Goal: Task Accomplishment & Management: Manage account settings

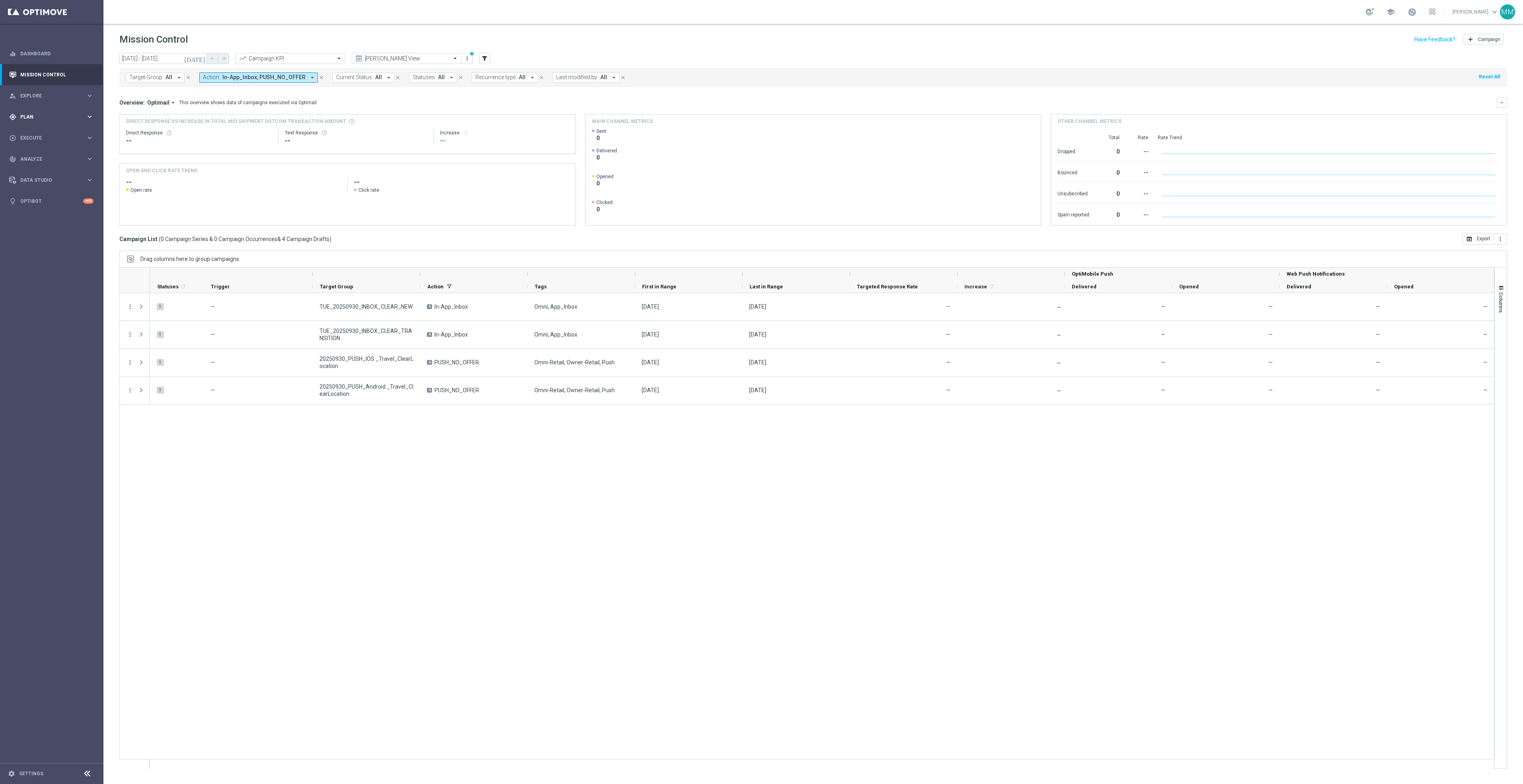
click at [71, 119] on div "gps_fixed Plan" at bounding box center [47, 117] width 77 height 7
click at [50, 155] on span "Templates" at bounding box center [49, 158] width 57 height 5
click at [55, 202] on link "Web Push Notifications" at bounding box center [53, 204] width 58 height 6
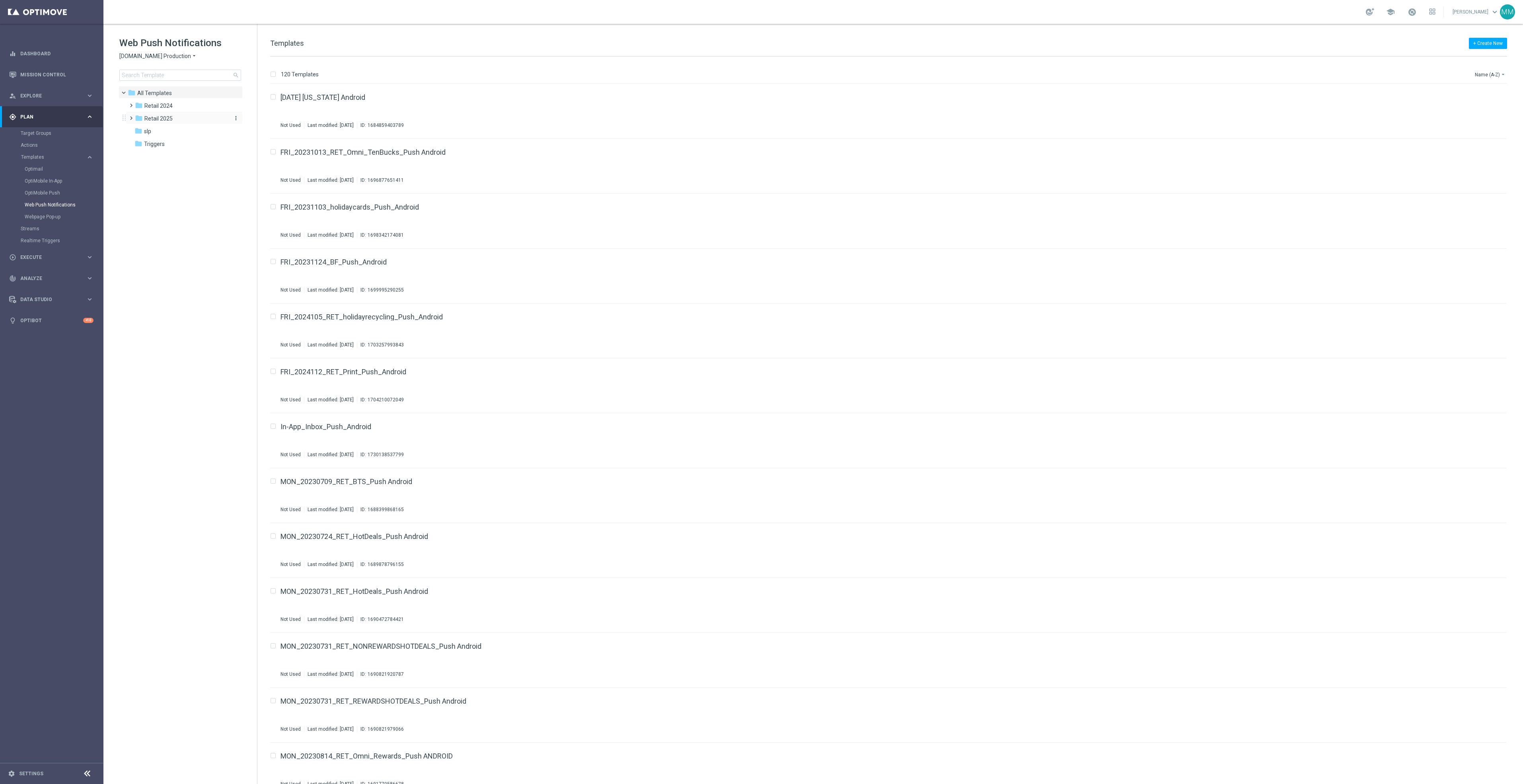
click at [155, 122] on div "folder Retail 2025" at bounding box center [180, 118] width 91 height 9
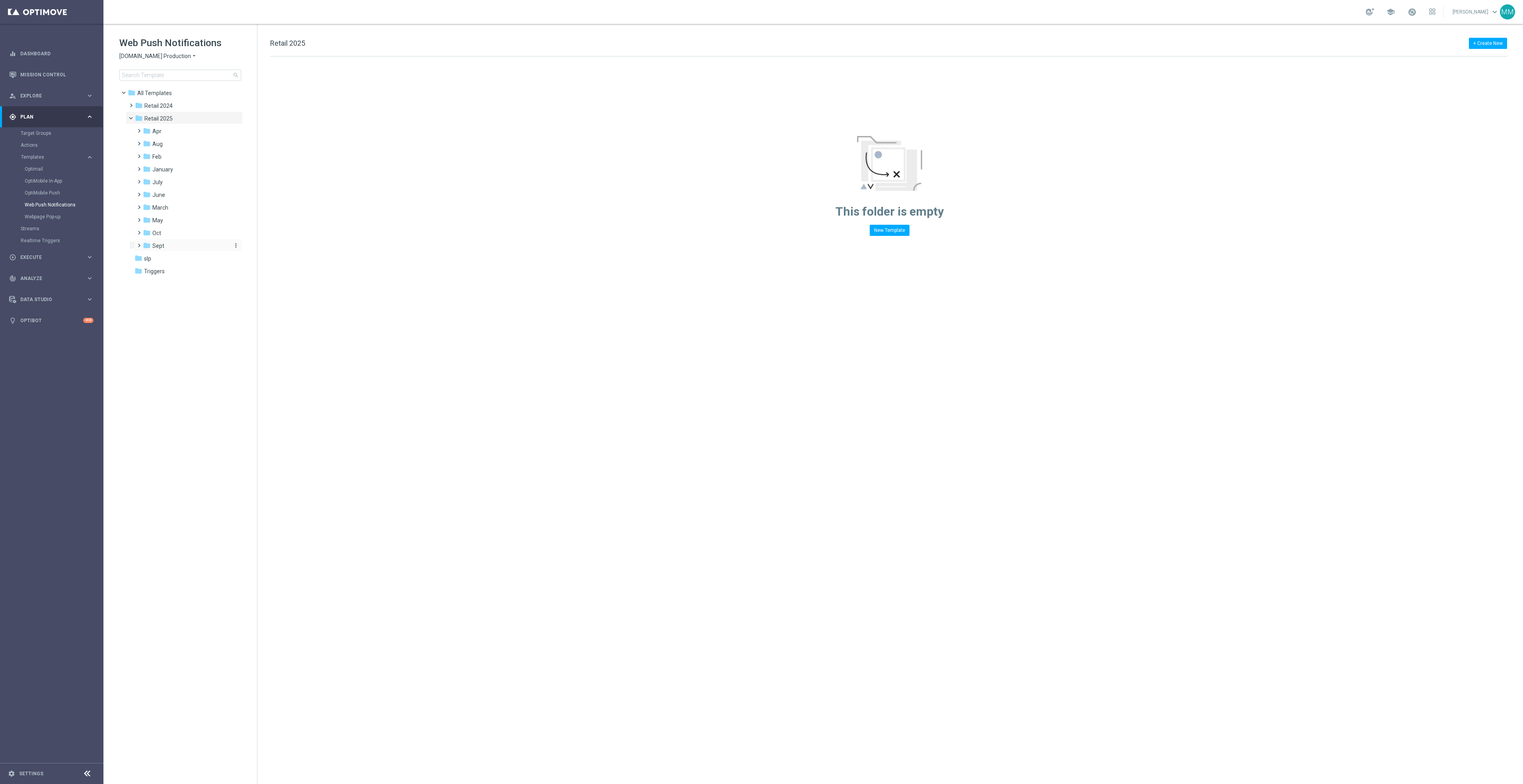
click at [177, 241] on div "folder Sept" at bounding box center [185, 246] width 84 height 9
click at [193, 259] on div "folder WO 9.14" at bounding box center [189, 258] width 78 height 9
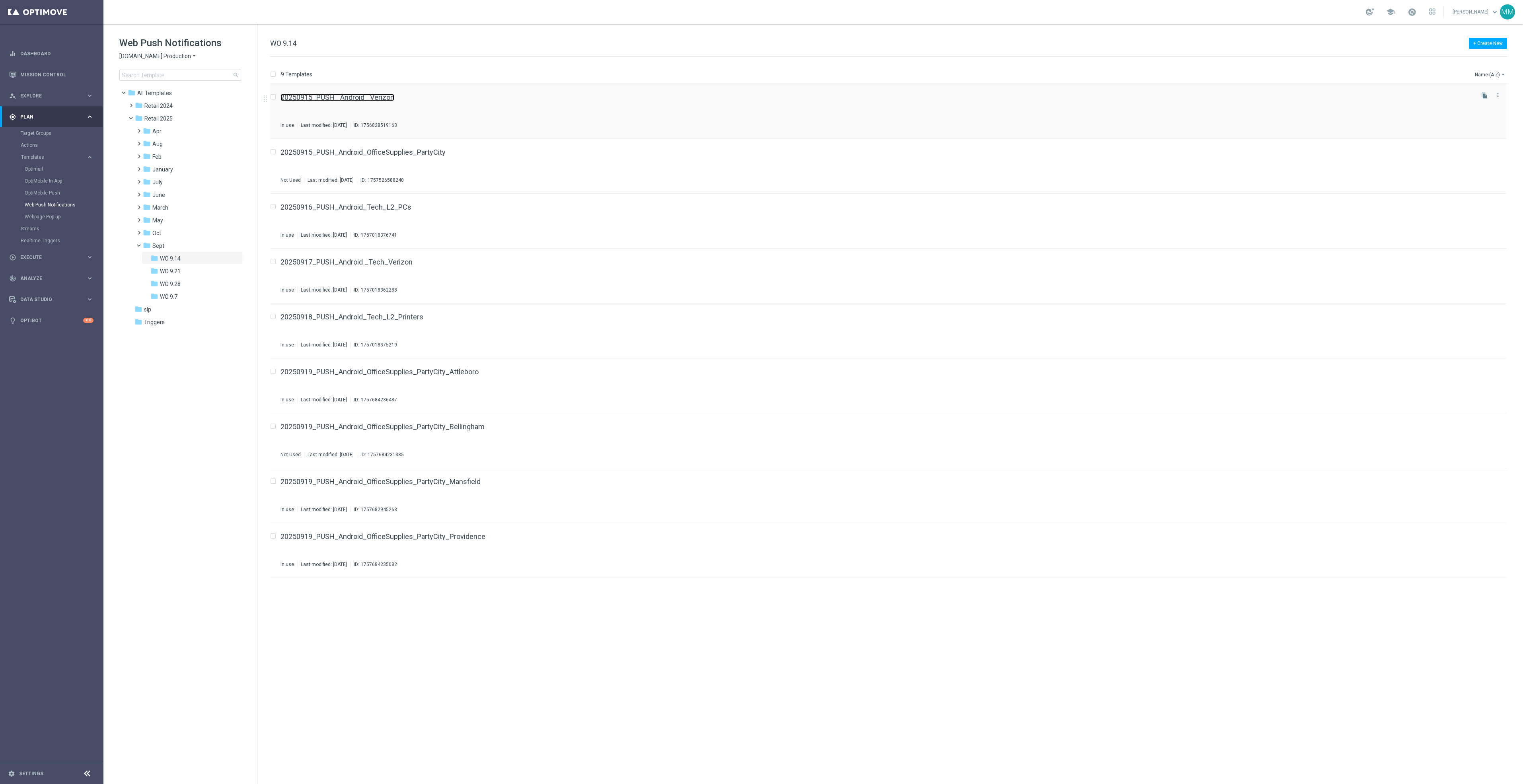
drag, startPoint x: 365, startPoint y: 103, endPoint x: 313, endPoint y: 96, distance: 52.5
drag, startPoint x: 371, startPoint y: 211, endPoint x: 341, endPoint y: 205, distance: 30.6
click at [43, 170] on link "Optimail" at bounding box center [53, 168] width 58 height 6
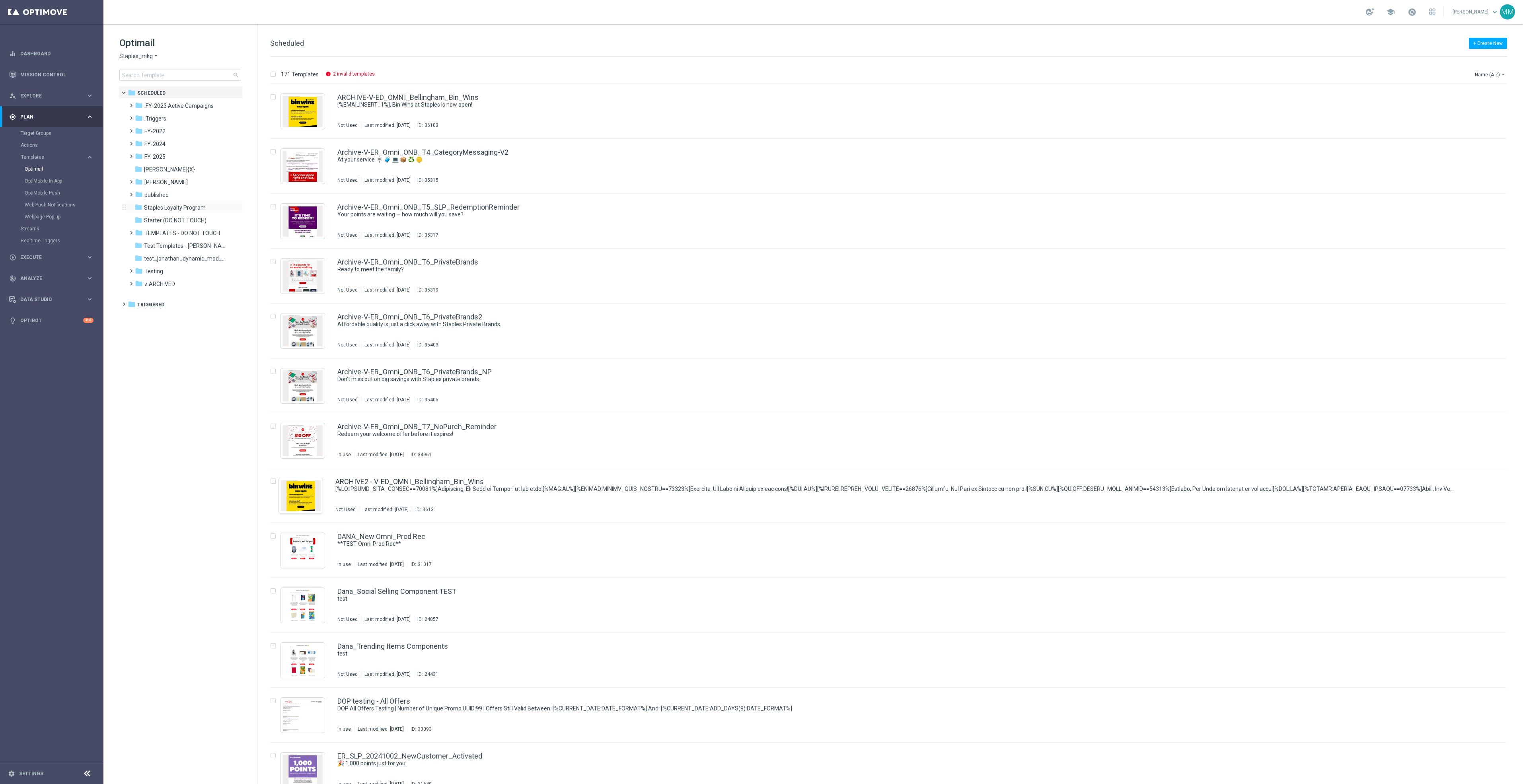
click at [178, 201] on div "folder Staples Loyalty Program more_vert" at bounding box center [184, 207] width 117 height 13
click at [177, 194] on div "folder published" at bounding box center [180, 195] width 91 height 9
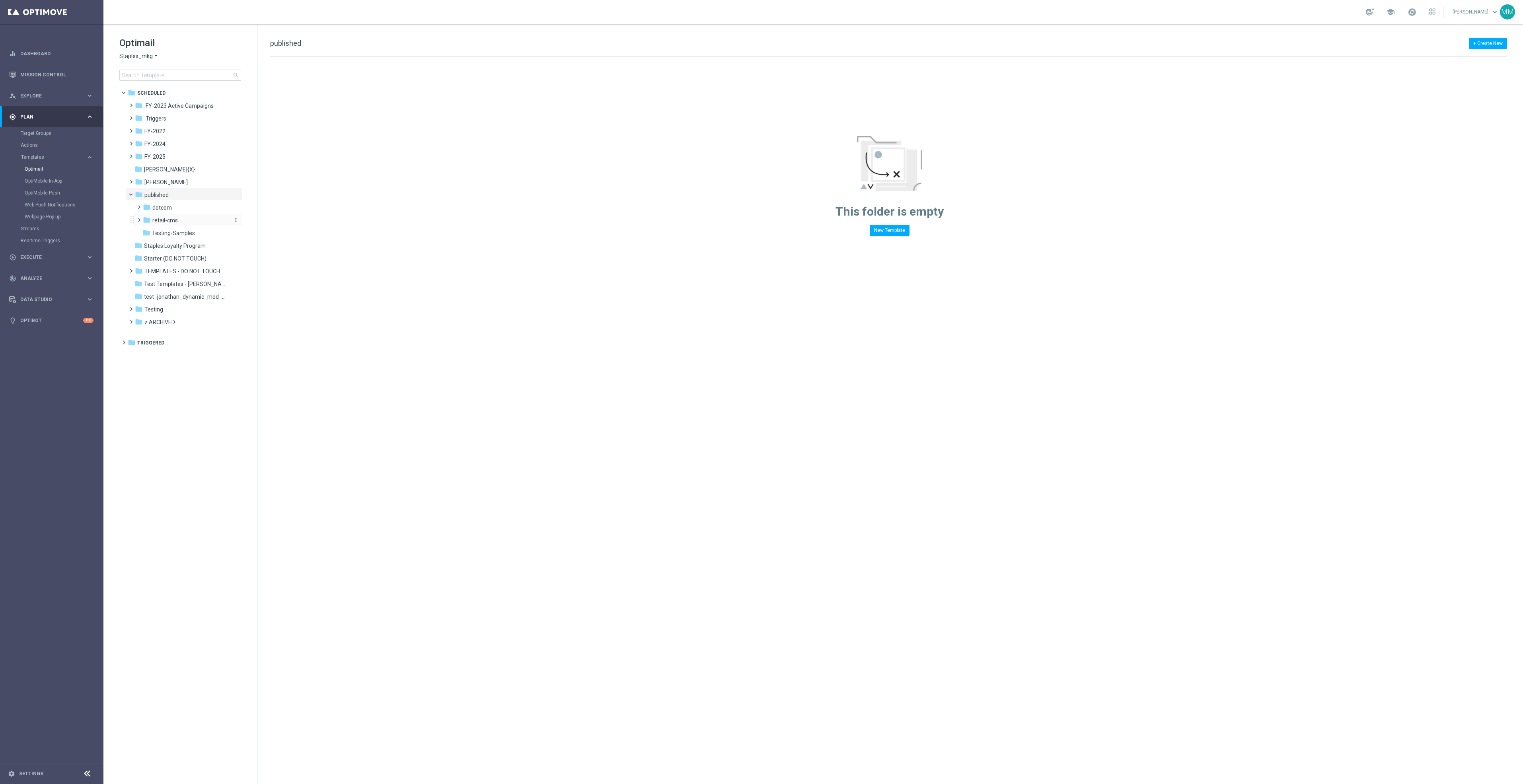
click at [177, 216] on div "folder retail-cms" at bounding box center [185, 221] width 84 height 9
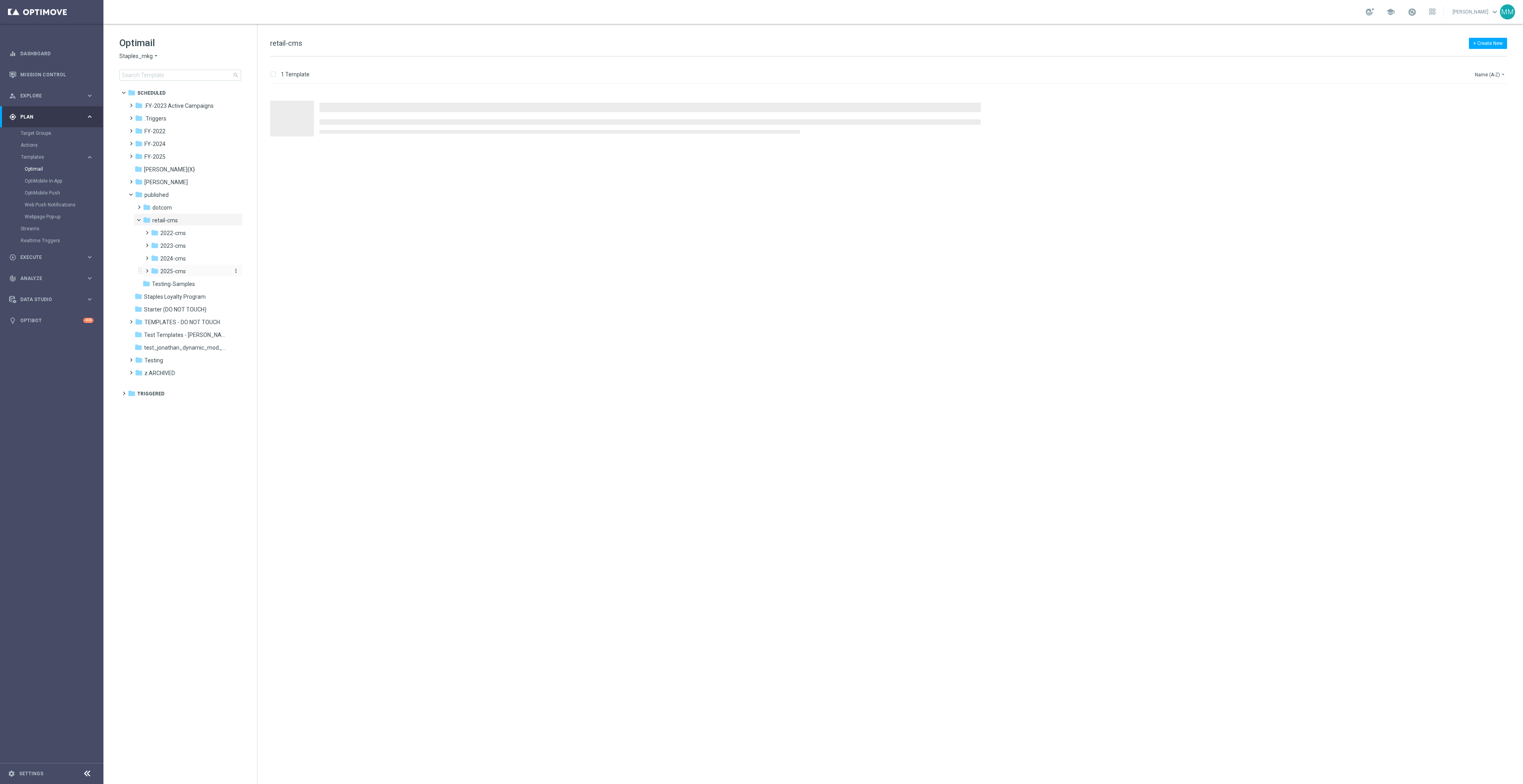
click at [190, 269] on div "folder 2025-cms" at bounding box center [190, 271] width 78 height 9
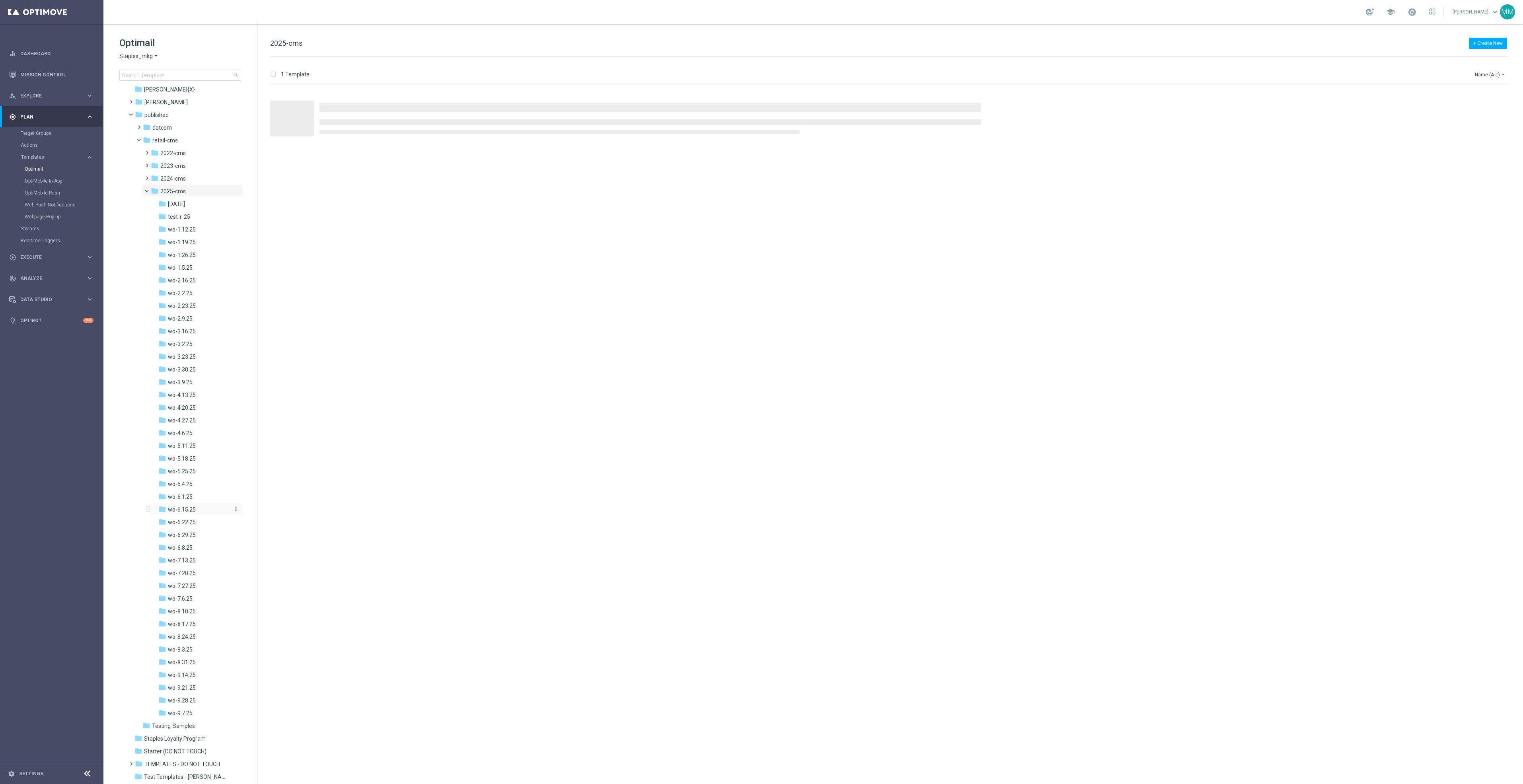
scroll to position [139, 0]
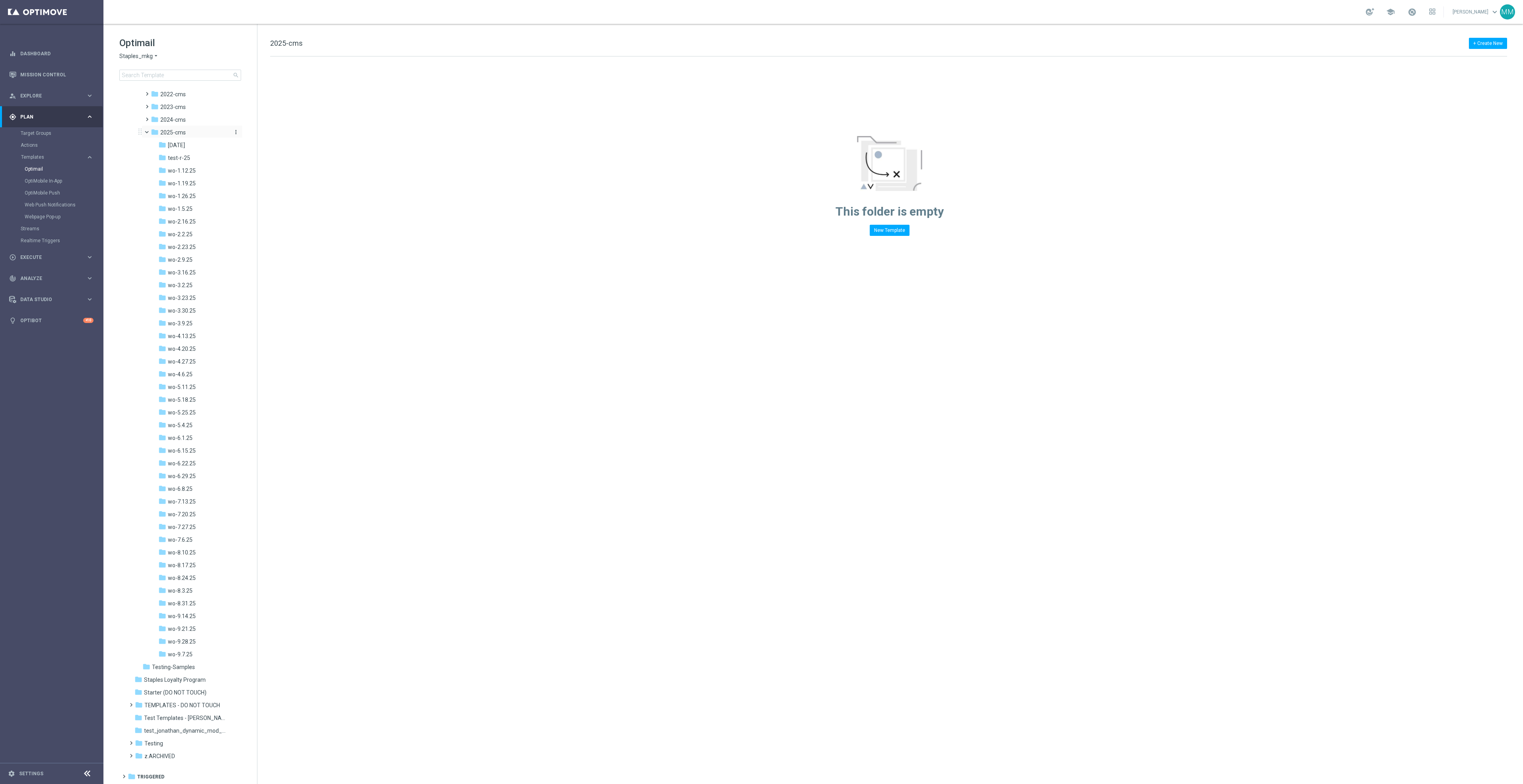
click at [201, 128] on div "folder 2025-cms" at bounding box center [190, 133] width 78 height 9
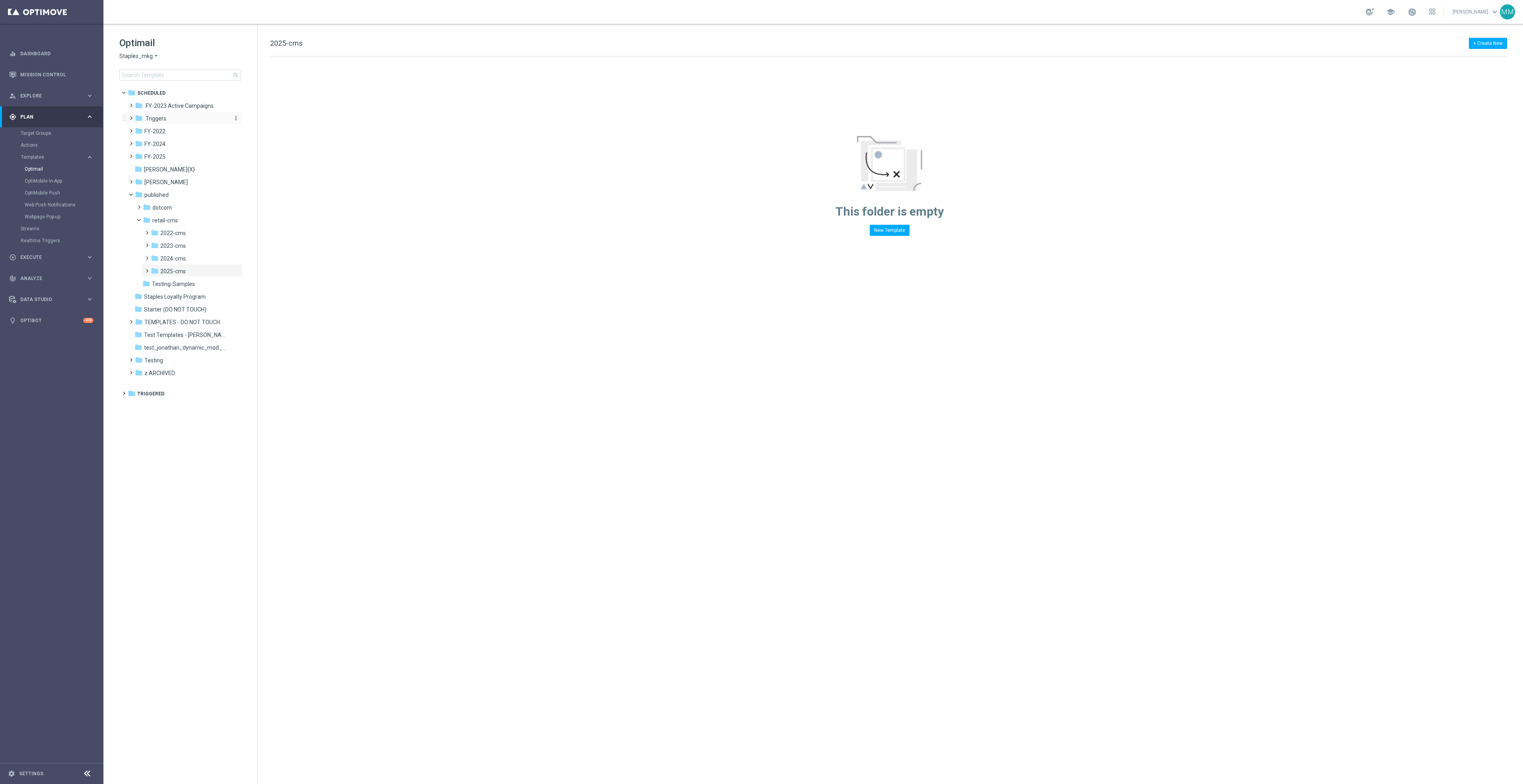
scroll to position [0, 0]
click at [174, 252] on div "folder 2024-cms more_vert" at bounding box center [191, 258] width 101 height 13
click at [172, 261] on span "2024-cms" at bounding box center [173, 258] width 26 height 7
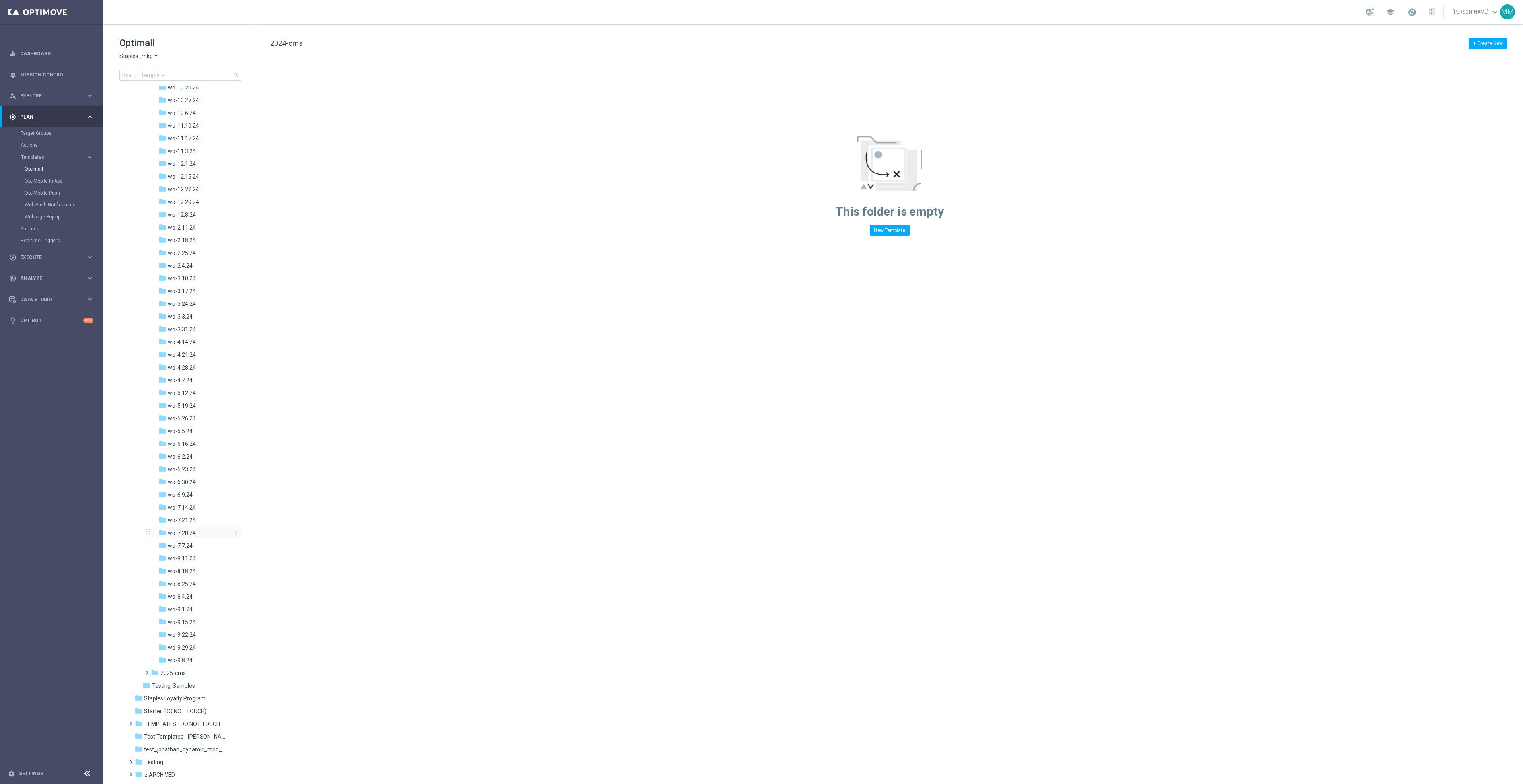
scroll to position [278, 0]
click at [194, 600] on span "wo-9.15.24" at bounding box center [182, 604] width 28 height 7
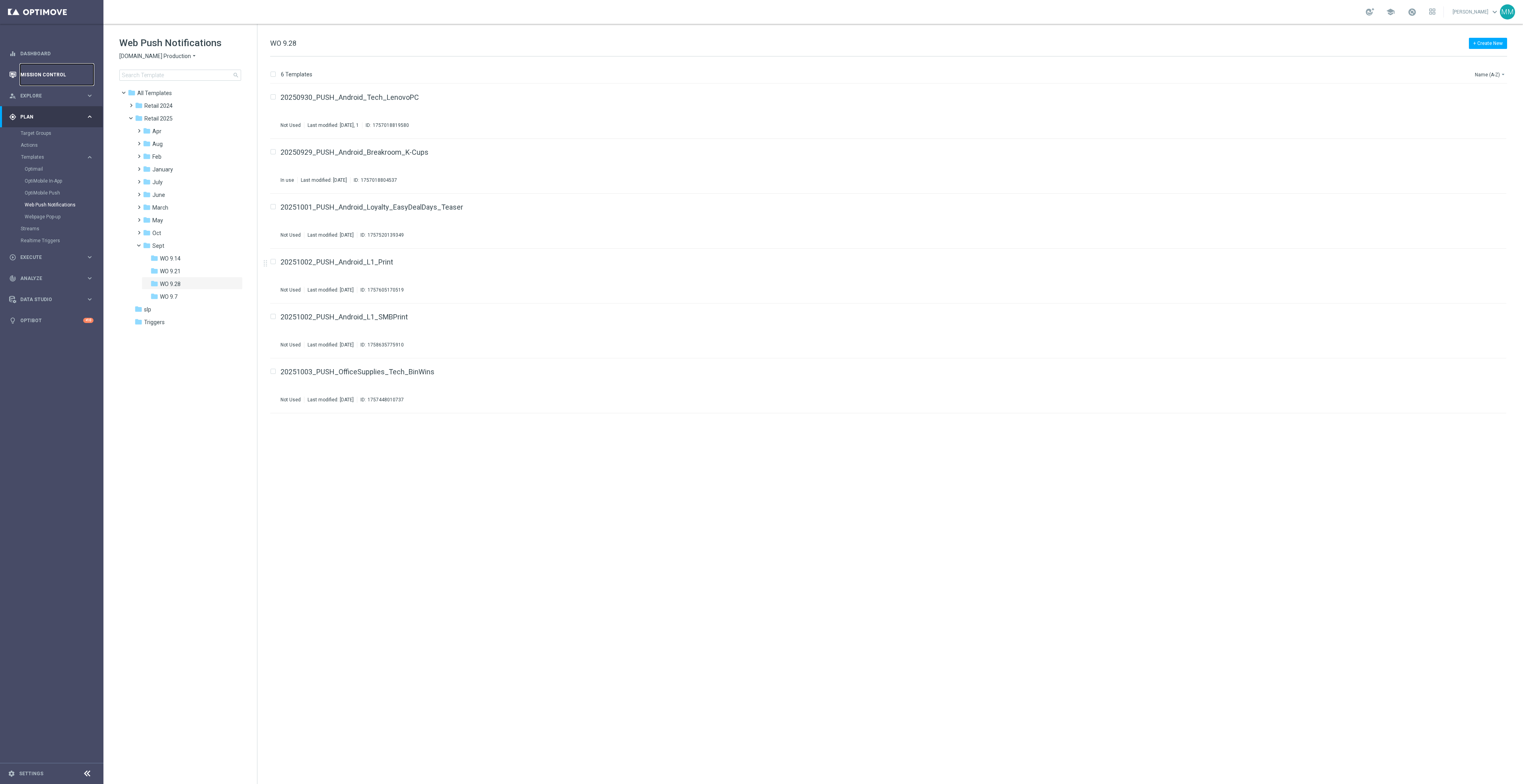
click at [59, 73] on link "Mission Control" at bounding box center [57, 74] width 73 height 21
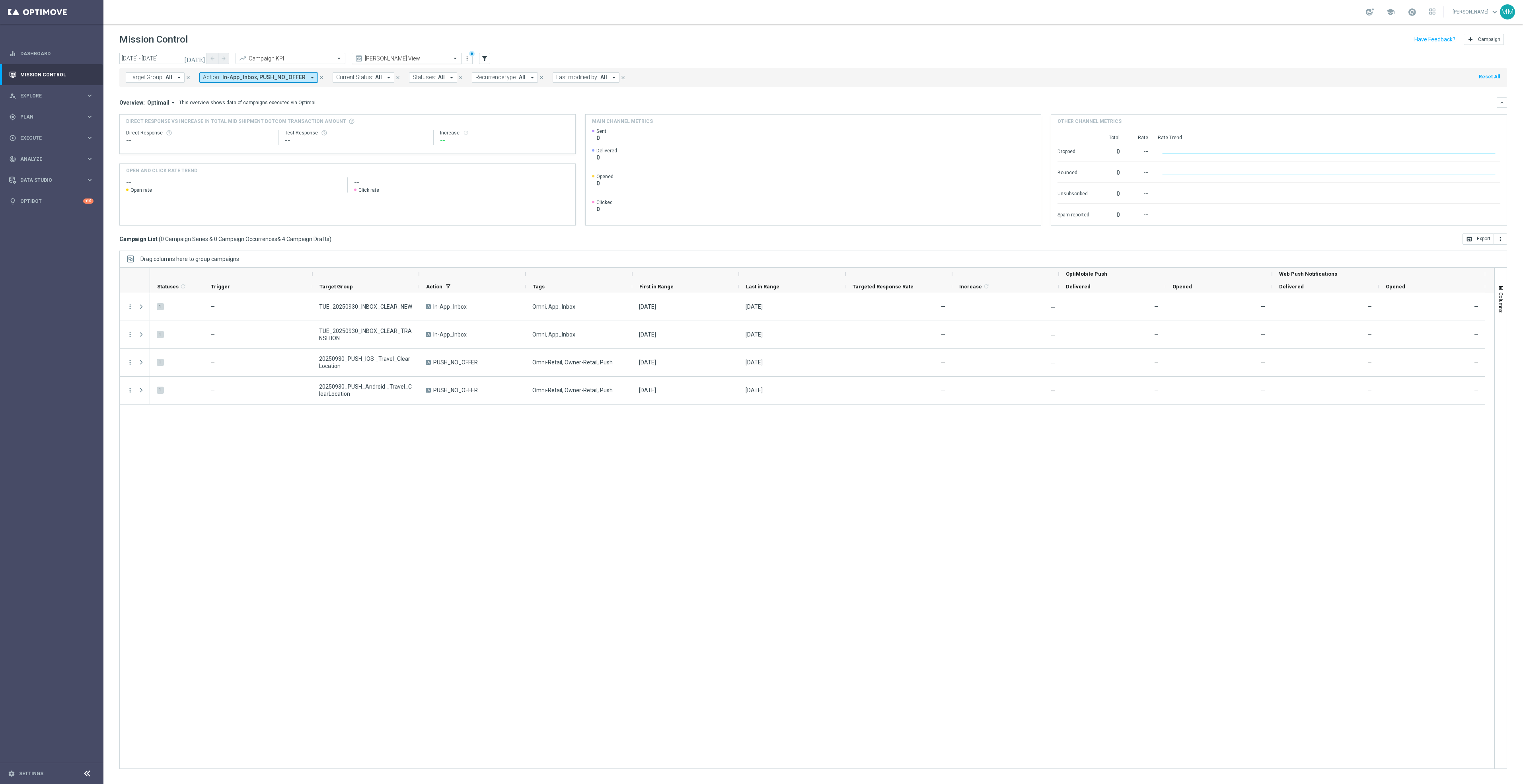
click at [393, 52] on header "Mission Control add Campaign" at bounding box center [813, 39] width 1420 height 29
click at [390, 59] on input "text" at bounding box center [398, 59] width 85 height 7
click at [391, 125] on label "Email/Push Reporting" at bounding box center [379, 122] width 47 height 7
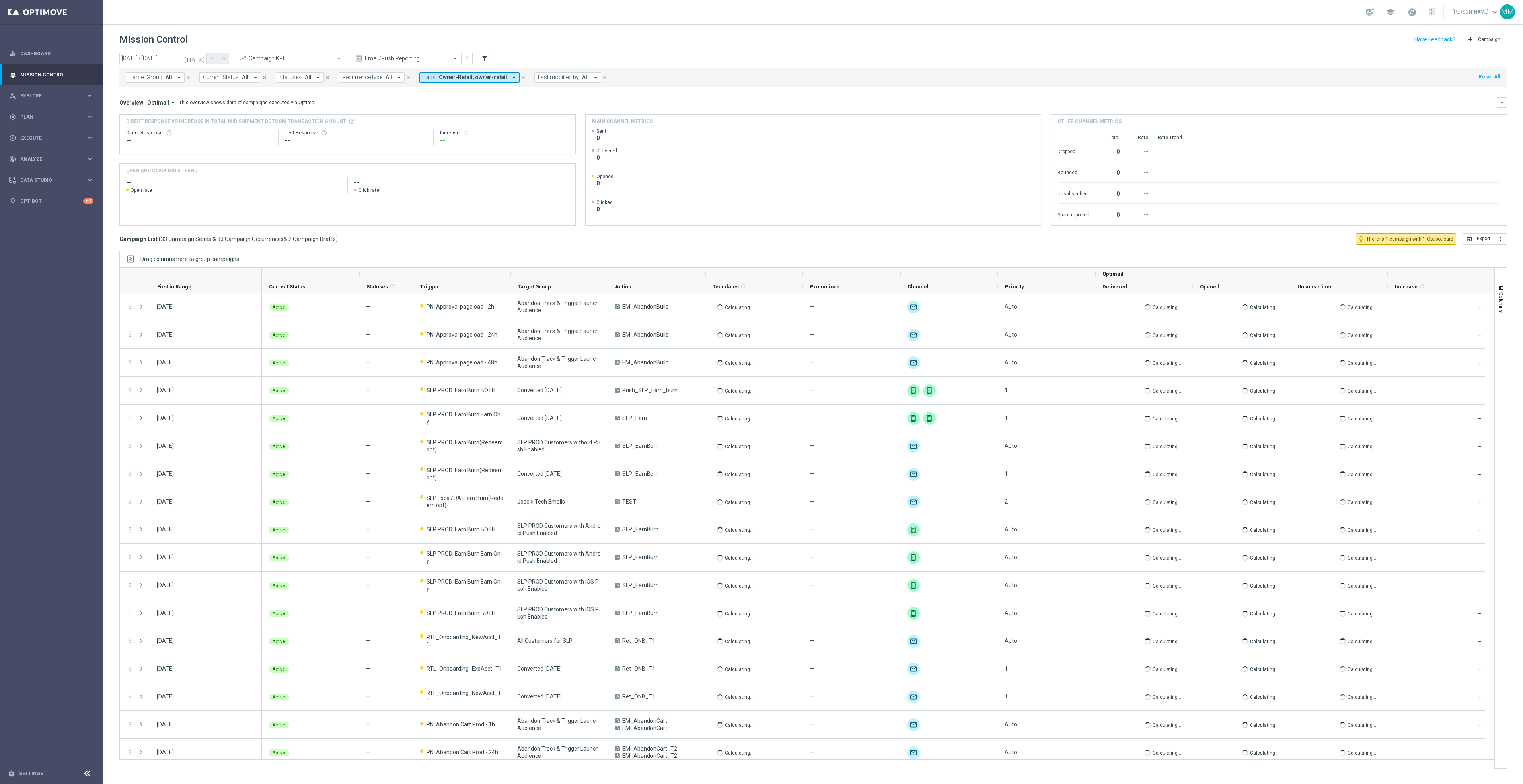
click at [389, 59] on input "text" at bounding box center [398, 59] width 85 height 7
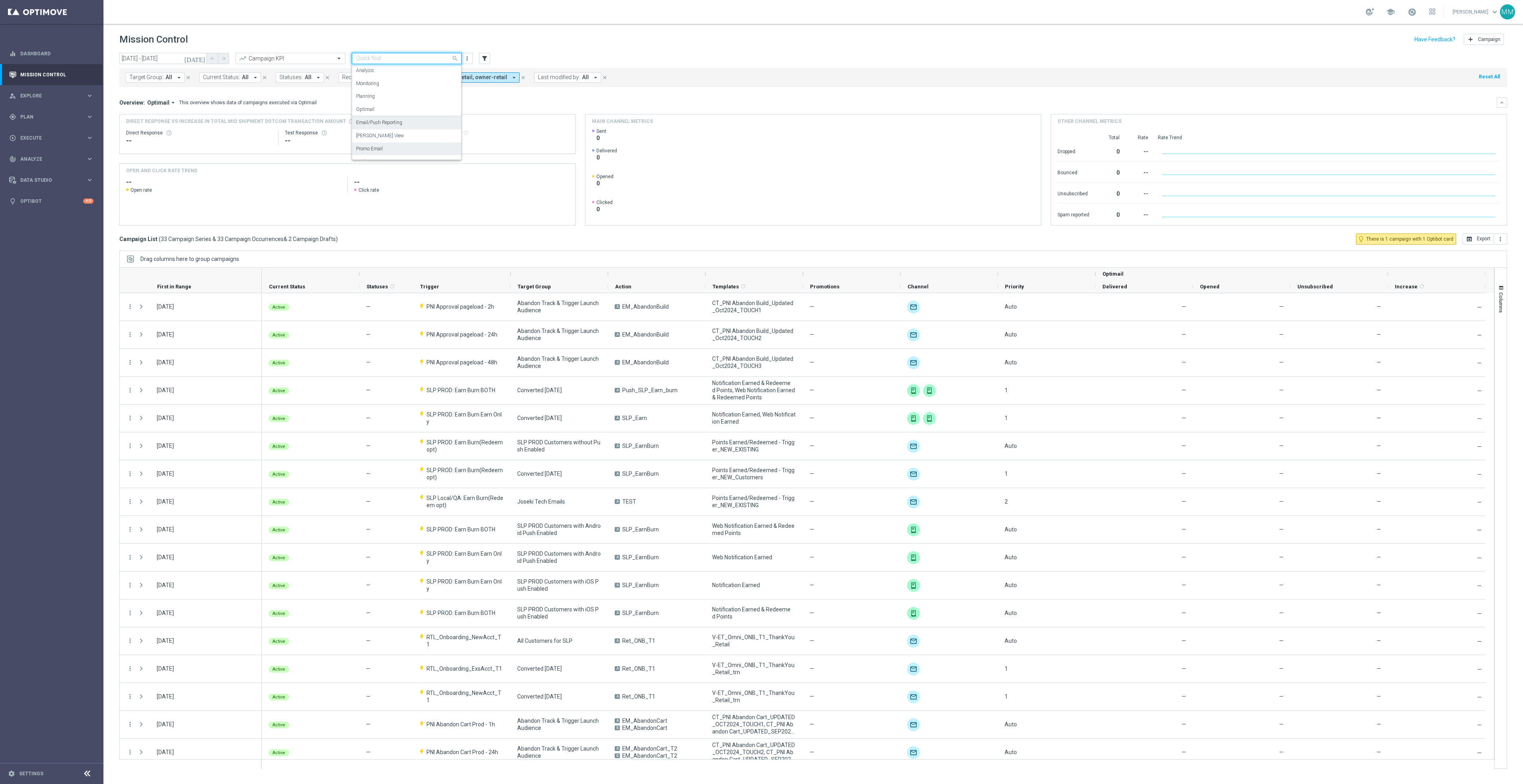
click at [383, 150] on label "Promo Email" at bounding box center [369, 149] width 27 height 7
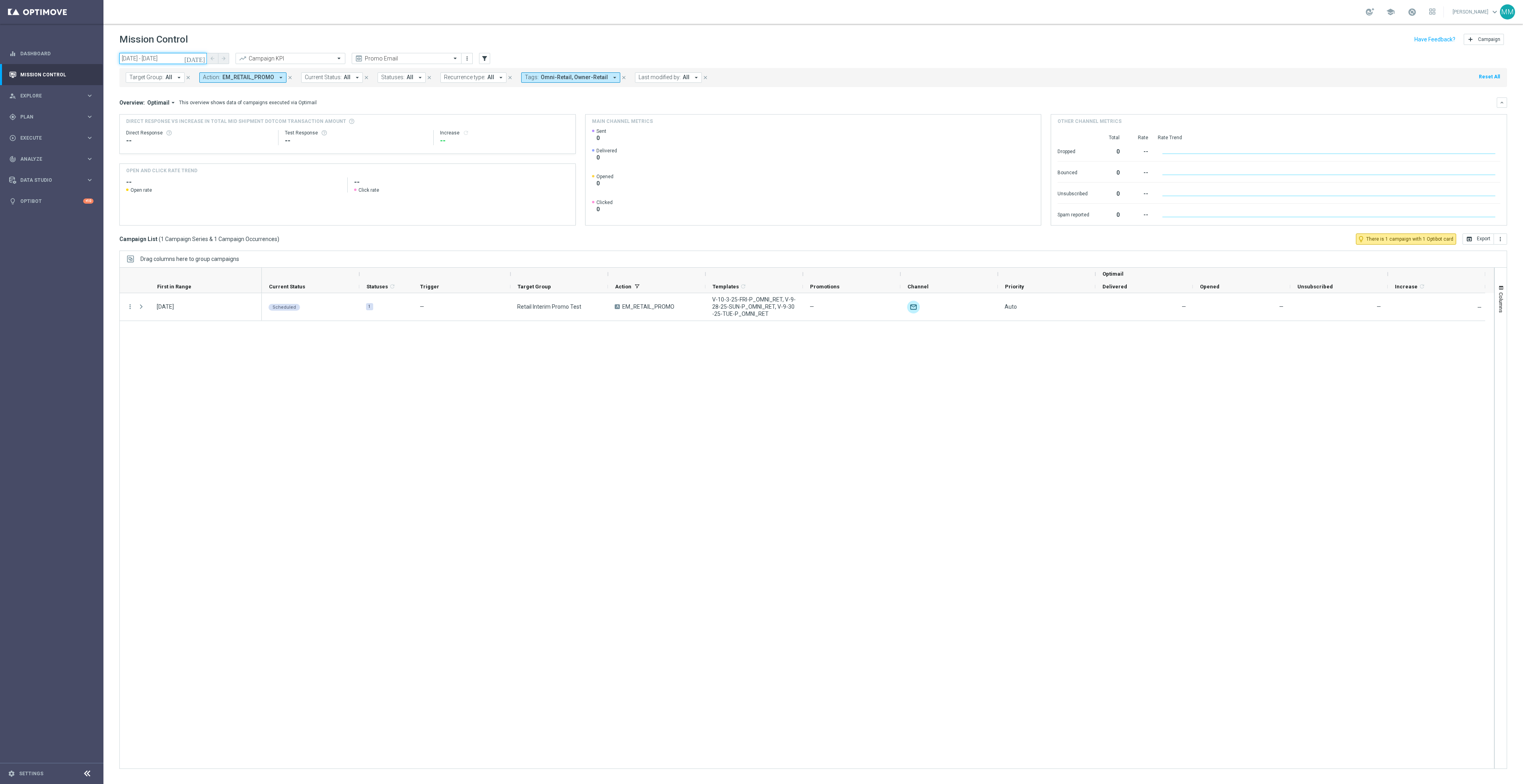
click at [190, 58] on input "30 Sep 2025 - 30 Sep 2025" at bounding box center [163, 58] width 88 height 11
click at [226, 117] on span "14" at bounding box center [223, 115] width 13 height 13
click at [214, 126] on span "20" at bounding box center [209, 128] width 13 height 13
type input "14 Sep 2025 - 20 Sep 2025"
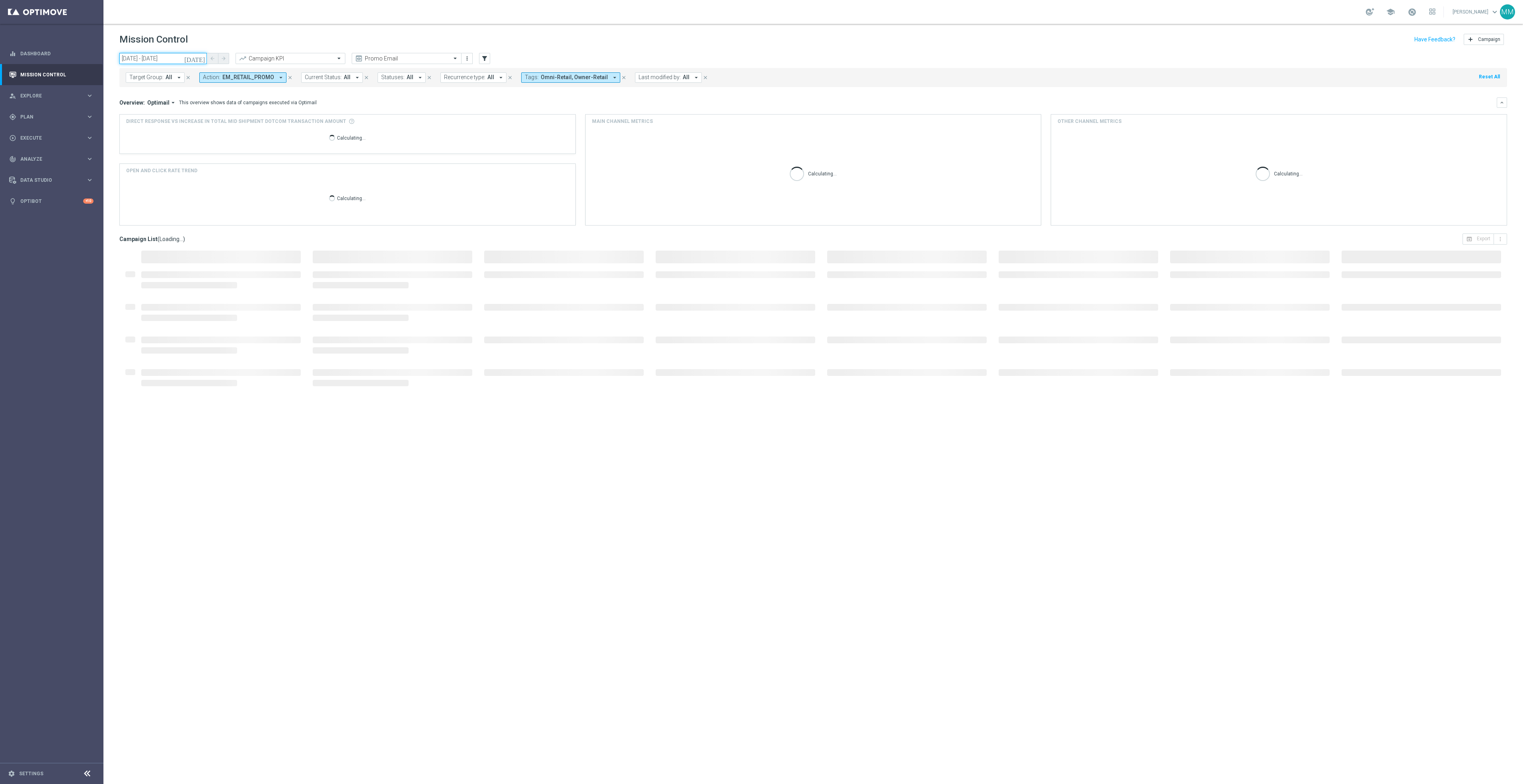
click at [154, 59] on input "14 Sep 2025 - 20 Sep 2025" at bounding box center [163, 58] width 88 height 11
click at [228, 20] on div "school Mary Musialowski keyboard_arrow_down MM" at bounding box center [813, 12] width 1420 height 24
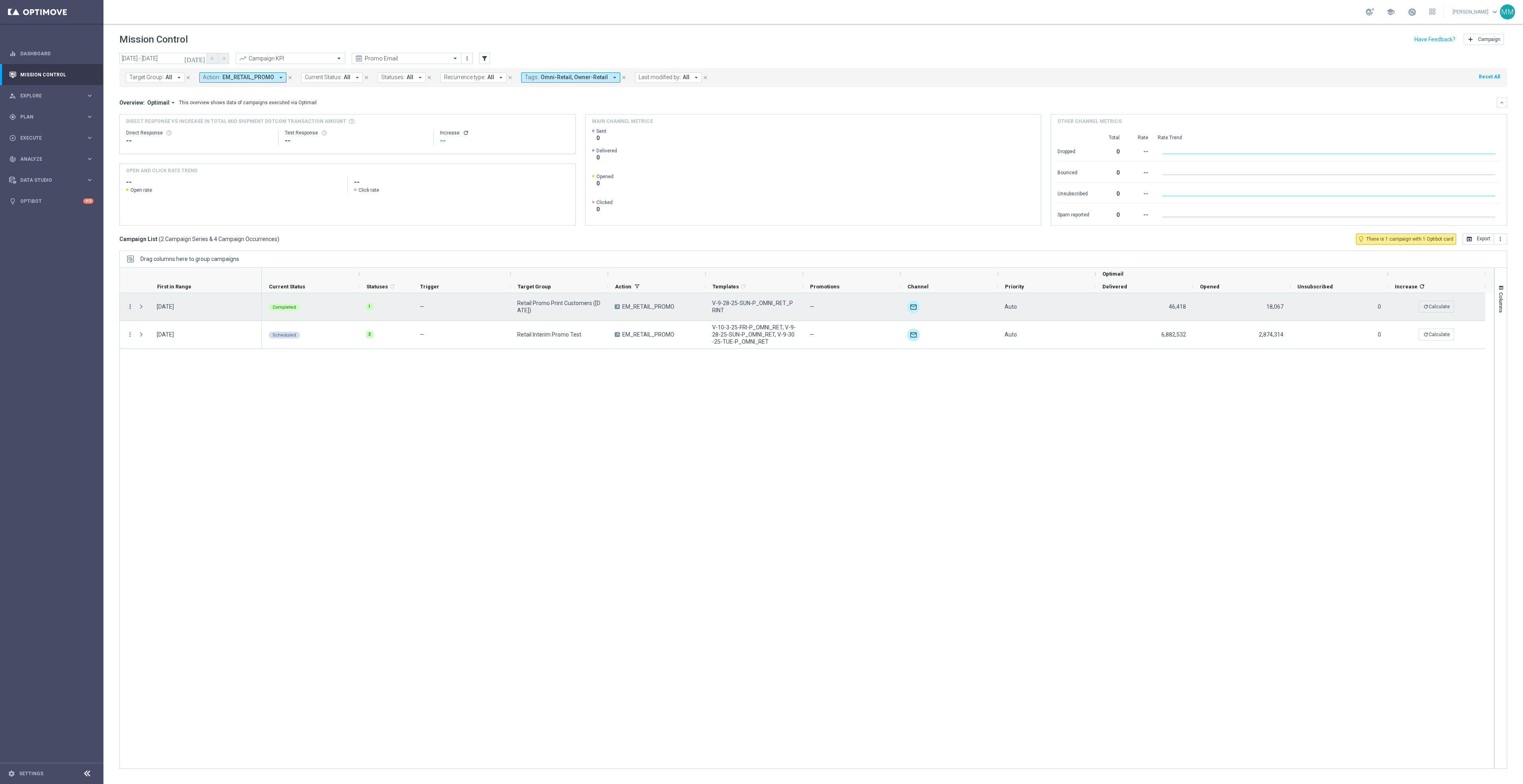
click at [129, 308] on icon "more_vert" at bounding box center [130, 307] width 7 height 7
click at [192, 336] on div "Channel Metrics" at bounding box center [183, 334] width 74 height 5
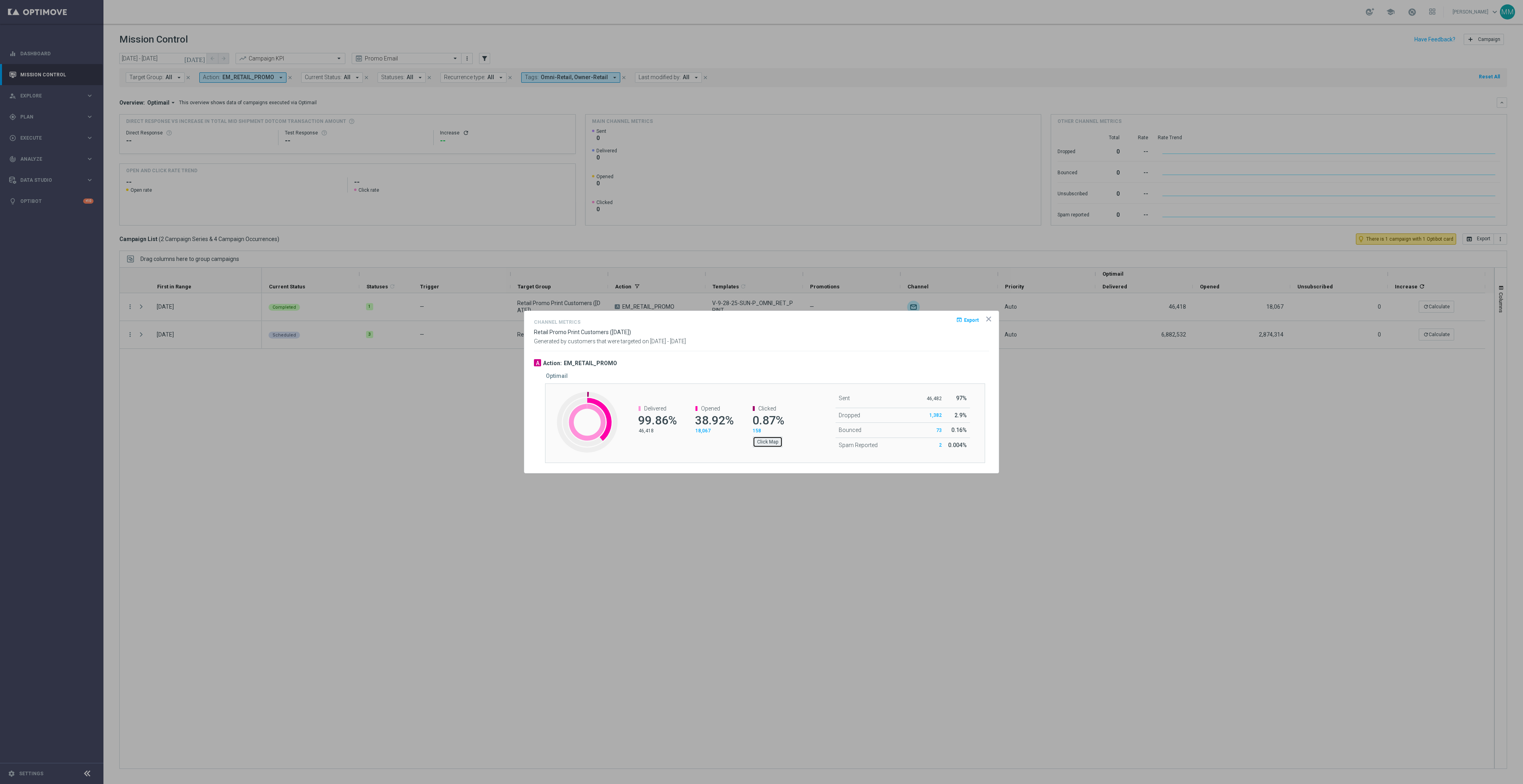
click at [772, 444] on button "Click Map" at bounding box center [767, 441] width 30 height 11
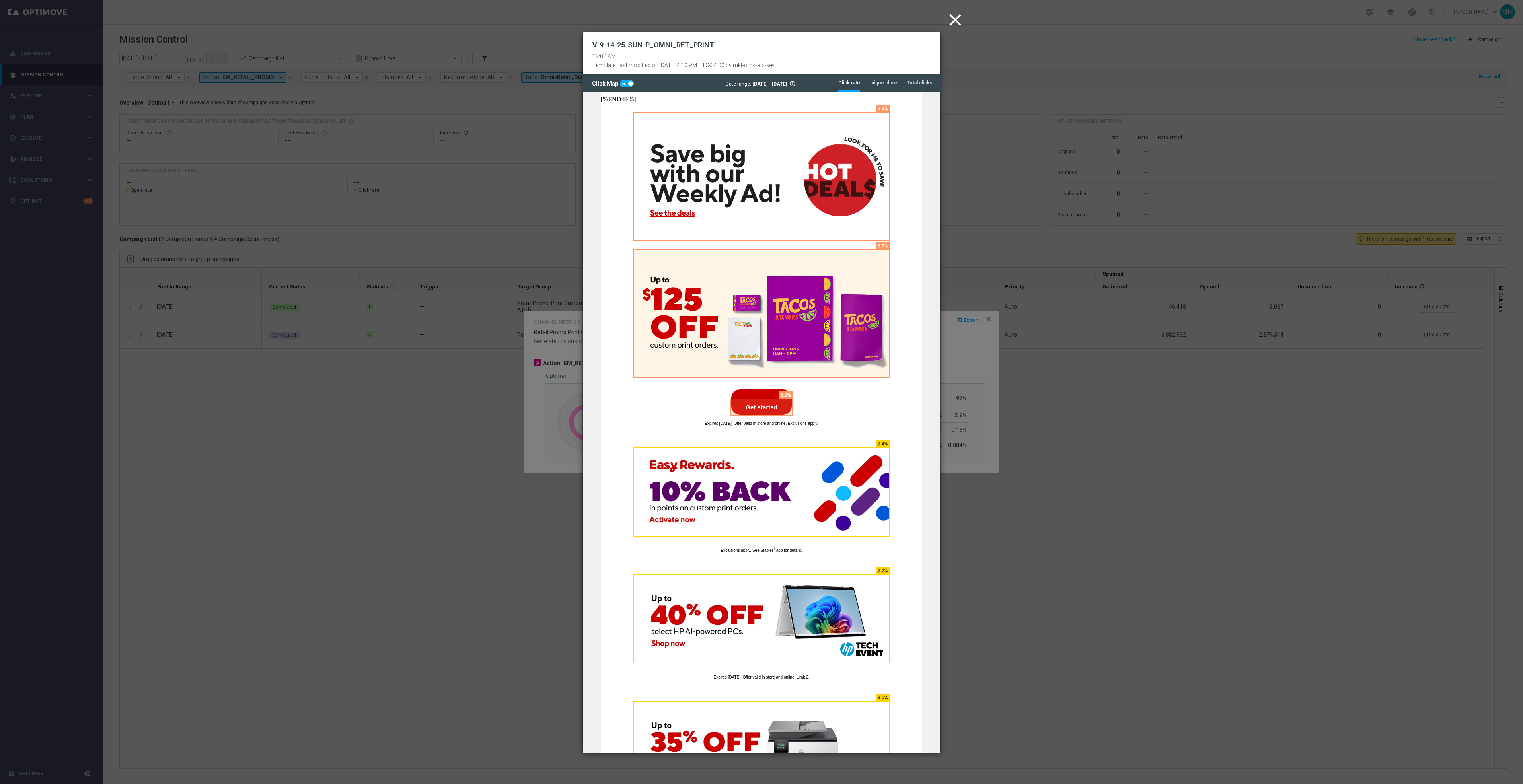
scroll to position [129, 0]
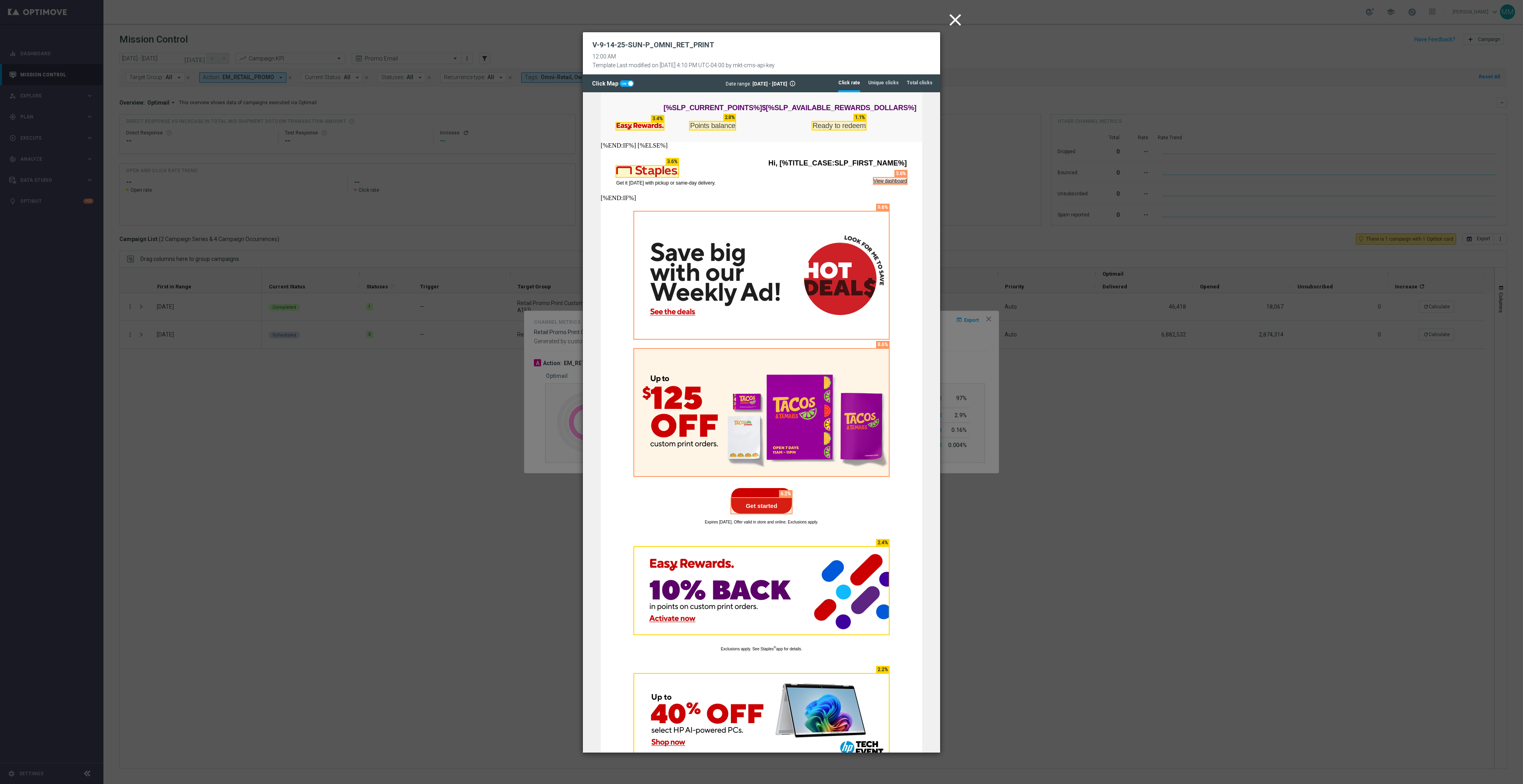
click at [955, 18] on icon "close" at bounding box center [955, 20] width 20 height 20
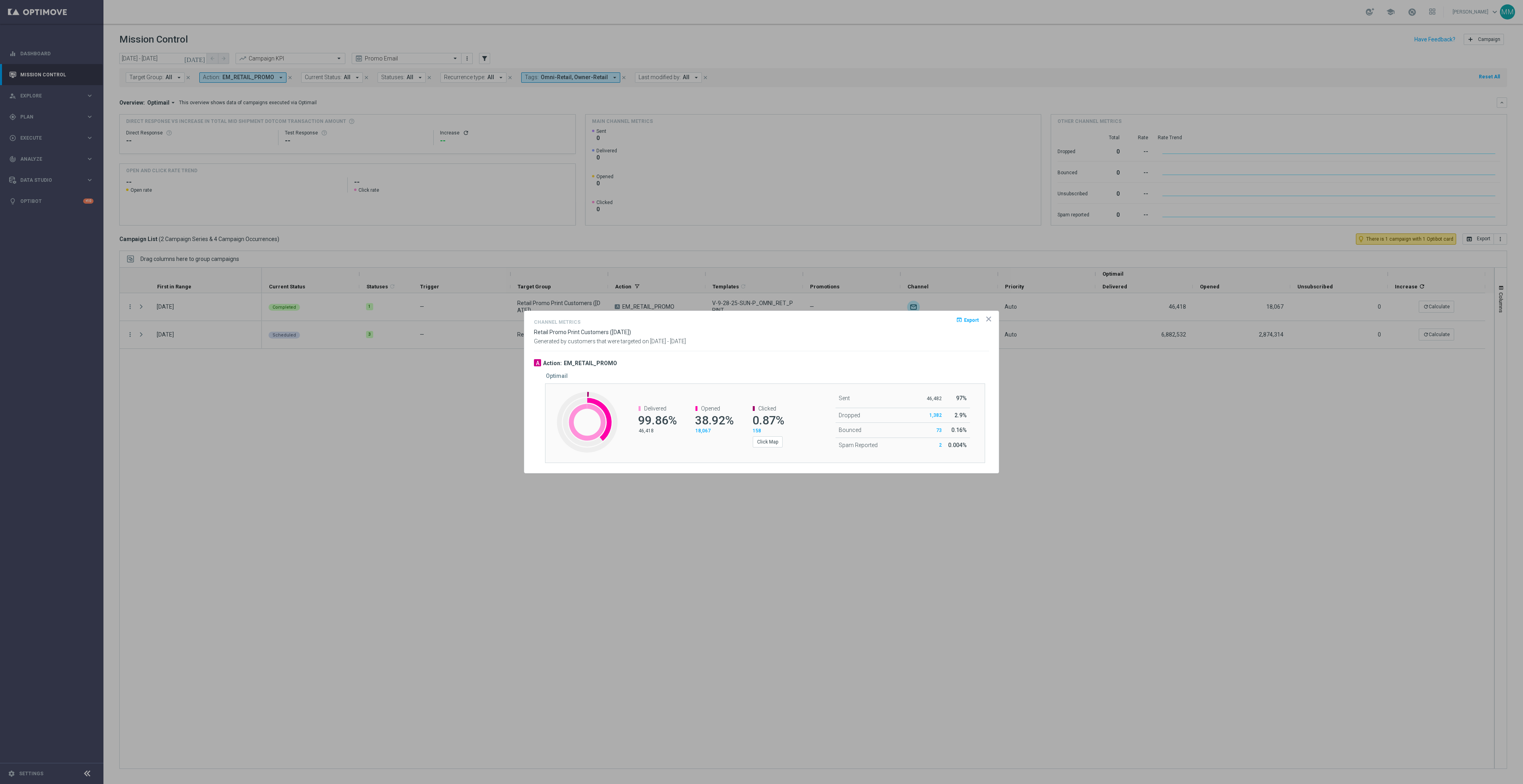
click at [1048, 361] on div at bounding box center [761, 392] width 1523 height 784
click at [987, 317] on icon "icon" at bounding box center [989, 319] width 4 height 4
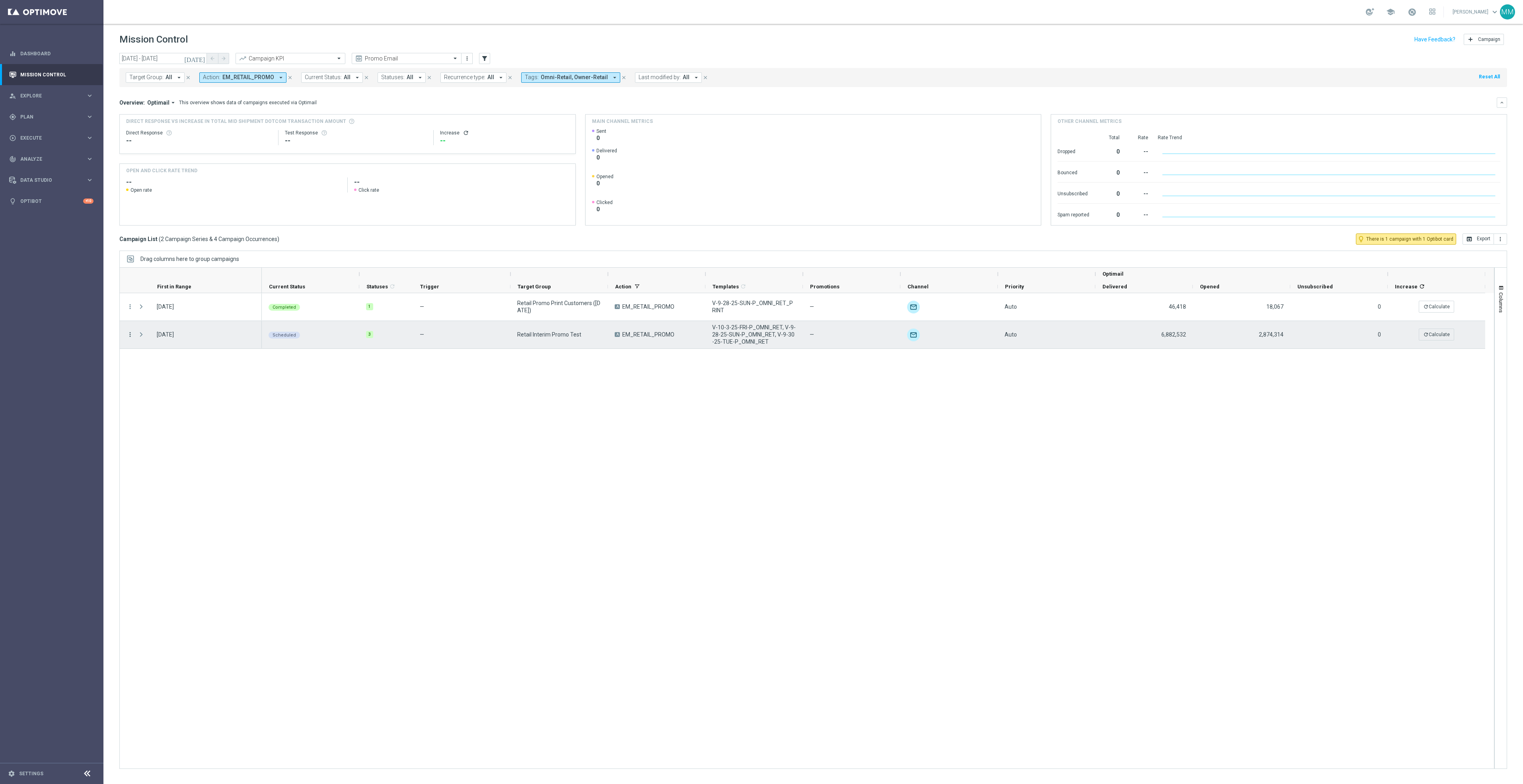
click at [130, 338] on icon "more_vert" at bounding box center [130, 334] width 7 height 7
click at [172, 363] on span "Channel Metrics" at bounding box center [164, 362] width 37 height 5
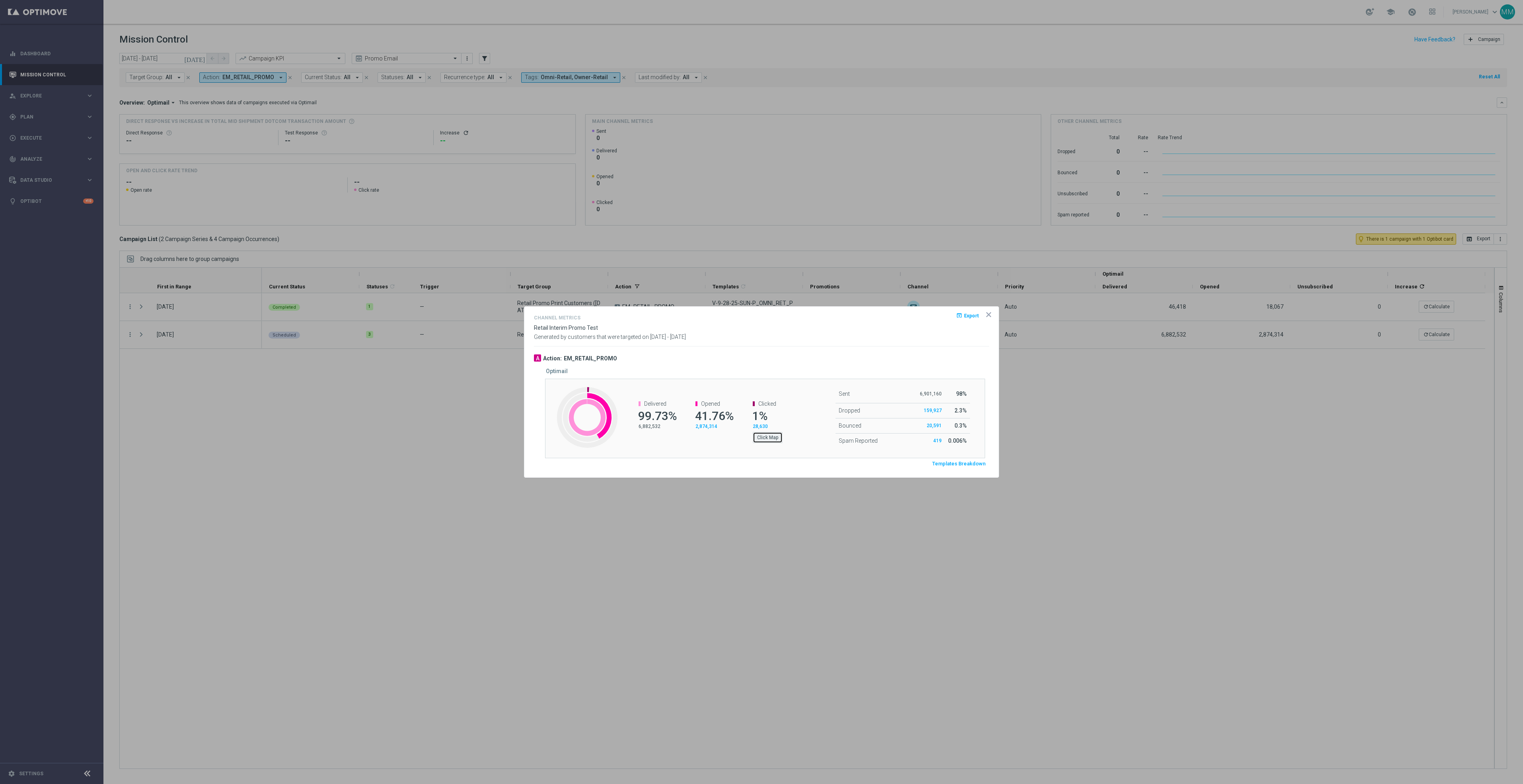
click at [772, 436] on button "Click Map" at bounding box center [767, 437] width 30 height 11
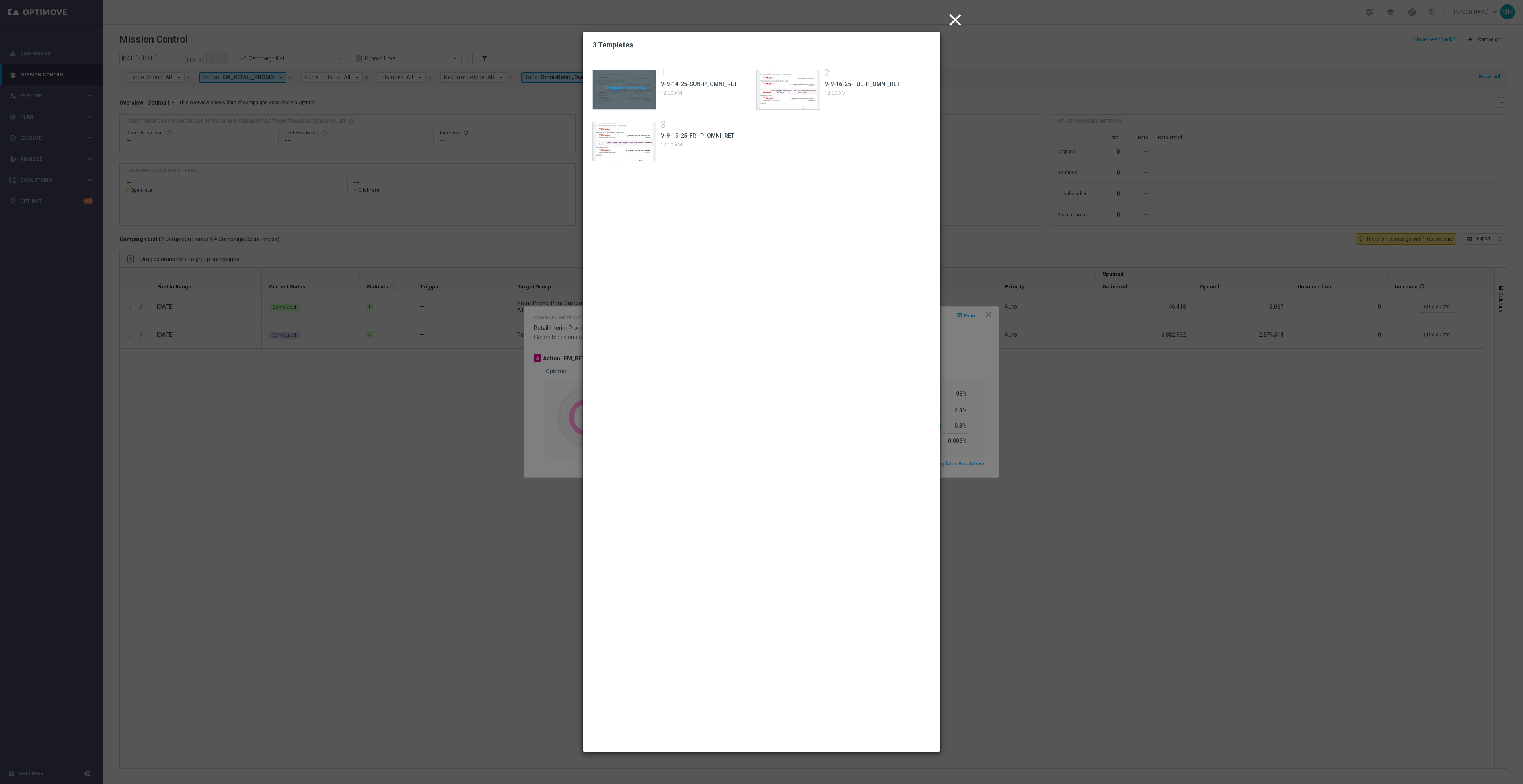
click at [604, 86] on div "Template preview" at bounding box center [624, 90] width 63 height 39
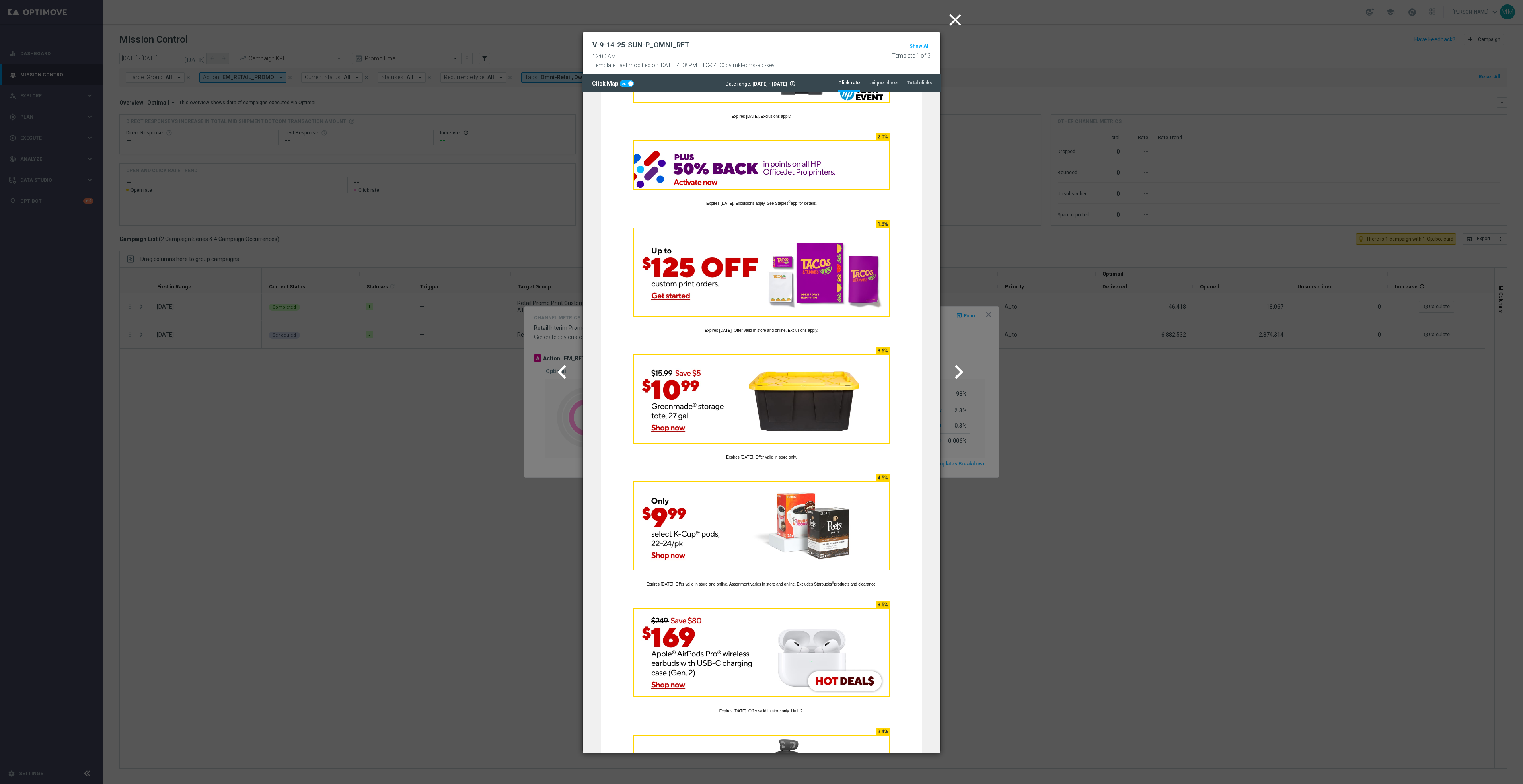
scroll to position [680, 0]
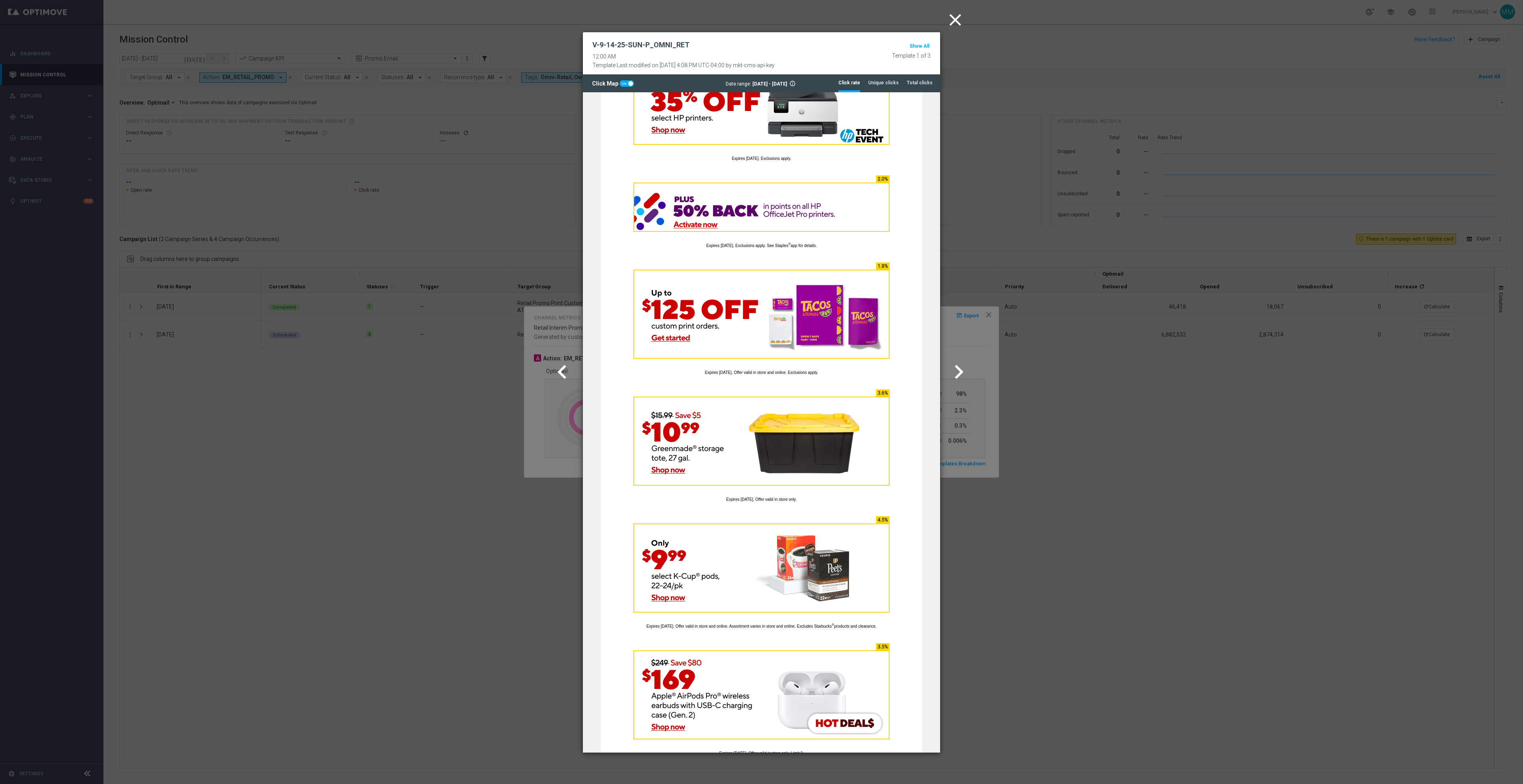
click at [967, 376] on icon "chevron_right" at bounding box center [958, 371] width 28 height 28
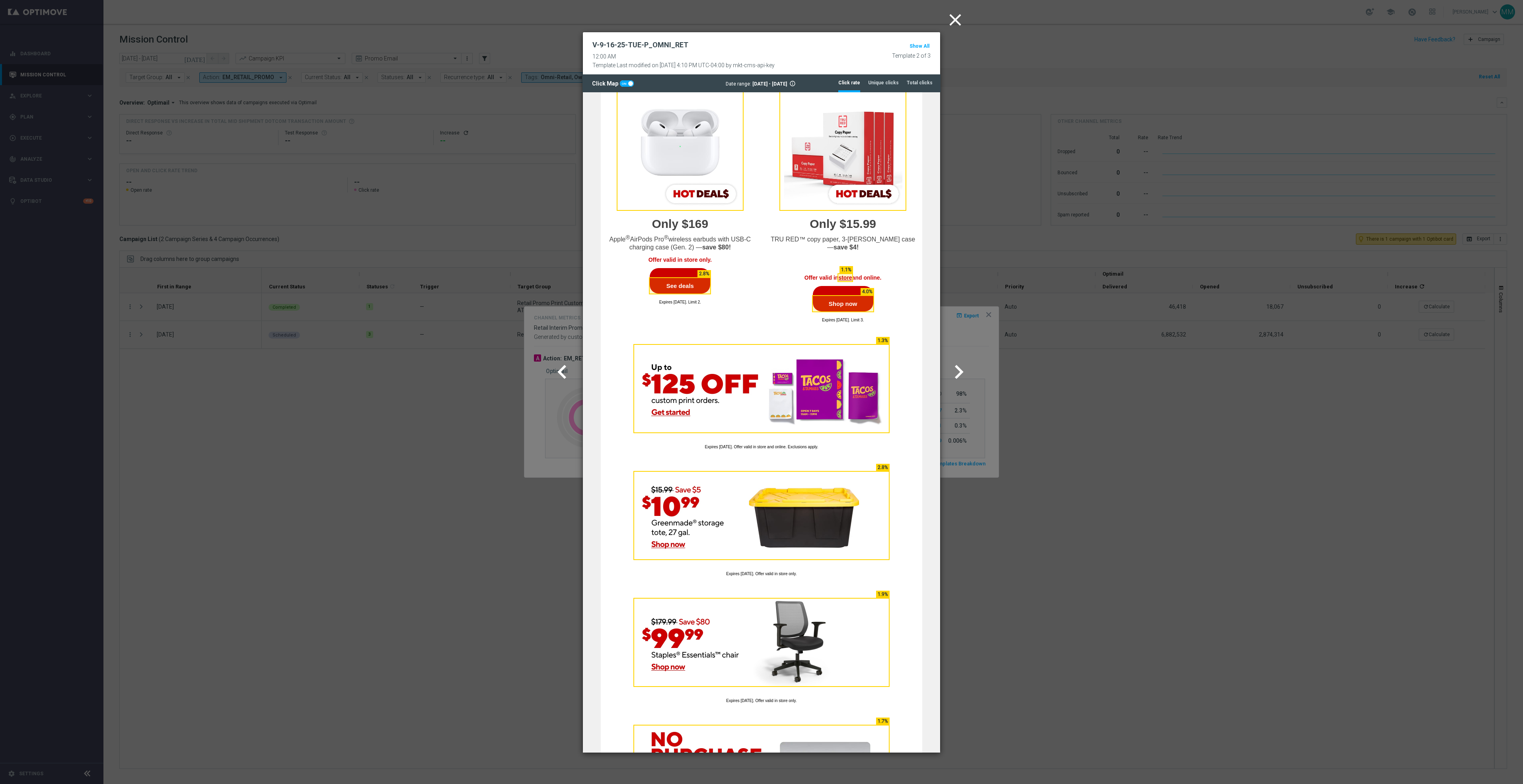
scroll to position [1134, 0]
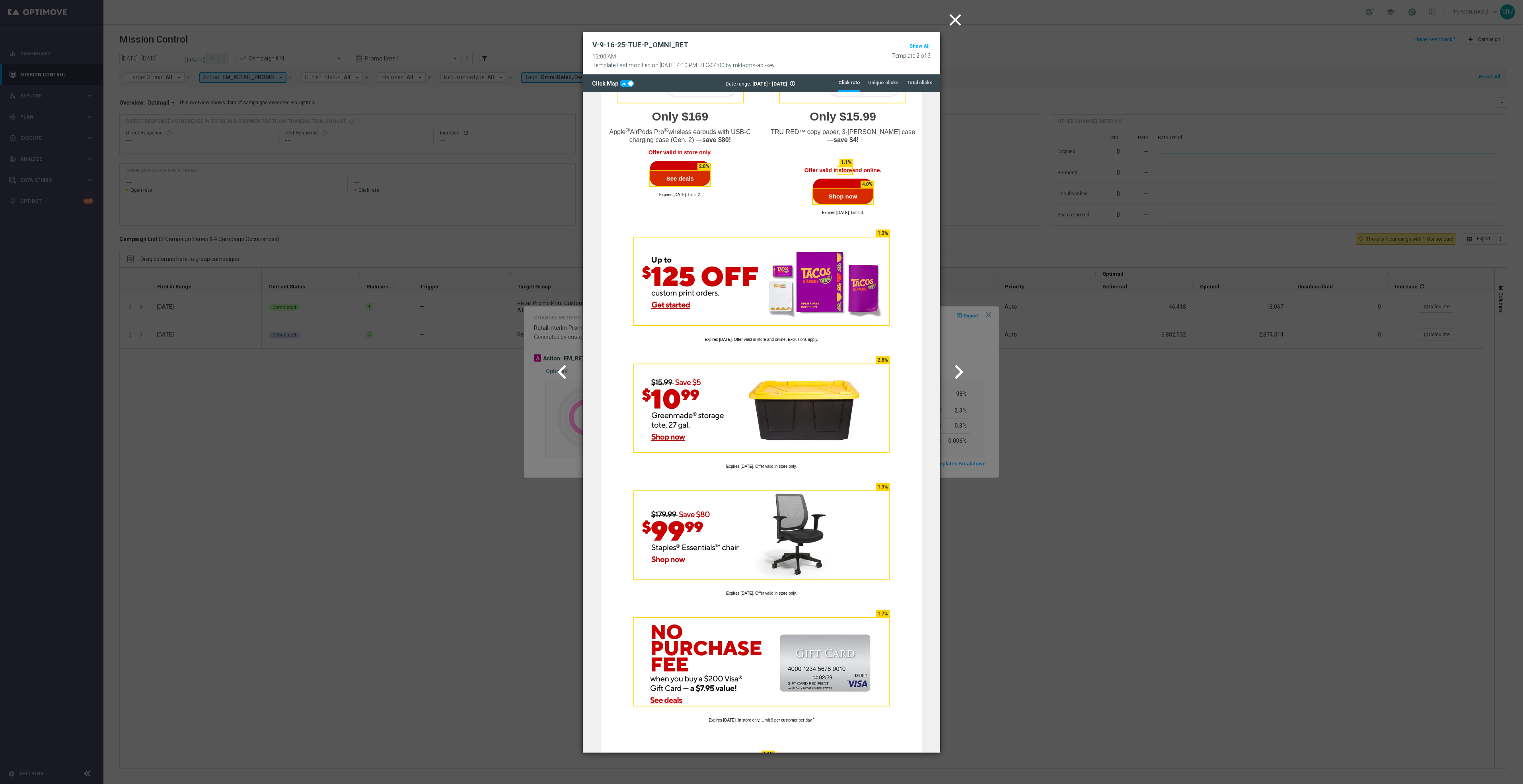
click at [958, 15] on icon "close" at bounding box center [955, 20] width 20 height 20
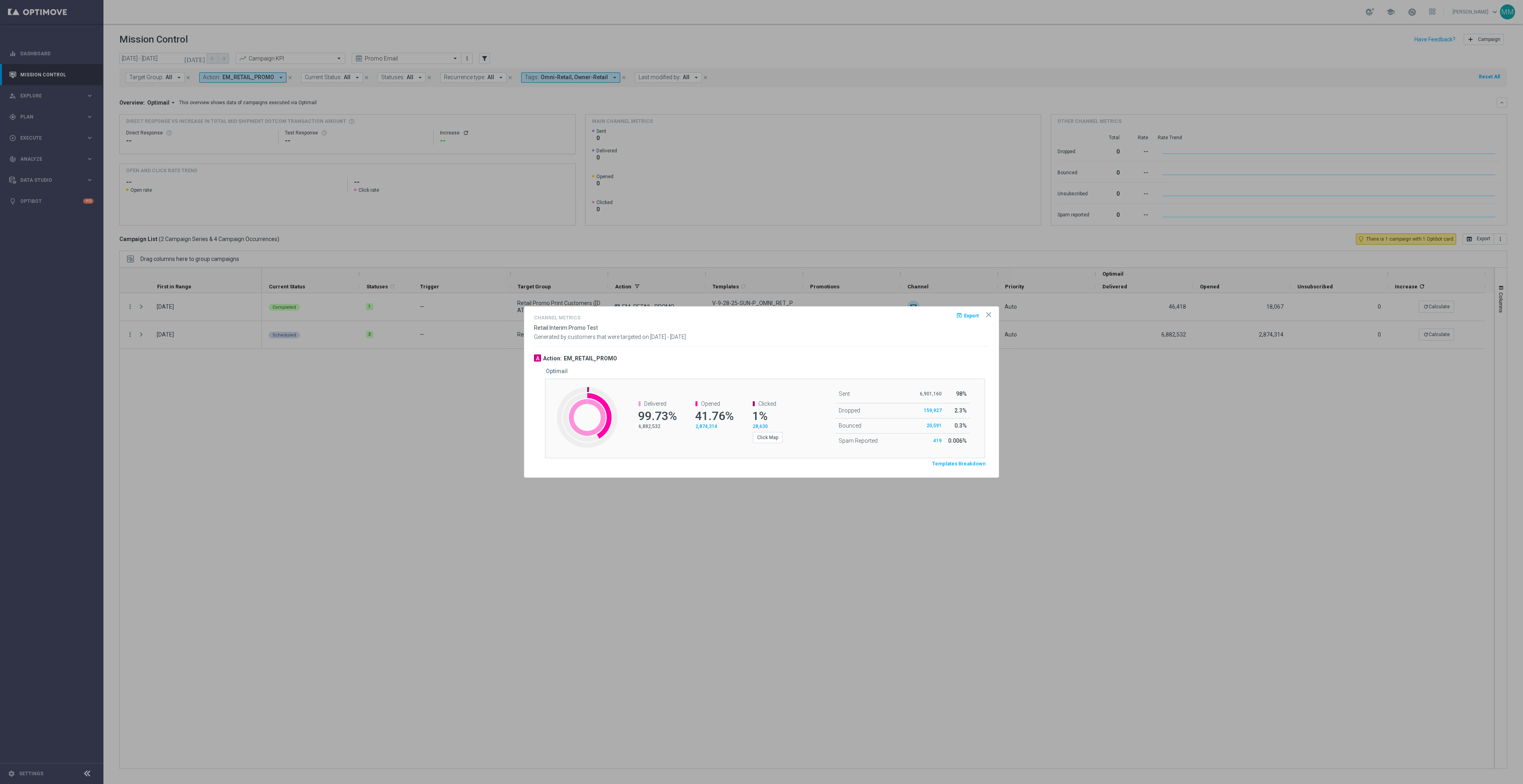
click at [238, 542] on div at bounding box center [761, 392] width 1523 height 784
click at [986, 312] on icon "icon" at bounding box center [988, 314] width 8 height 8
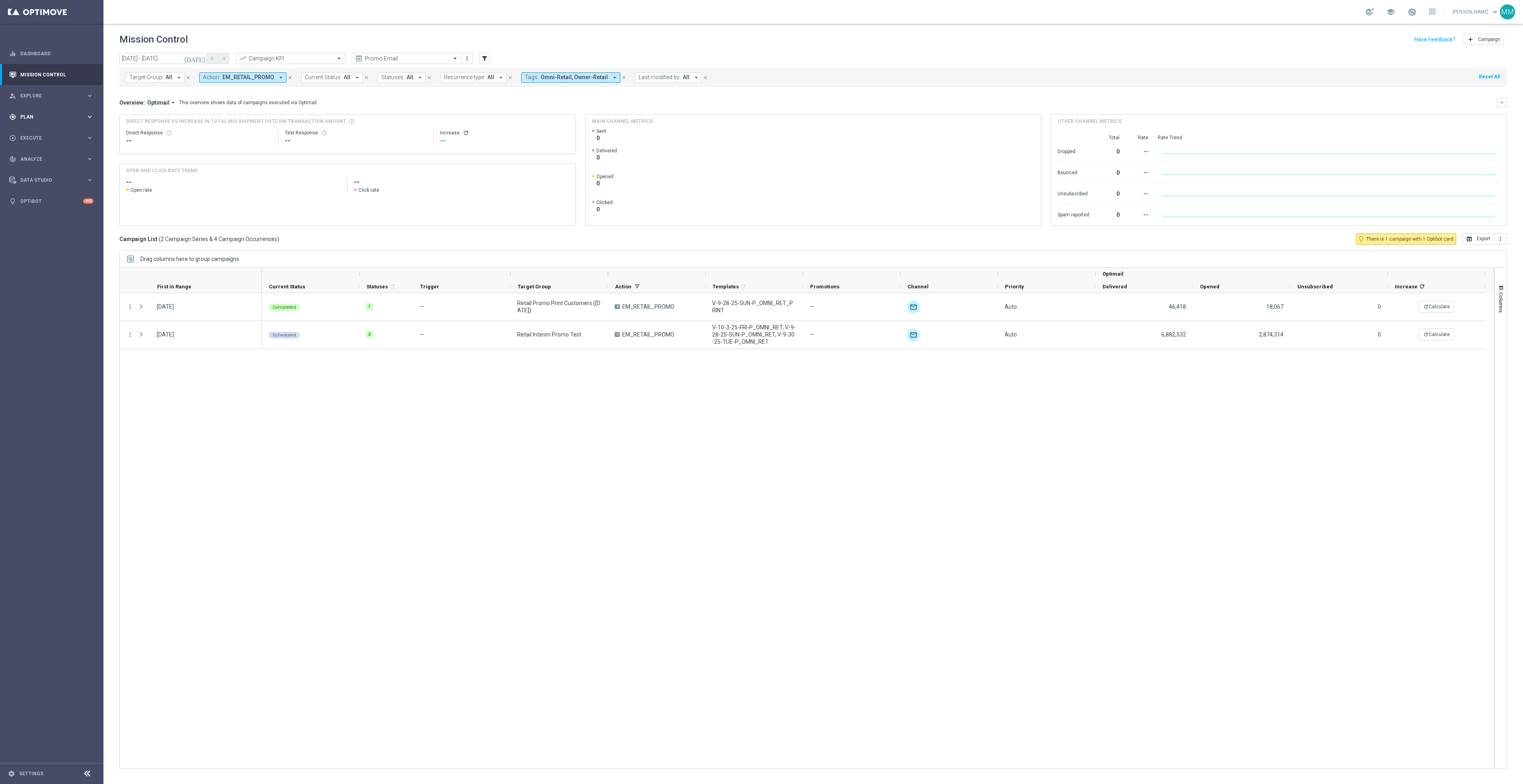
click at [68, 112] on div "gps_fixed Plan keyboard_arrow_right" at bounding box center [51, 116] width 103 height 21
click at [38, 129] on div "Target Groups" at bounding box center [61, 134] width 82 height 12
click at [39, 130] on link "Target Groups" at bounding box center [52, 133] width 62 height 6
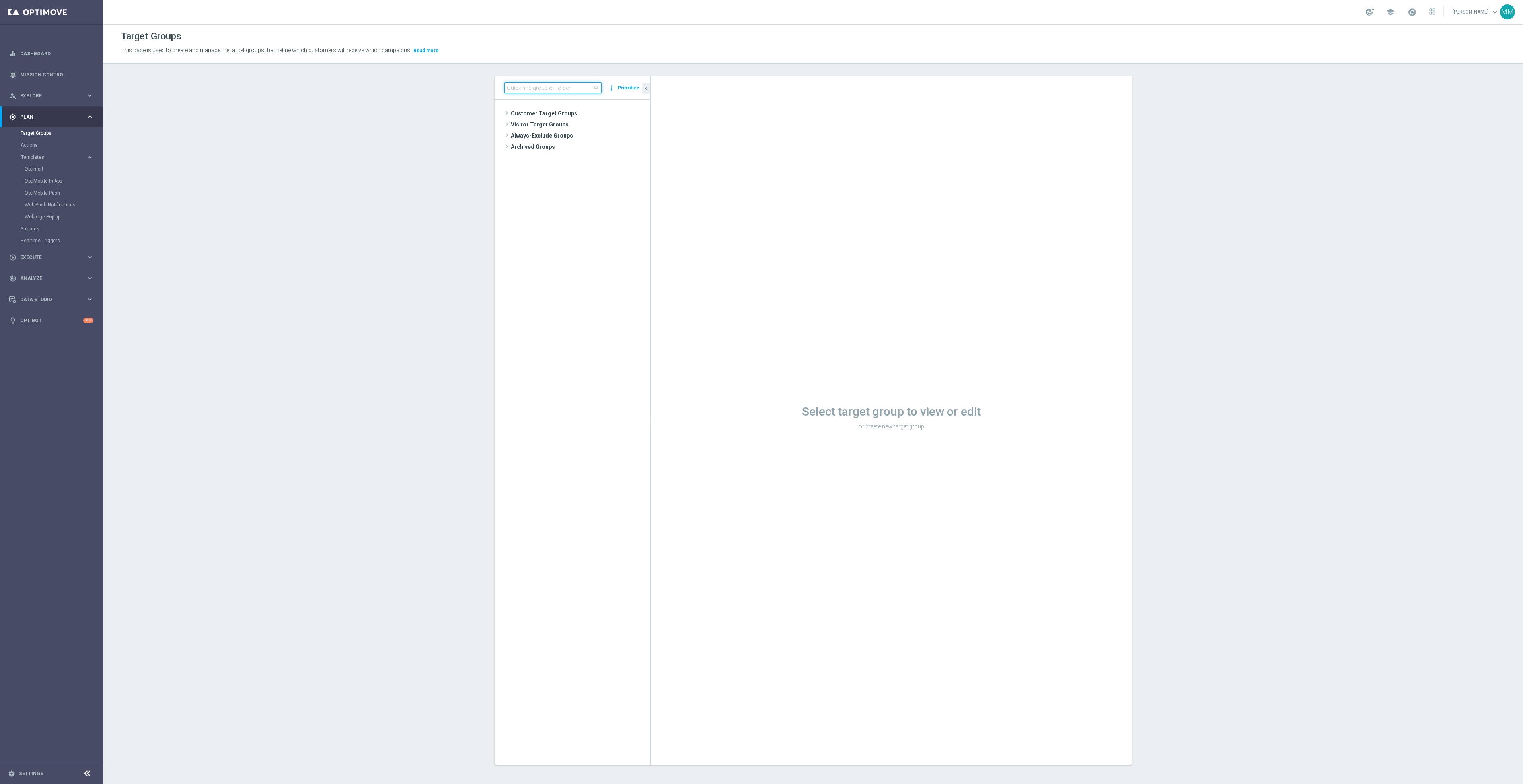
click at [565, 85] on input at bounding box center [552, 88] width 97 height 11
type input "20251001"
click at [594, 88] on span "close" at bounding box center [596, 87] width 6 height 6
click at [549, 84] on input at bounding box center [552, 88] width 97 height 11
type input "20251003"
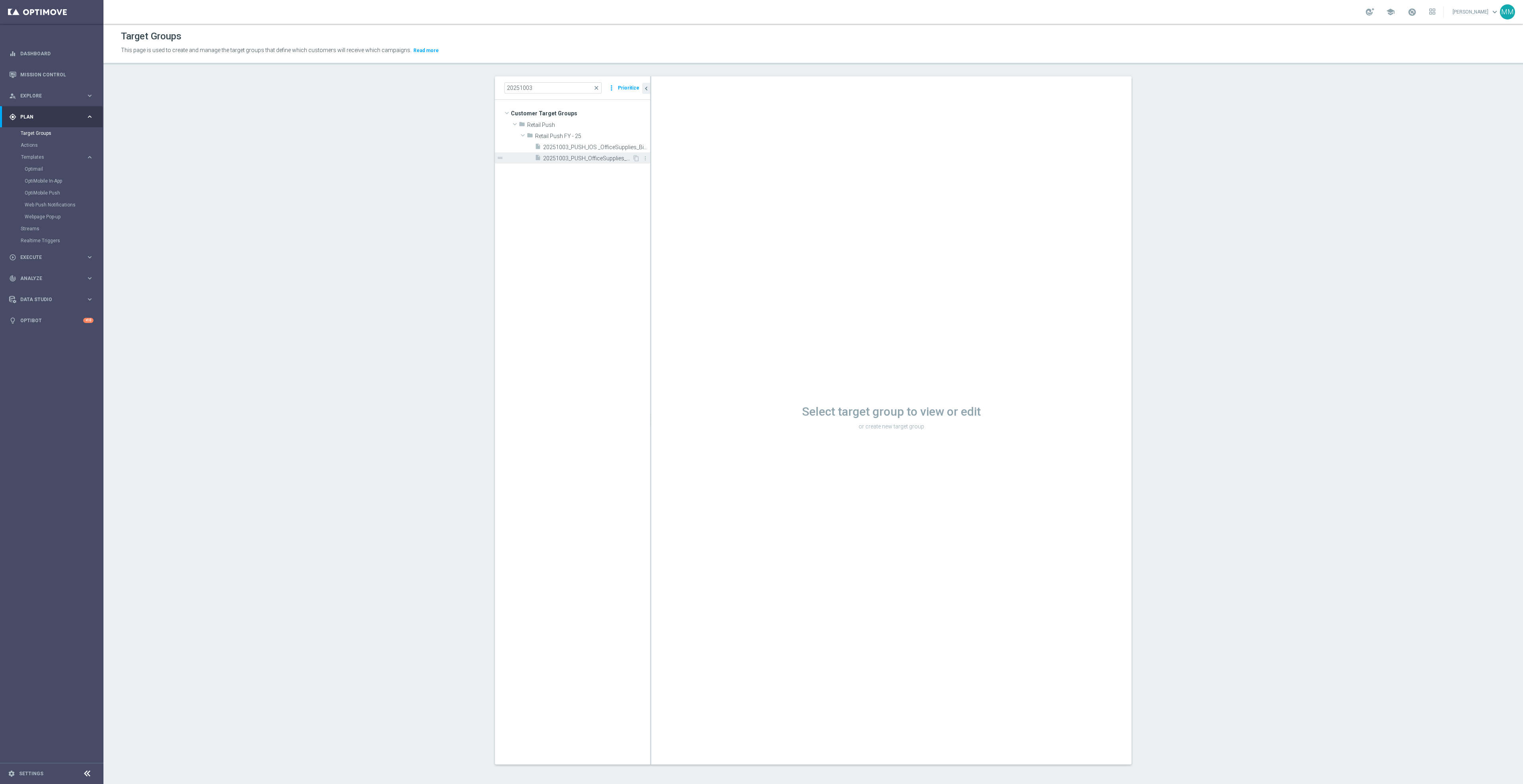
click at [596, 159] on span "20251003_PUSH_OfficeSupplies_Tech_BinWins" at bounding box center [587, 159] width 89 height 7
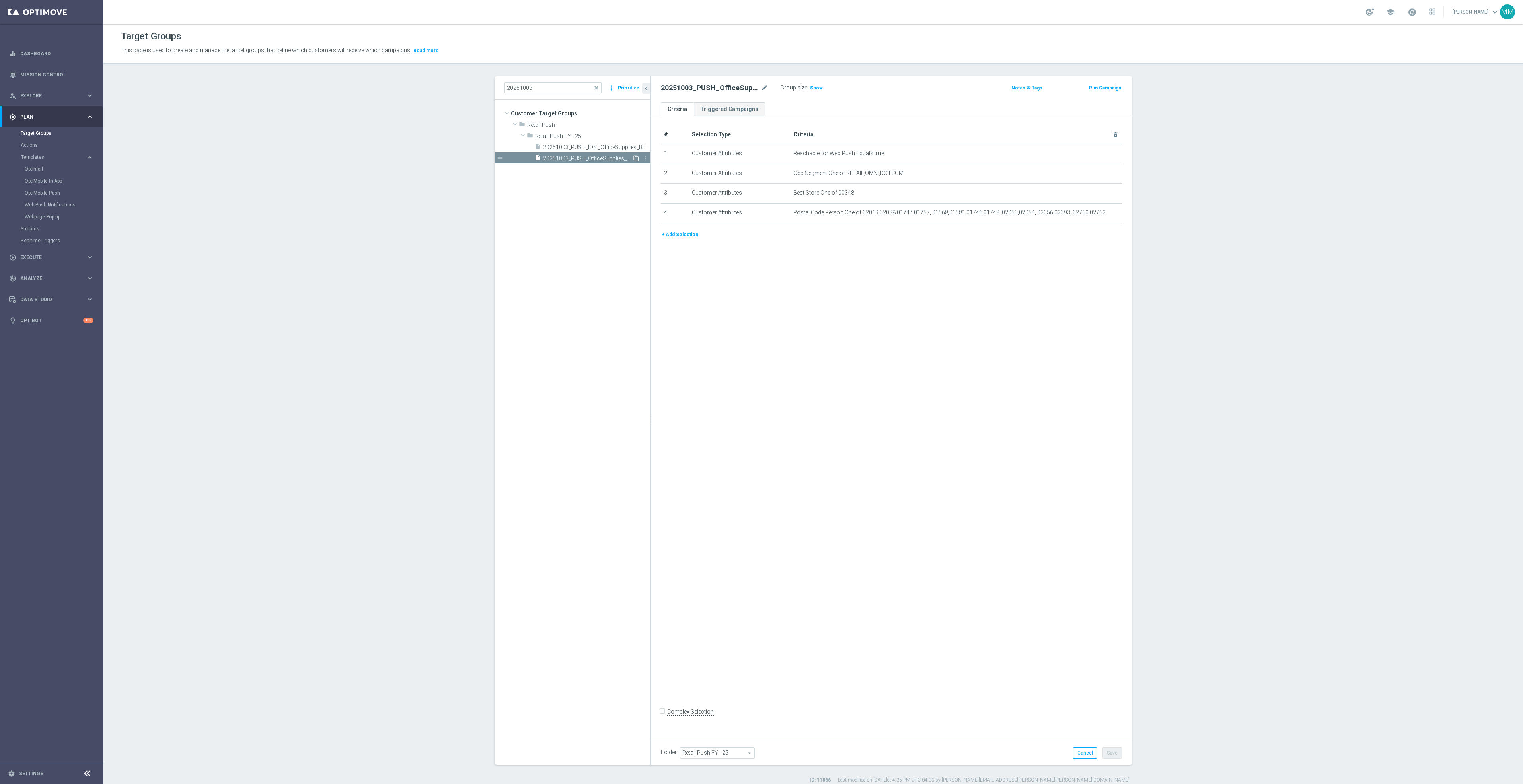
click at [633, 158] on icon "content_copy" at bounding box center [635, 158] width 6 height 6
click at [761, 88] on icon "mode_edit" at bounding box center [765, 87] width 7 height 9
click at [671, 86] on input "Copy of 20251003_PUSH_OfficeSupplies_Tech_BinWins" at bounding box center [715, 88] width 108 height 11
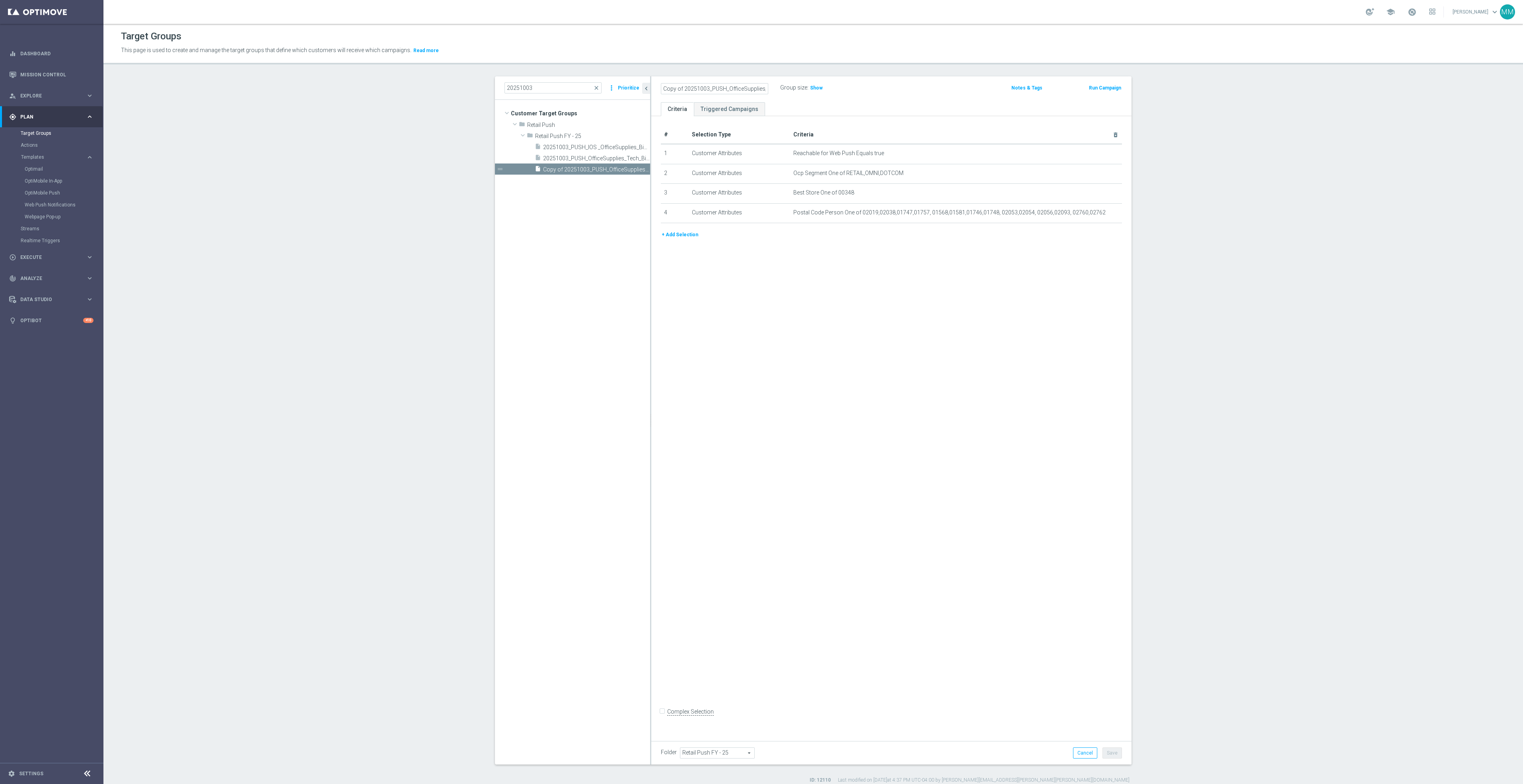
drag, startPoint x: 664, startPoint y: 90, endPoint x: 646, endPoint y: 90, distance: 18.0
click at [646, 90] on as-split "20251003 close more_vert Prioritize Customer Target Groups library_add create_n…" at bounding box center [813, 420] width 637 height 688
click at [678, 89] on input "Copy of 20251003_PUSH_OfficeSupplies_Tech_BinWins" at bounding box center [715, 88] width 108 height 11
drag, startPoint x: 681, startPoint y: 90, endPoint x: 647, endPoint y: 90, distance: 34.0
click at [652, 90] on div "Copy of 20251003_PUSH_OfficeSupplies_Tech_BinWins Group size : Show Notes & Tag…" at bounding box center [891, 90] width 480 height 26
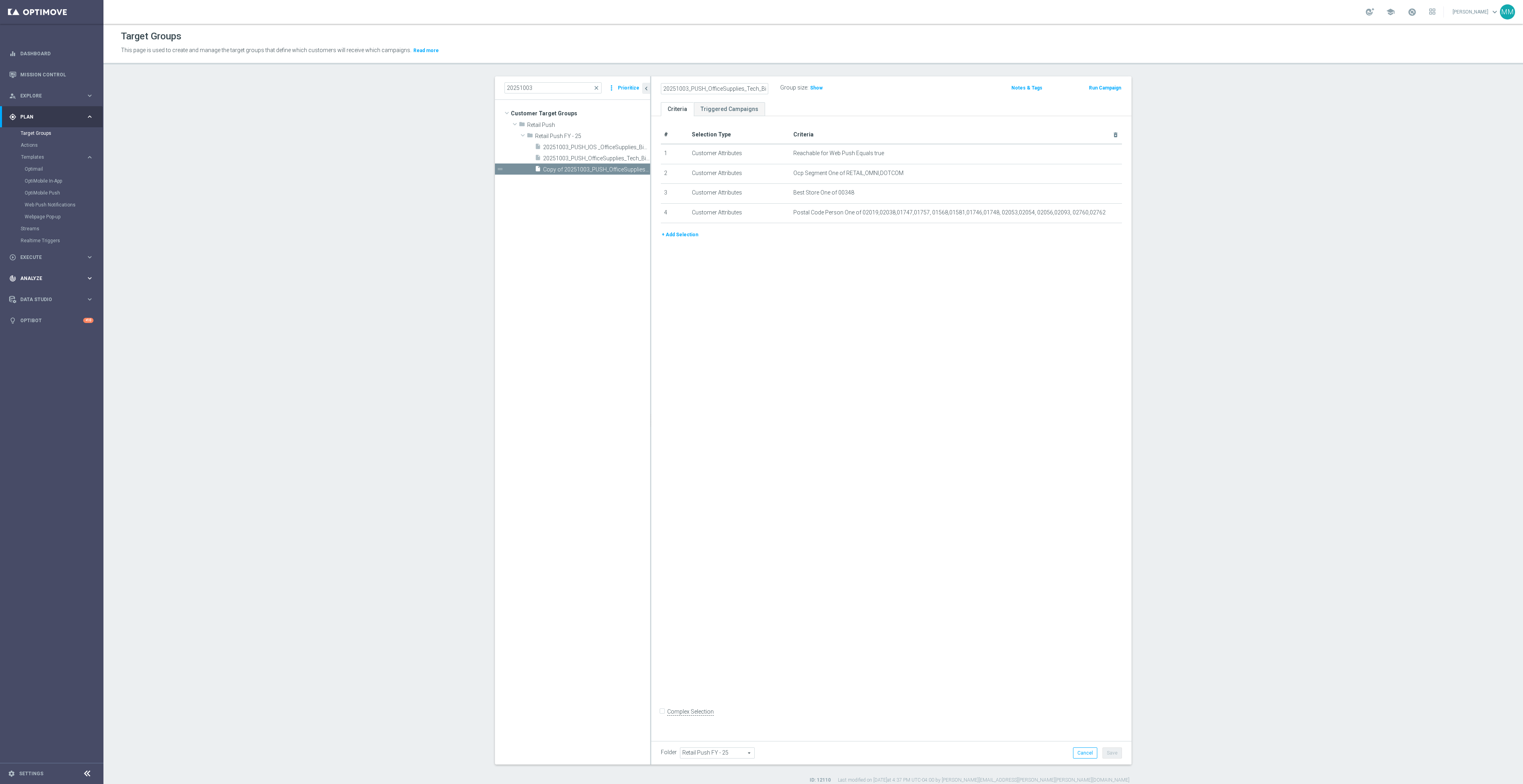
type input "20251003_PUSH_OfficeSupplies_Tech_BinWins"
click at [715, 84] on input "20251003_PUSH_OfficeSupplies_Tech_BinWins" at bounding box center [715, 88] width 108 height 11
paste input "text"
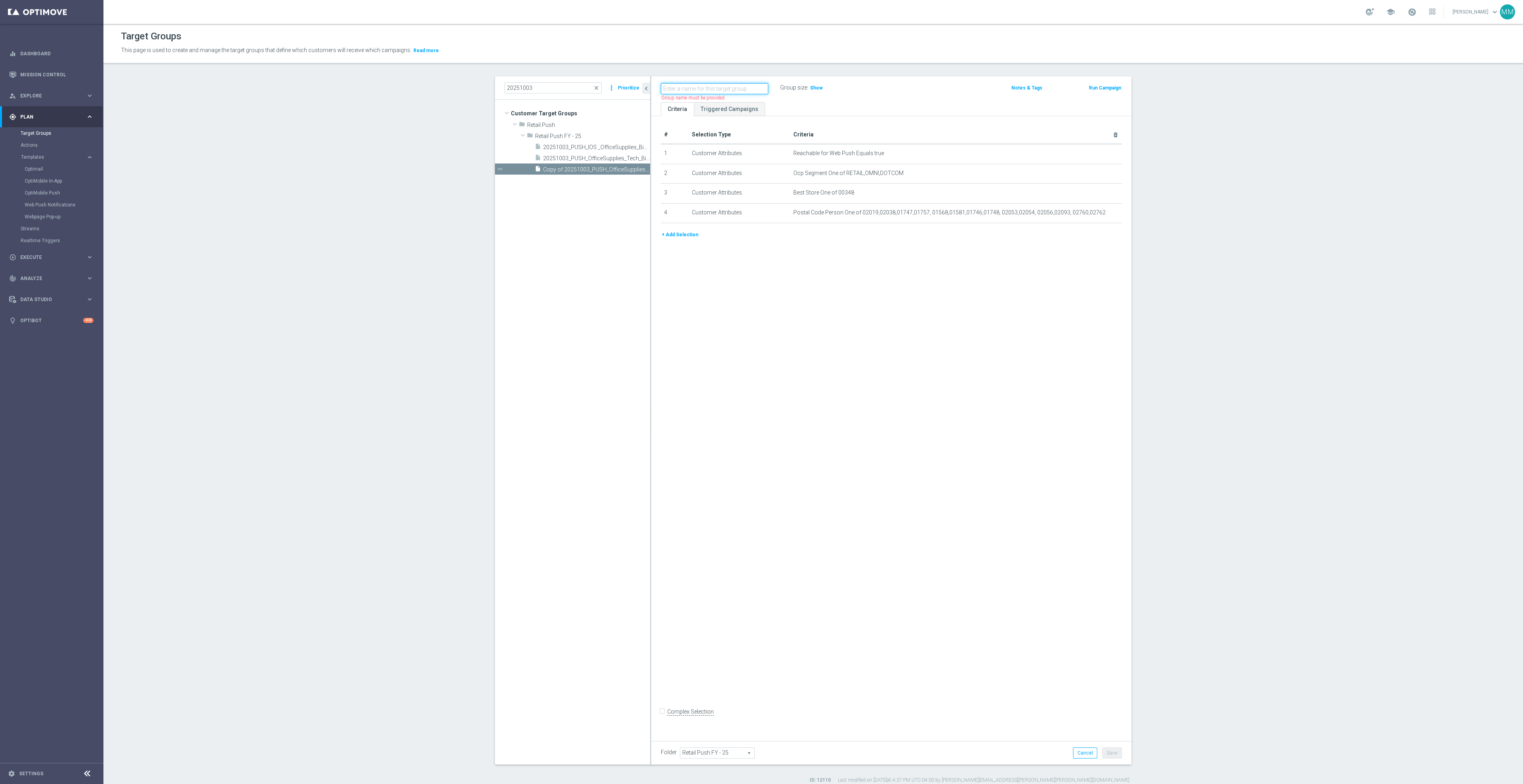
click at [717, 84] on input "text" at bounding box center [715, 88] width 108 height 11
paste input "20251001_PUSH_IOS_Loyalty_EasyDealDays_Teaser"
drag, startPoint x: 686, startPoint y: 86, endPoint x: 677, endPoint y: 86, distance: 9.0
click at [677, 86] on input "20251001_PUSH_IOS_Loyalty_EasyDealDays_Teaser" at bounding box center [715, 88] width 108 height 11
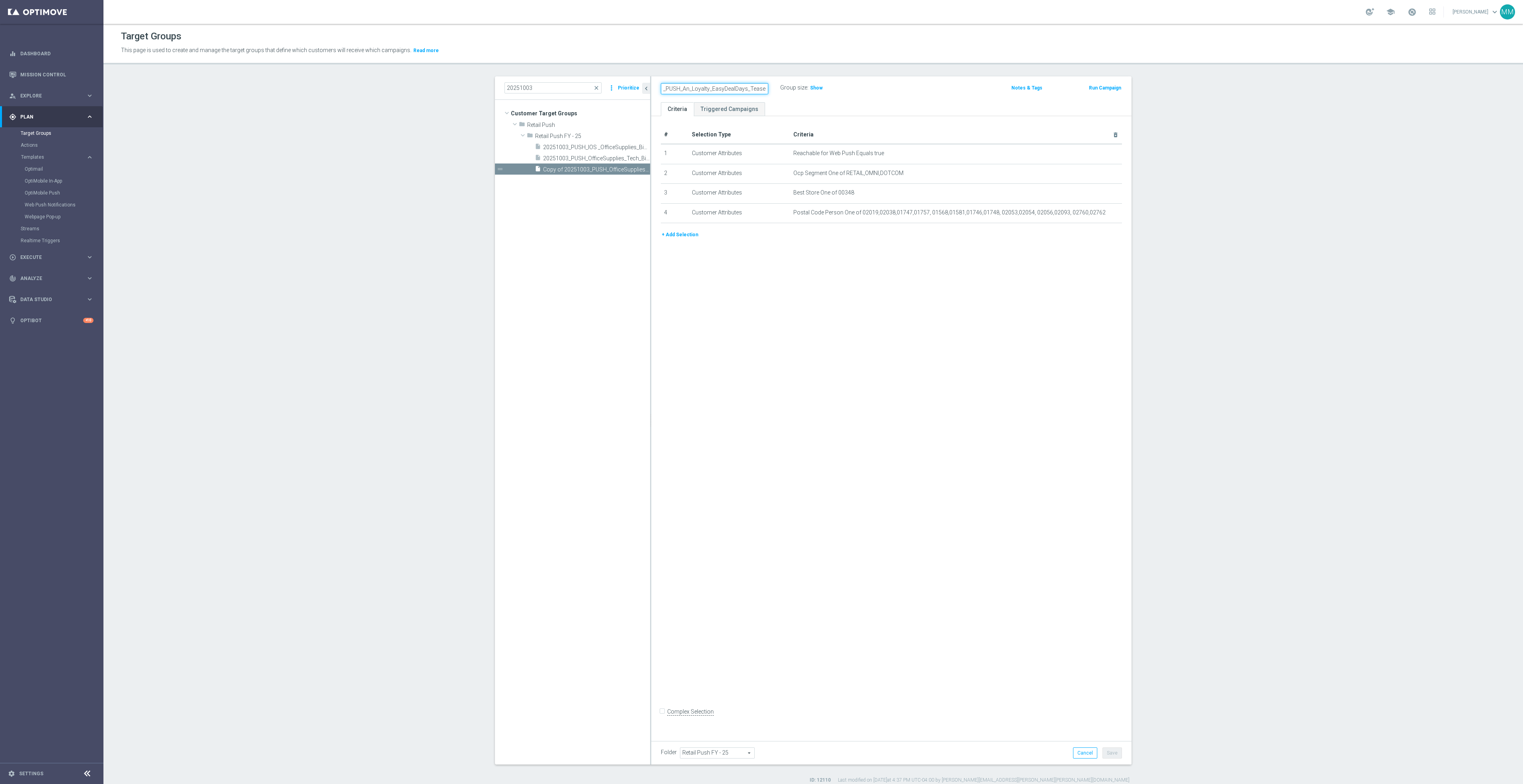
scroll to position [0, 21]
type input "20251001_PUSH_Android_Loyalty_EasyDealDays_Teaser"
click at [1102, 173] on icon "delete_forever" at bounding box center [1105, 172] width 6 height 6
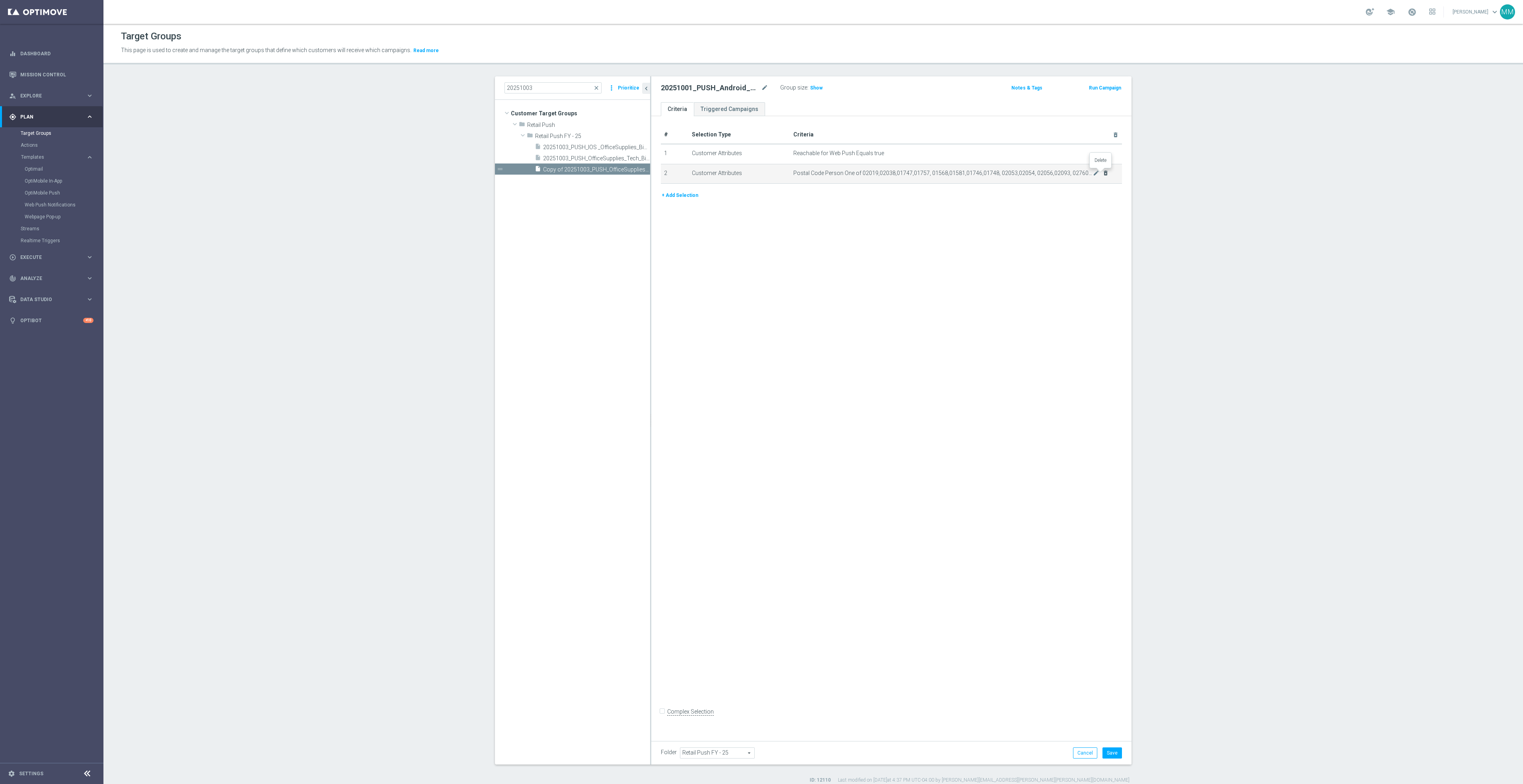
click at [1102, 173] on icon "delete_forever" at bounding box center [1105, 172] width 6 height 6
click at [1103, 754] on button "Save" at bounding box center [1112, 752] width 20 height 11
click at [633, 166] on icon "content_copy" at bounding box center [635, 169] width 6 height 6
click at [761, 88] on icon "mode_edit" at bounding box center [765, 87] width 7 height 9
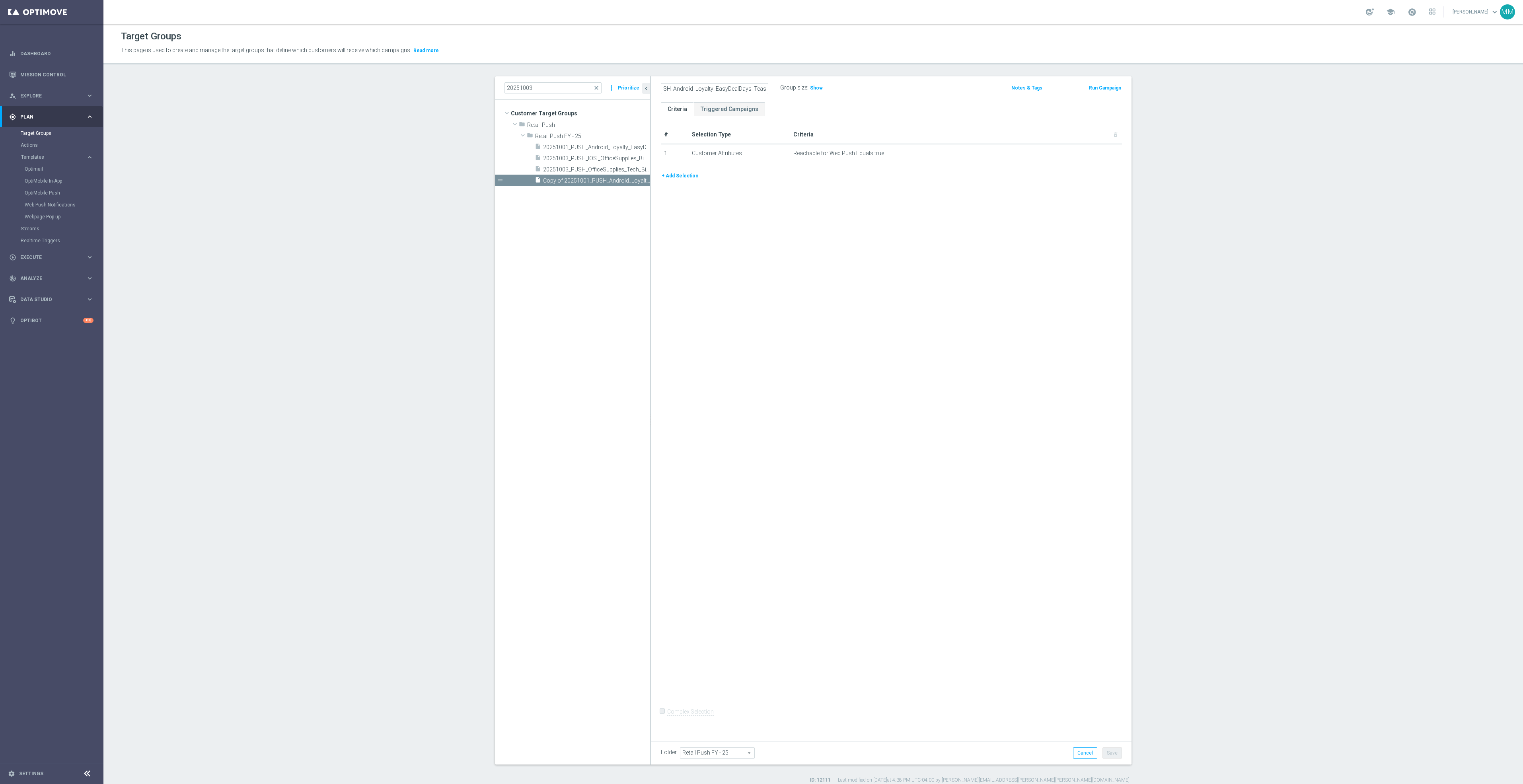
click at [692, 86] on input "Copy of 20251001_PUSH_Android_Loyalty_EasyDealDays_Teaser" at bounding box center [715, 88] width 108 height 11
click at [730, 86] on input "Copy of 20251001_PUSH_Android_Loyalty_EasyDealDays_Teaser" at bounding box center [715, 88] width 108 height 11
type input "C"
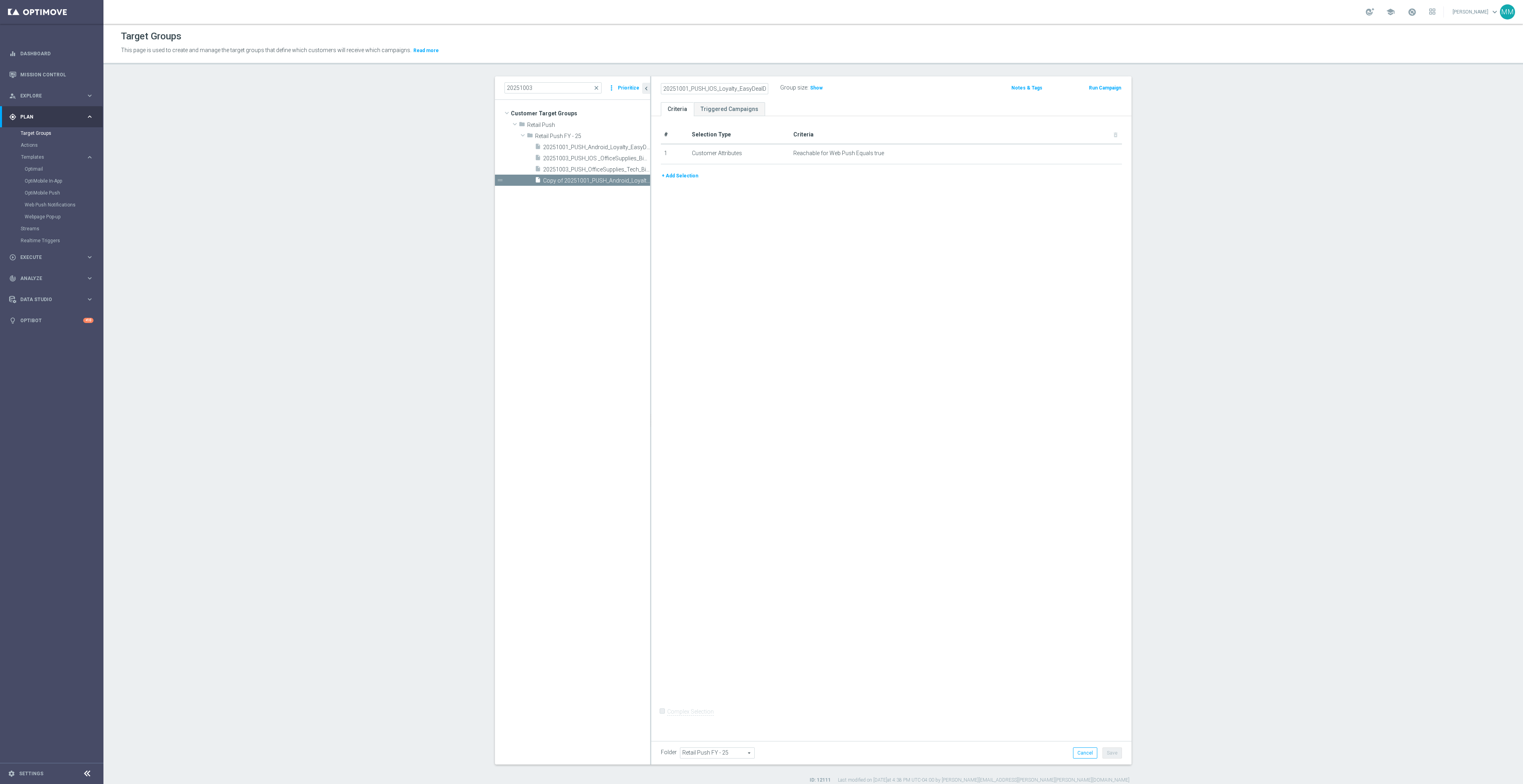
scroll to position [0, 26]
type input "20251001_PUSH_IOS_Loyalty_EasyDealDays_Teaser"
click at [804, 226] on div "# Selection Type Criteria delete_forever 1 Customer Attributes Reachable for We…" at bounding box center [891, 426] width 480 height 619
click at [1108, 756] on button "Save" at bounding box center [1112, 752] width 20 height 11
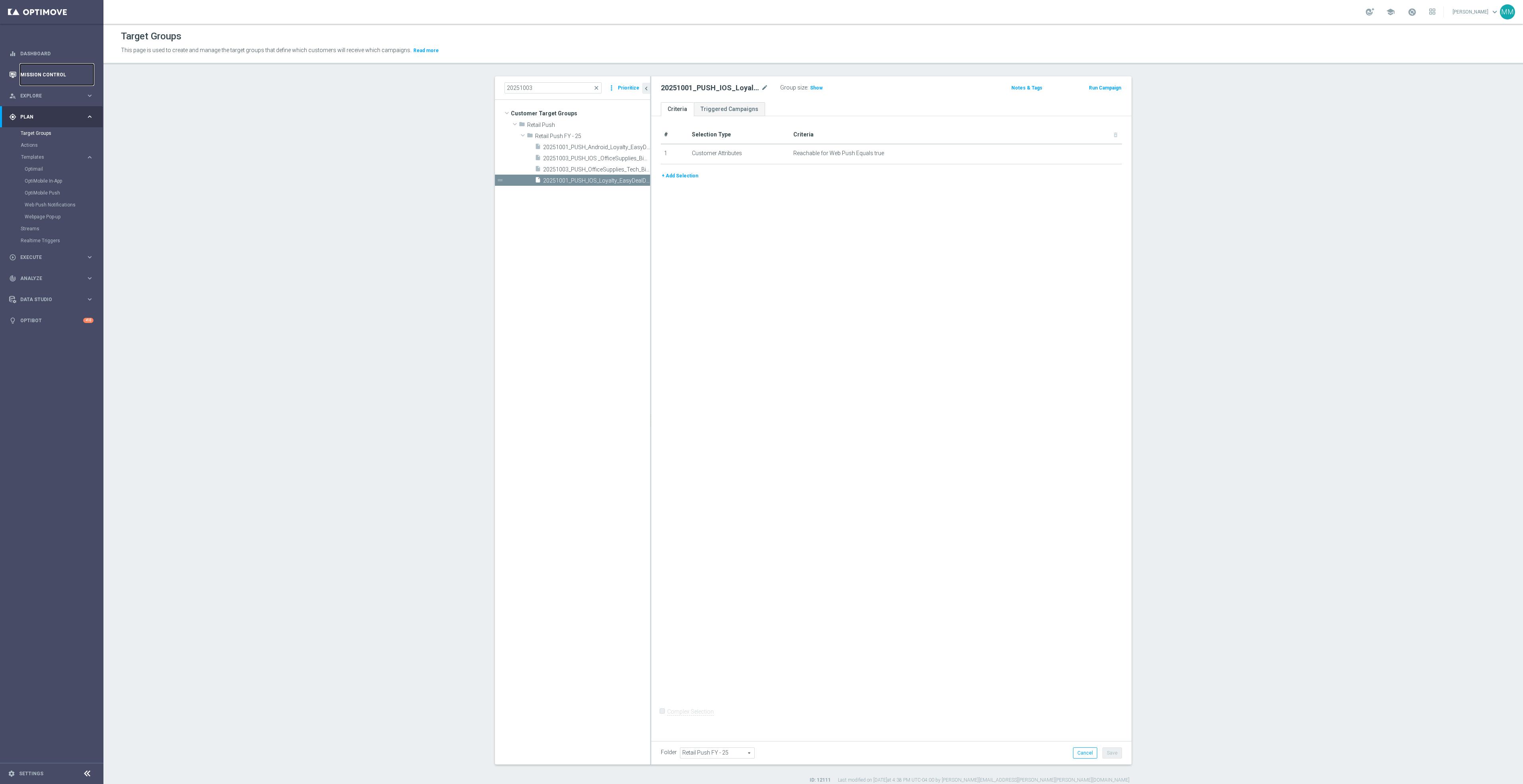
click at [68, 74] on link "Mission Control" at bounding box center [57, 74] width 73 height 21
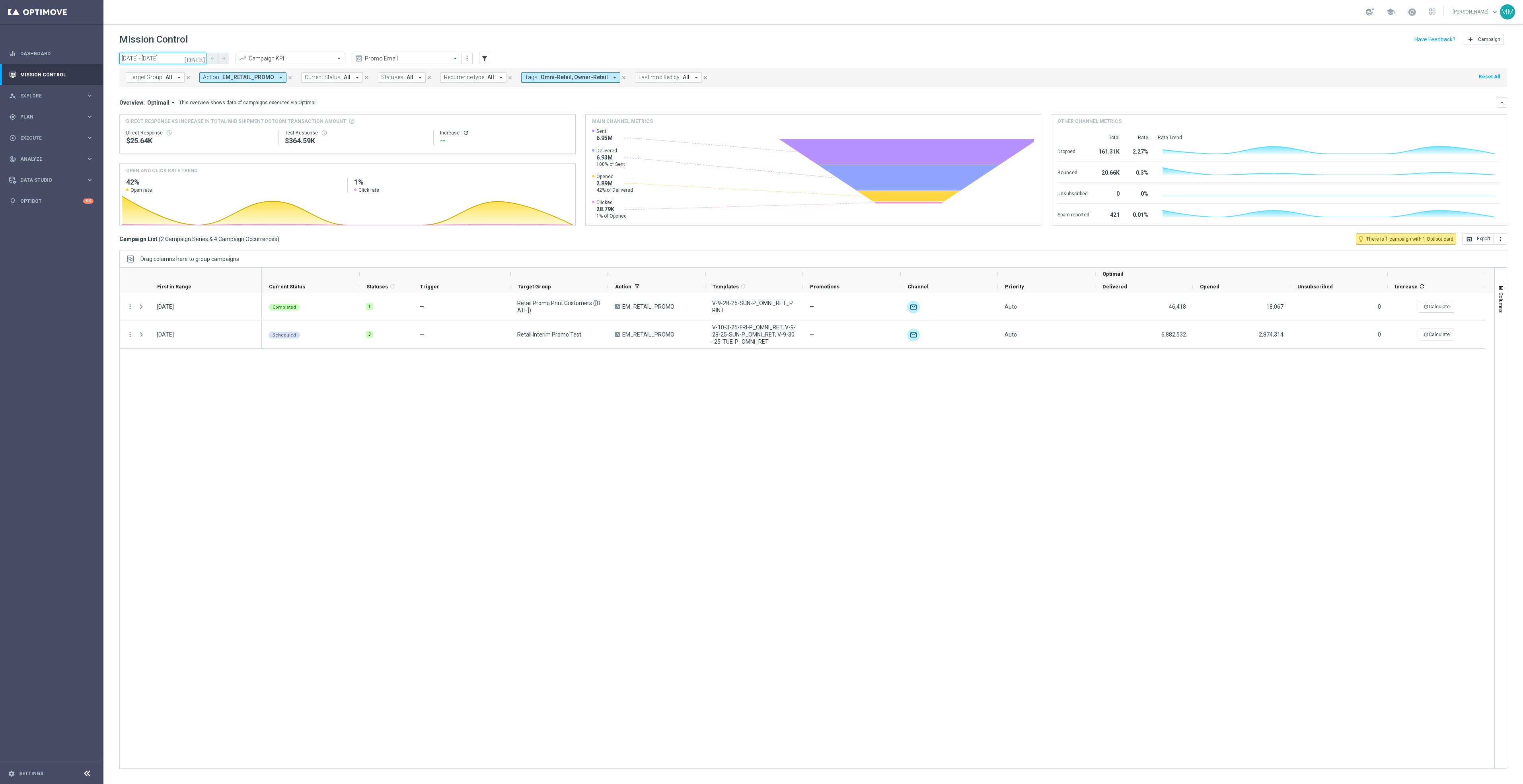
click at [171, 58] on input "14 Sep 2025 - 20 Sep 2025" at bounding box center [163, 58] width 88 height 11
click at [301, 105] on td "2" at bounding box center [295, 103] width 15 height 13
click at [297, 105] on span "2" at bounding box center [295, 103] width 13 height 13
click at [297, 105] on span "30" at bounding box center [295, 103] width 13 height 13
click at [177, 98] on span "2" at bounding box center [180, 103] width 13 height 13
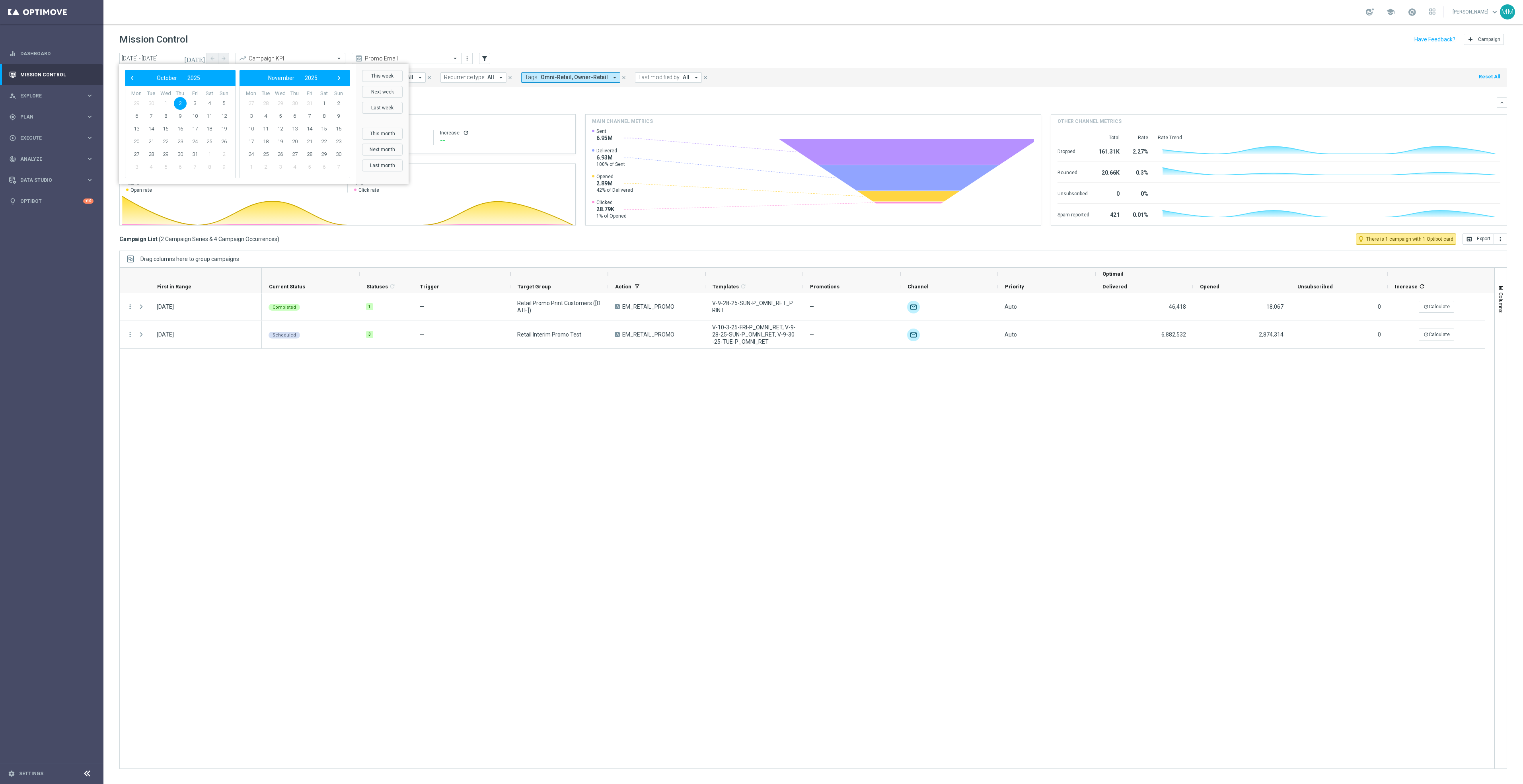
type input "02 Oct 2025 - 02 Oct 2025"
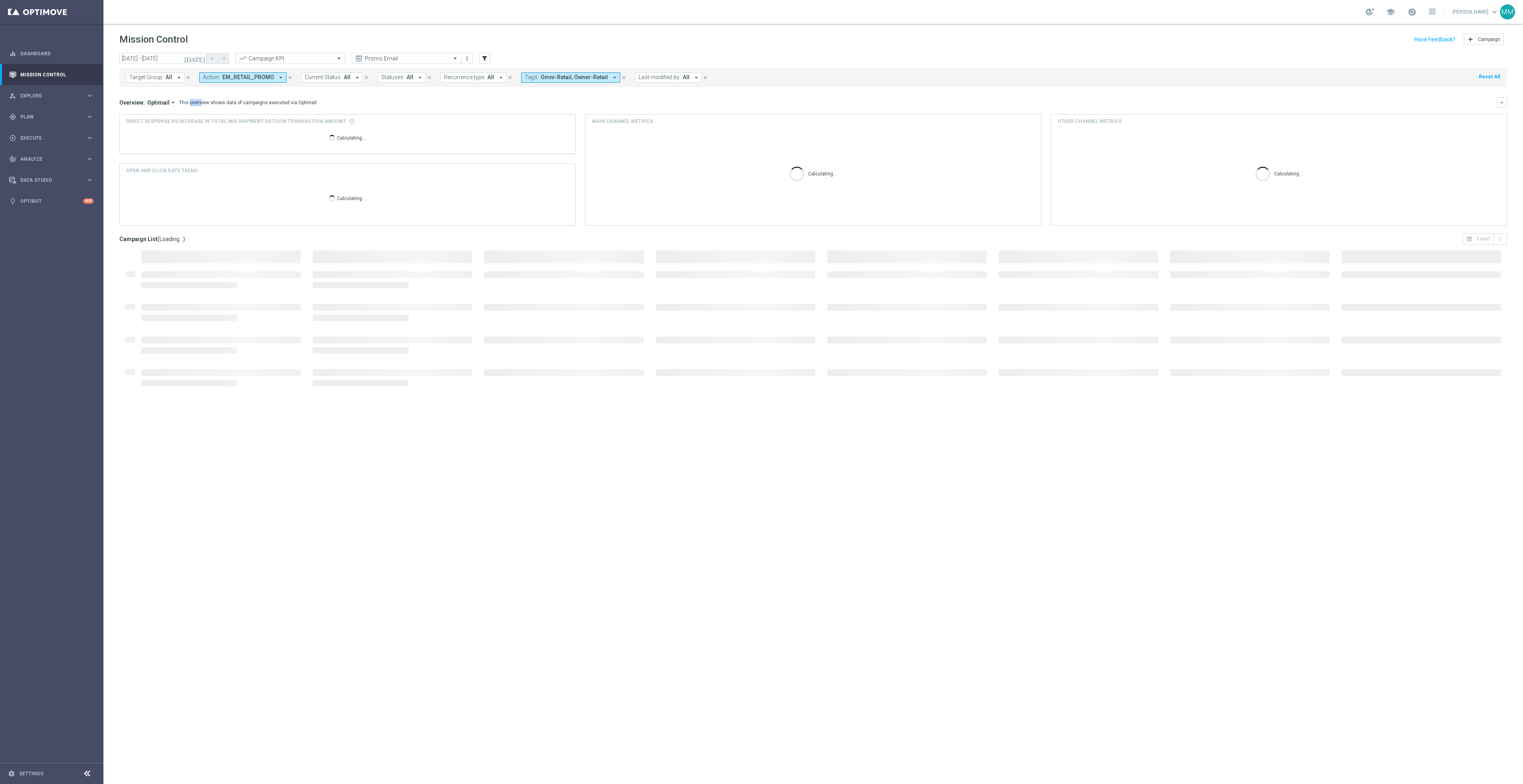
click at [177, 98] on div "Overview: Optimail arrow_drop_down This overview shows data of campaigns execut…" at bounding box center [813, 103] width 1388 height 10
drag, startPoint x: 177, startPoint y: 98, endPoint x: 142, endPoint y: 85, distance: 37.3
click at [142, 84] on div "Target Group: All arrow_drop_down close Action: EM_RETAIL_PROMO arrow_drop_down…" at bounding box center [813, 78] width 1388 height 19
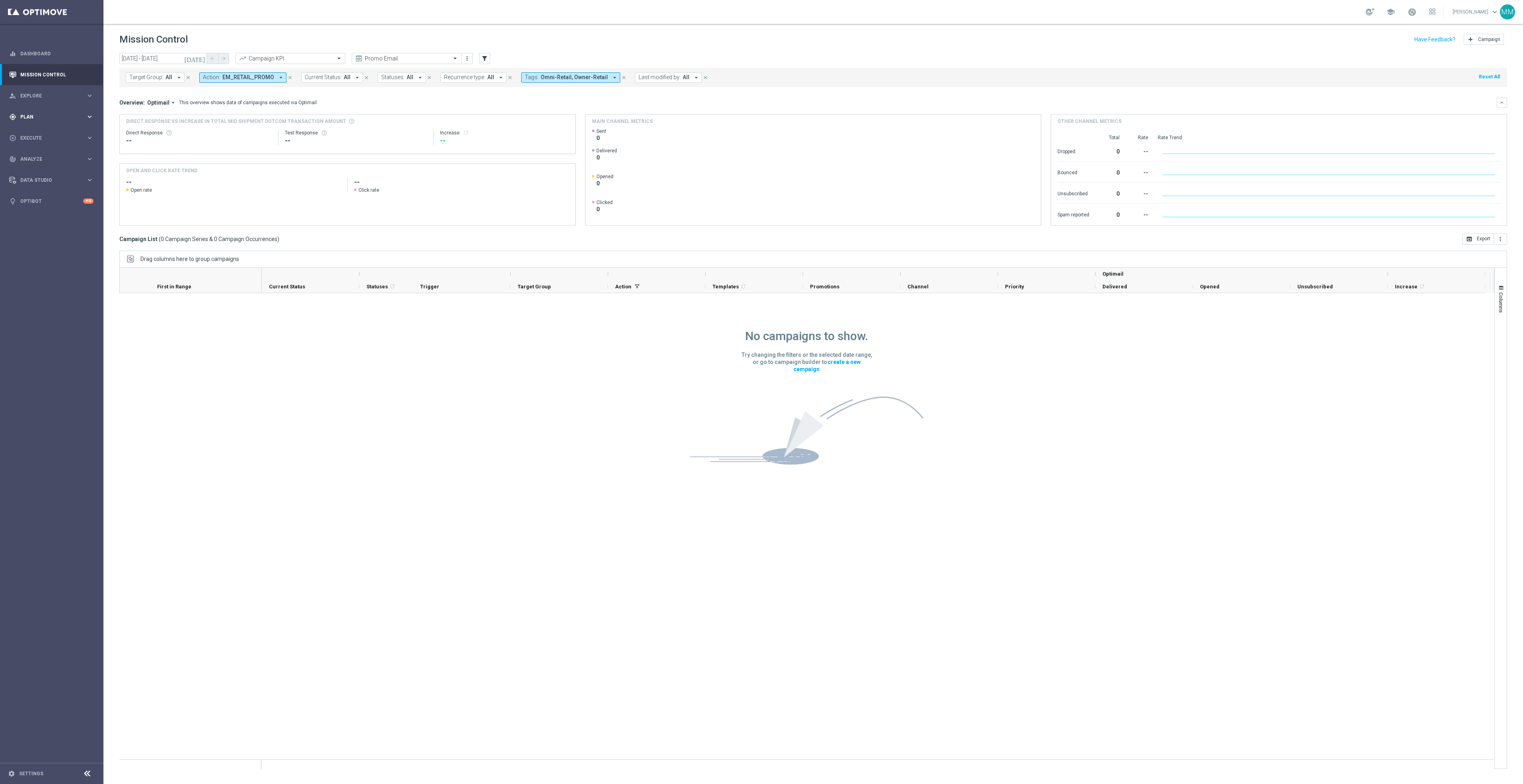
click at [61, 117] on span "Plan" at bounding box center [53, 117] width 66 height 5
click at [47, 190] on link "OptiMobile Push" at bounding box center [53, 192] width 58 height 6
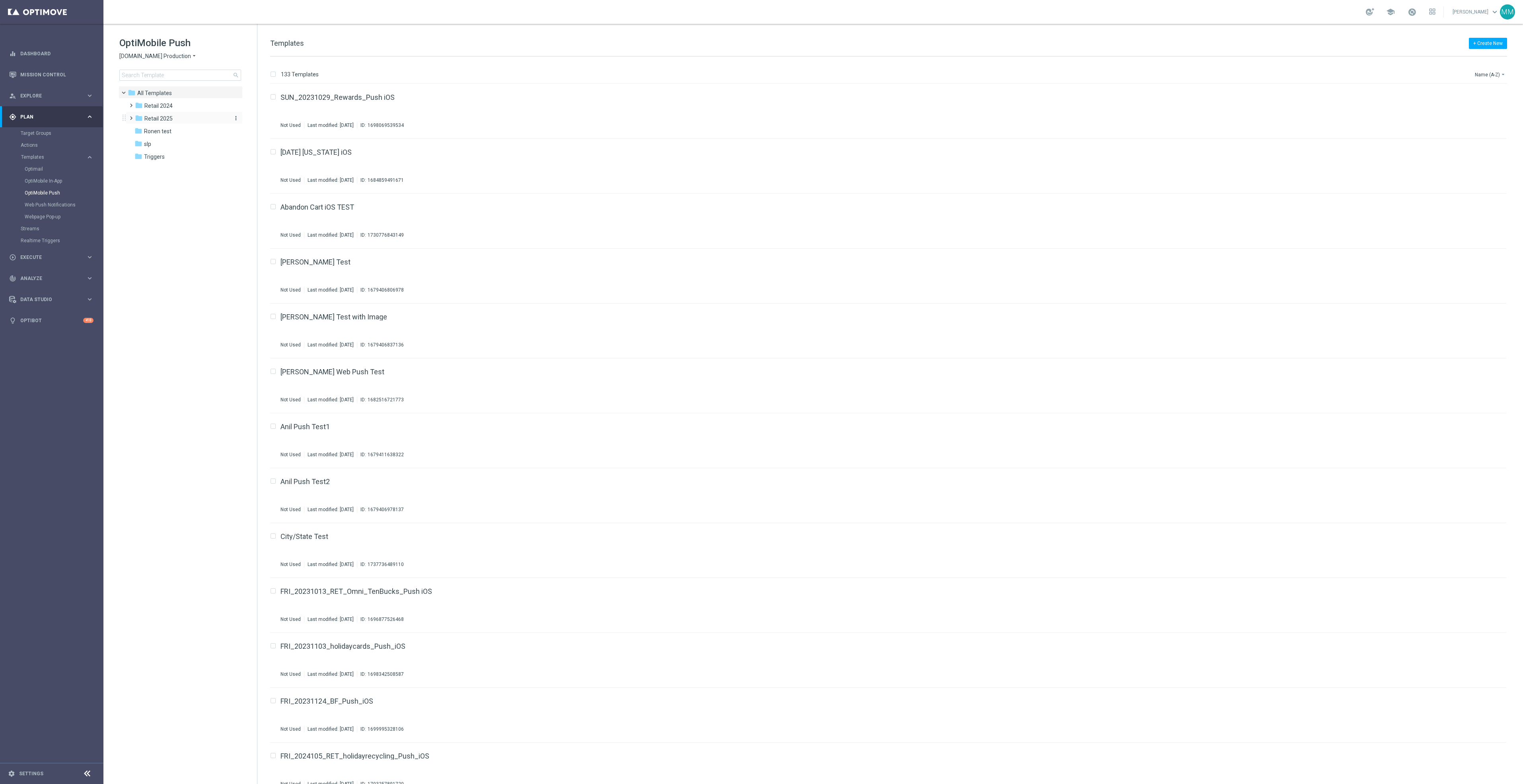
click at [178, 120] on div "folder Retail 2025" at bounding box center [180, 118] width 91 height 9
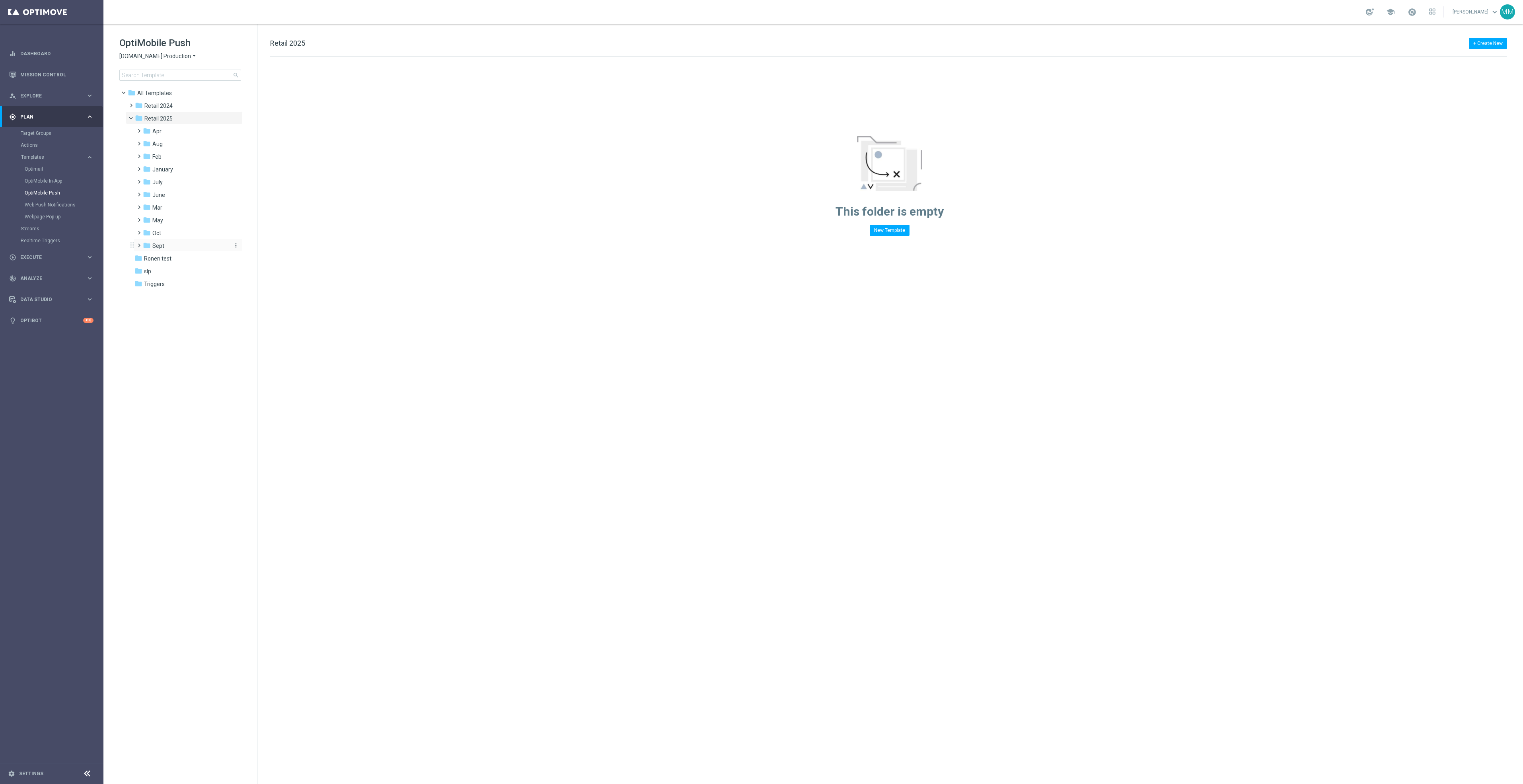
click at [184, 242] on div "folder Sept" at bounding box center [185, 246] width 84 height 9
click at [186, 257] on div "folder WO 9.14" at bounding box center [189, 258] width 78 height 9
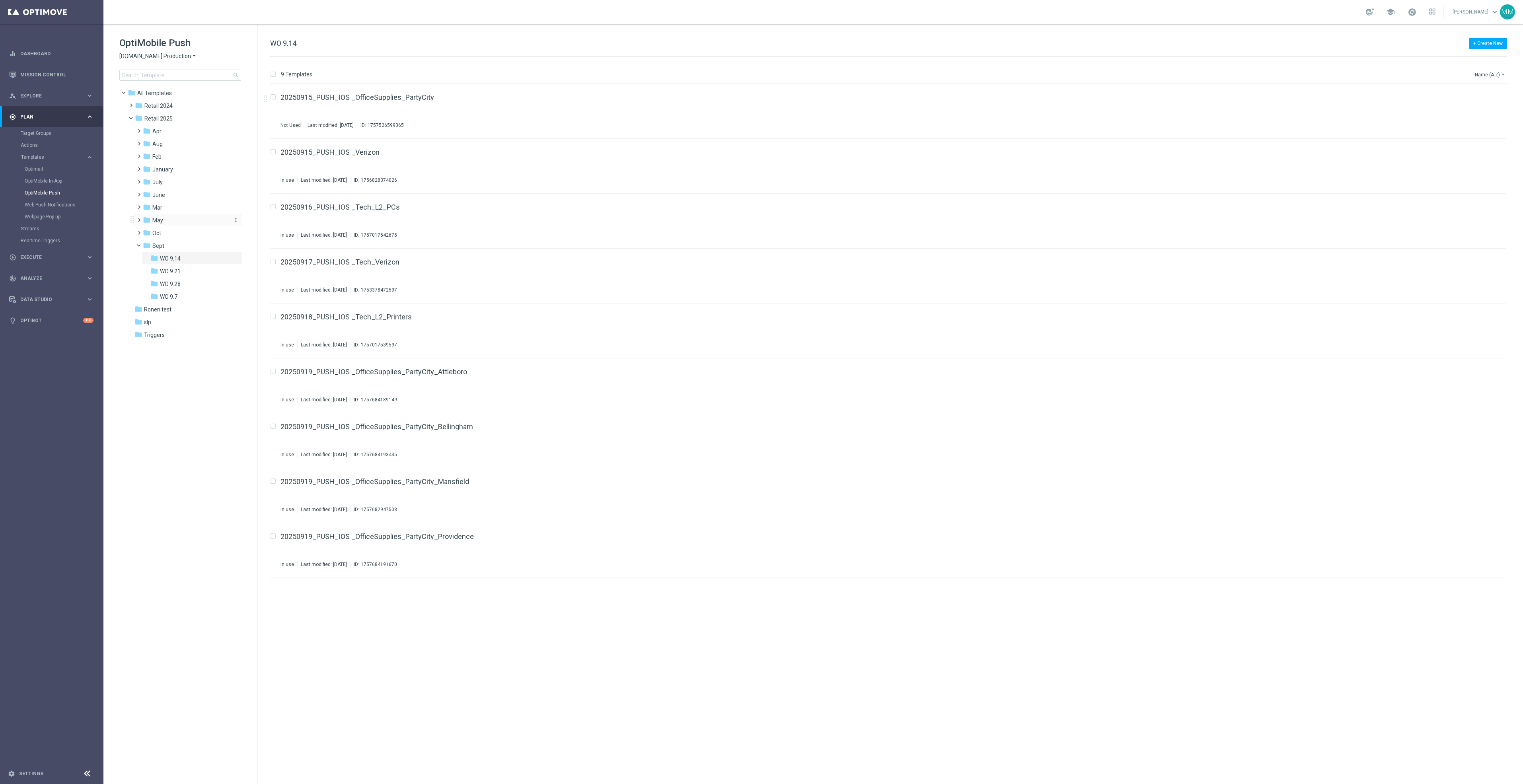
click at [177, 217] on div "folder May" at bounding box center [185, 221] width 84 height 9
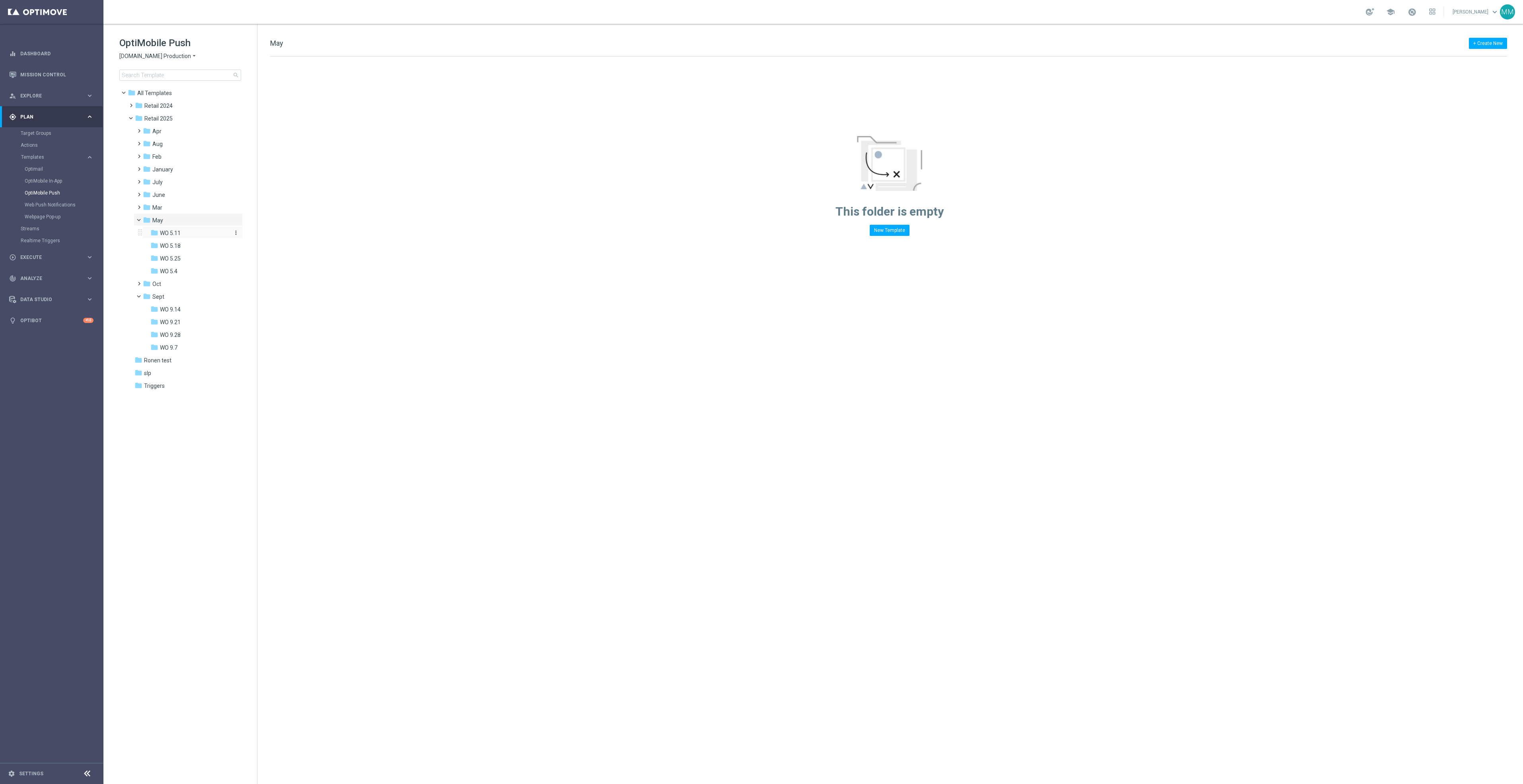
click at [185, 233] on div "folder WO 5.11" at bounding box center [189, 233] width 78 height 9
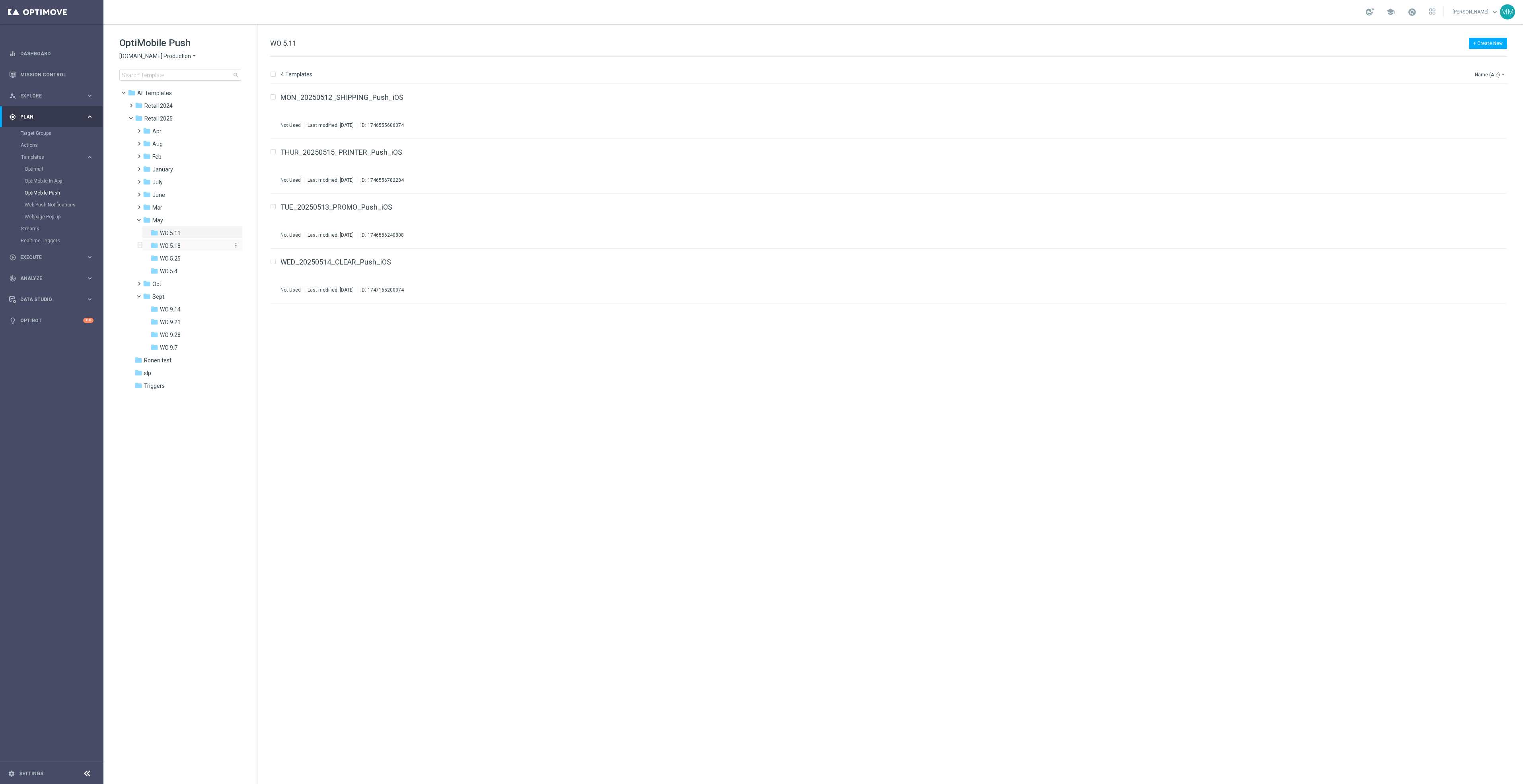
click at [183, 242] on div "folder WO 5.18" at bounding box center [189, 246] width 78 height 9
click at [183, 226] on div "folder WO 5.11 more_vert" at bounding box center [191, 232] width 101 height 13
click at [198, 232] on div "folder WO 5.11" at bounding box center [189, 233] width 78 height 9
click at [37, 134] on link "Target Groups" at bounding box center [52, 133] width 62 height 6
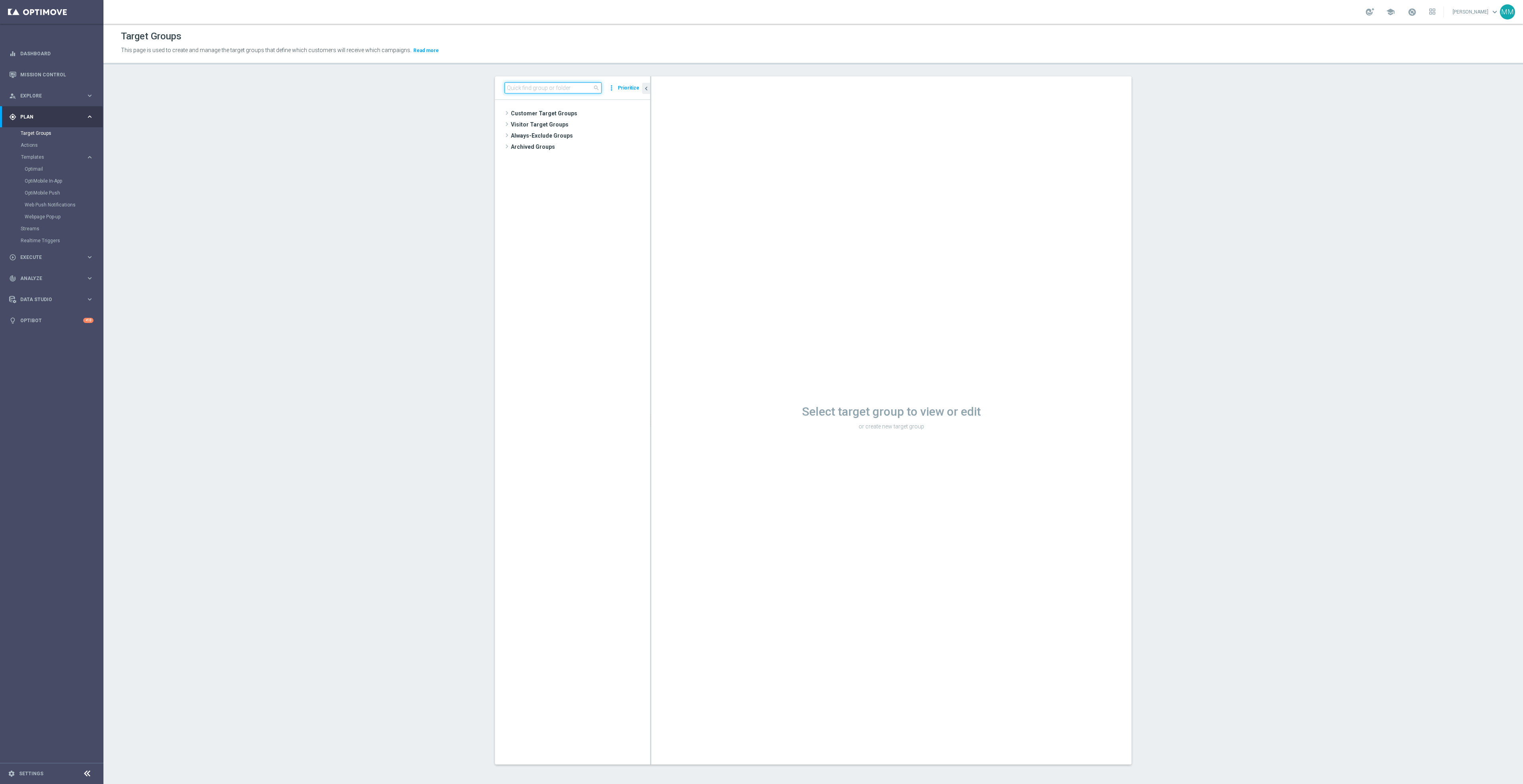
click at [574, 86] on input at bounding box center [552, 88] width 97 height 11
drag, startPoint x: 606, startPoint y: 185, endPoint x: 602, endPoint y: 184, distance: 4.1
click at [604, 186] on div "insert_drive_file 20250915_PUSH_Android_Verizon_New Store" at bounding box center [592, 191] width 115 height 11
click at [598, 181] on span "20250915_PUSH_Android_OfficeSupplies_PartyCity" at bounding box center [587, 181] width 89 height 7
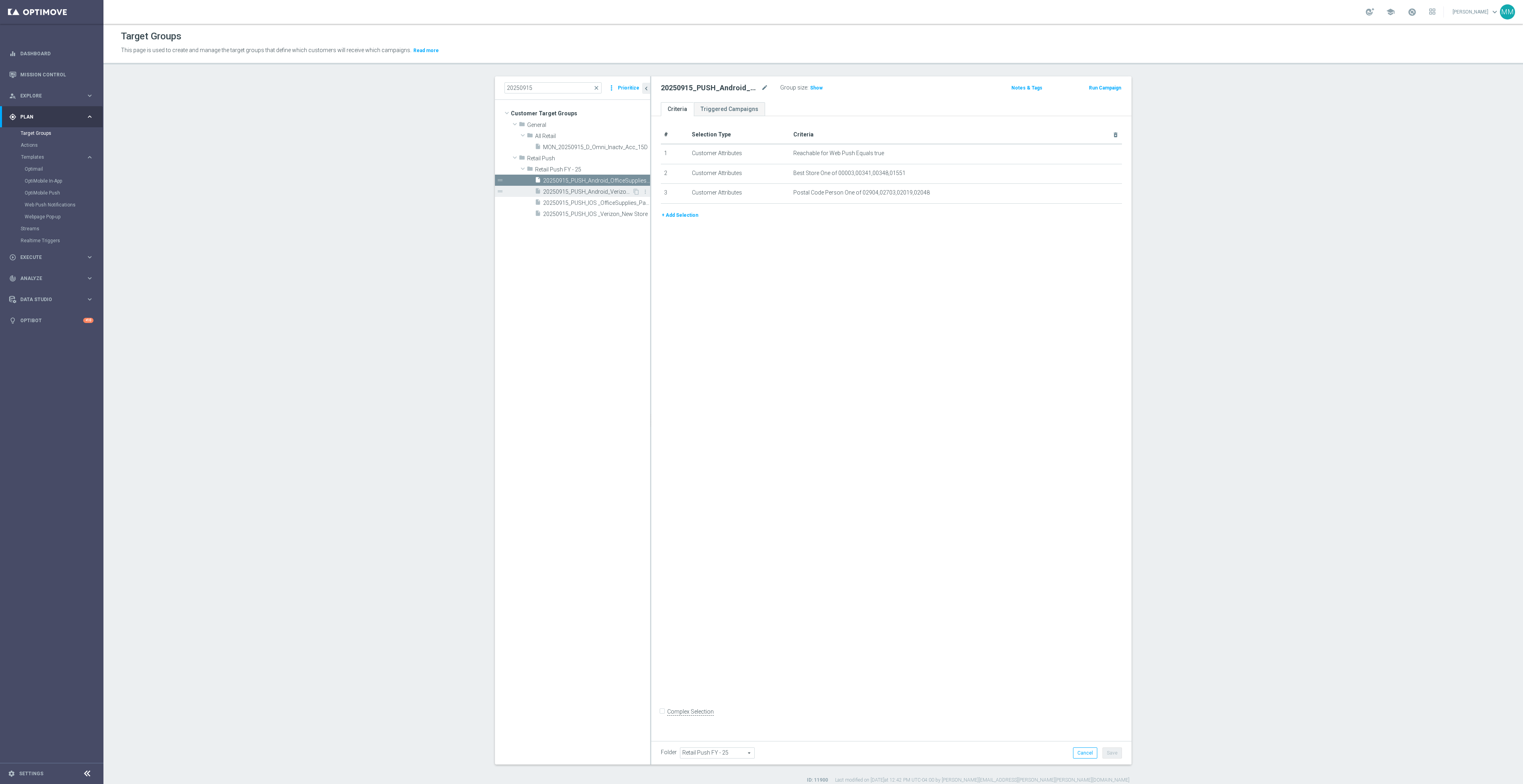
click at [607, 192] on span "20250915_PUSH_Android_Verizon_New Store" at bounding box center [587, 192] width 89 height 7
click at [810, 86] on span "Show" at bounding box center [816, 88] width 13 height 5
click at [583, 215] on span "20250915_PUSH_IOS _Verizon_New Store" at bounding box center [587, 215] width 89 height 7
click at [810, 88] on span "Show" at bounding box center [816, 88] width 13 height 5
click at [543, 88] on input "20250915" at bounding box center [552, 88] width 97 height 11
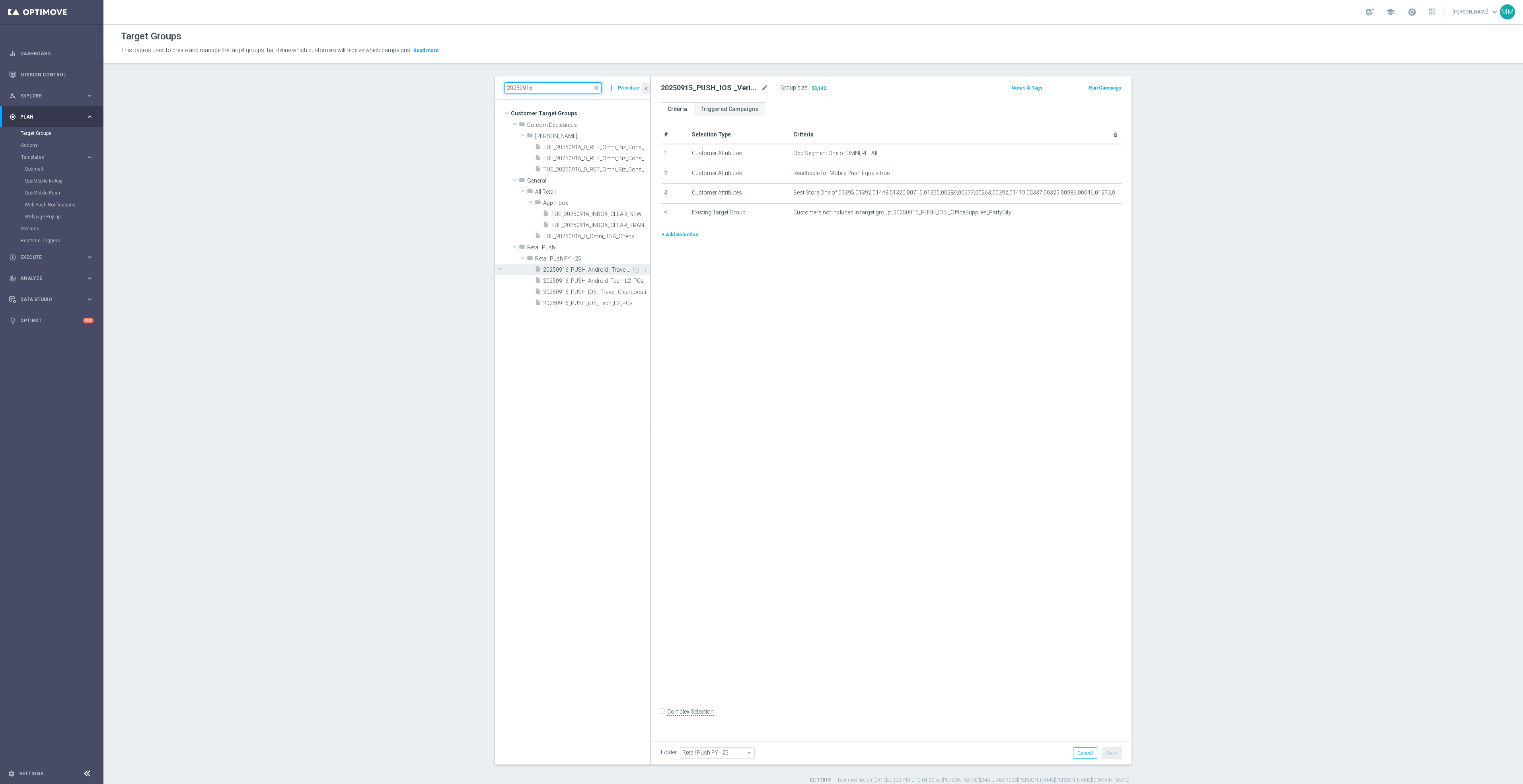
type input "20250916"
click at [587, 272] on span "20250916_PUSH_Android _Travel_ClearLocation" at bounding box center [587, 270] width 89 height 7
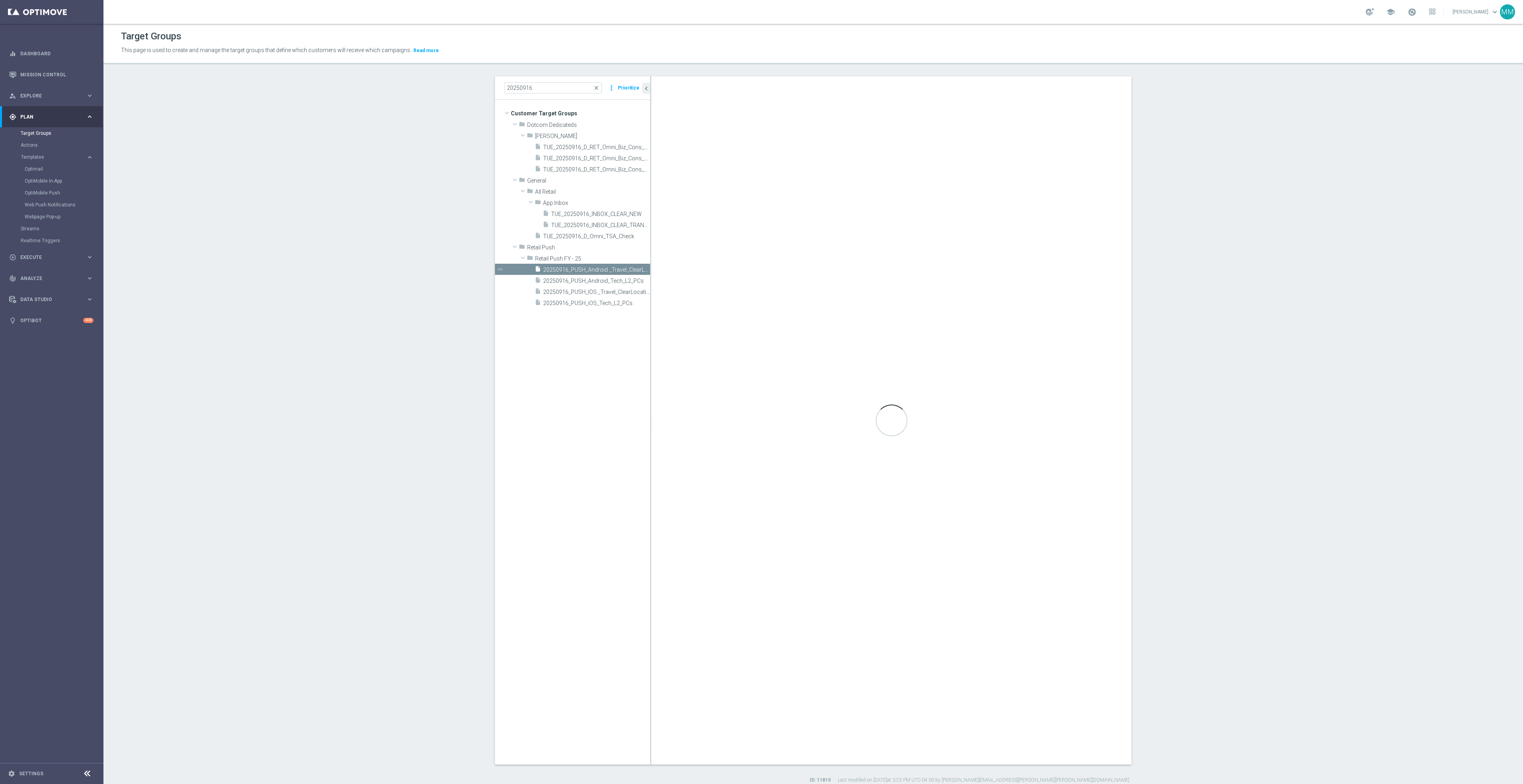
checkbox input "true"
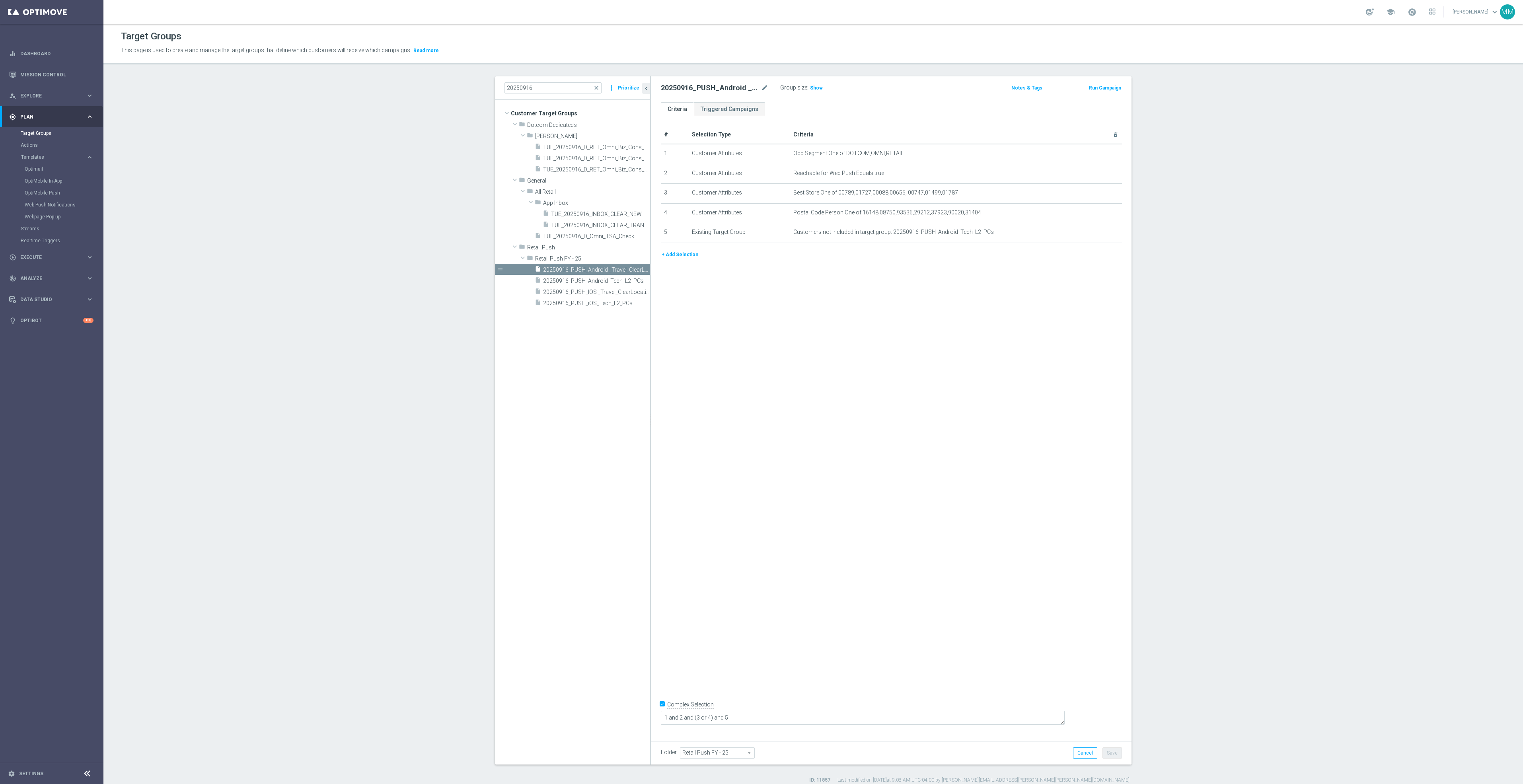
click at [815, 89] on span "Show" at bounding box center [816, 88] width 13 height 5
click at [607, 296] on div "insert_drive_file 20250916_PUSH_IOS _Travel_ClearLocation" at bounding box center [583, 291] width 97 height 11
click at [815, 88] on span "Show" at bounding box center [816, 88] width 13 height 5
click at [583, 282] on span "20250916_PUSH_Android_Tech_L2_PCs" at bounding box center [587, 281] width 89 height 7
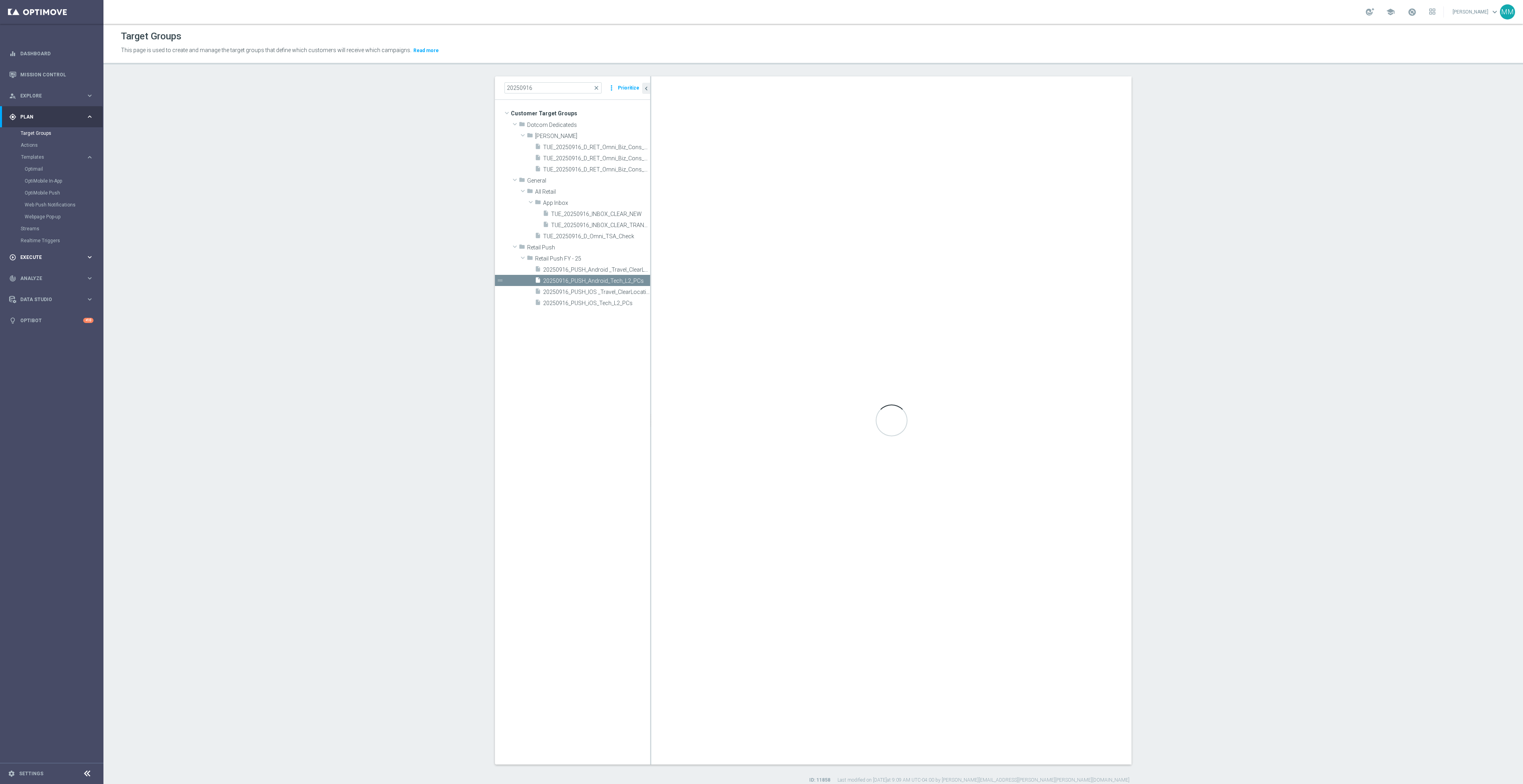
type textarea "1 and (7 or 4 or 2 or 3) and 8 and 9 and 5 and 6 and 10"
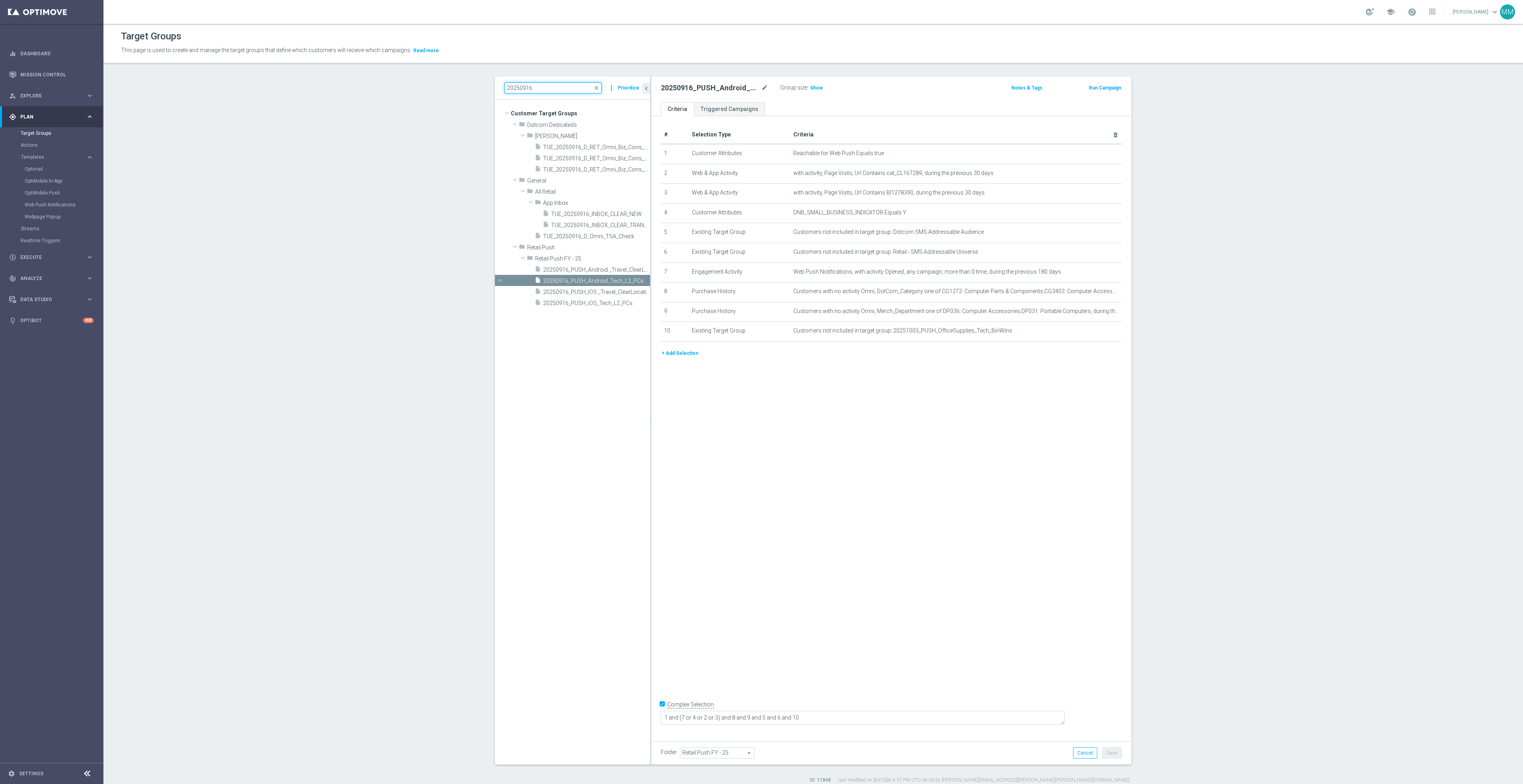
click at [558, 90] on input "20250916" at bounding box center [552, 88] width 97 height 11
click at [810, 86] on span "Show" at bounding box center [816, 88] width 13 height 5
click at [596, 302] on span "20250916_PUSH_iOS_Tech_L2_PCs" at bounding box center [587, 303] width 89 height 7
click at [812, 86] on span "Show" at bounding box center [816, 88] width 13 height 5
click at [537, 90] on input "20250916" at bounding box center [552, 88] width 97 height 11
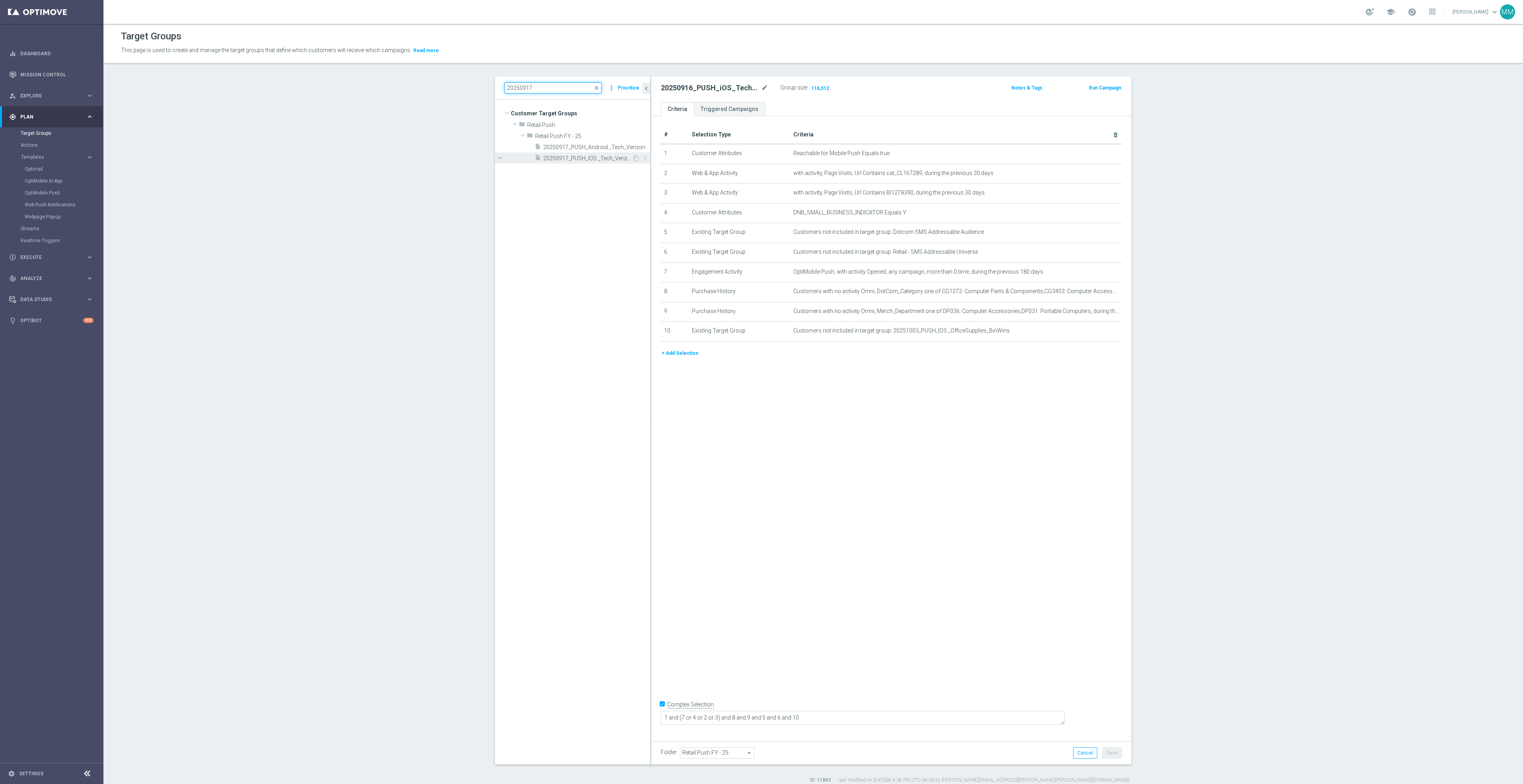
type input "20250917"
click at [576, 153] on div "insert_drive_file 20250917_PUSH_IOS _Tech_Verizon" at bounding box center [583, 158] width 97 height 11
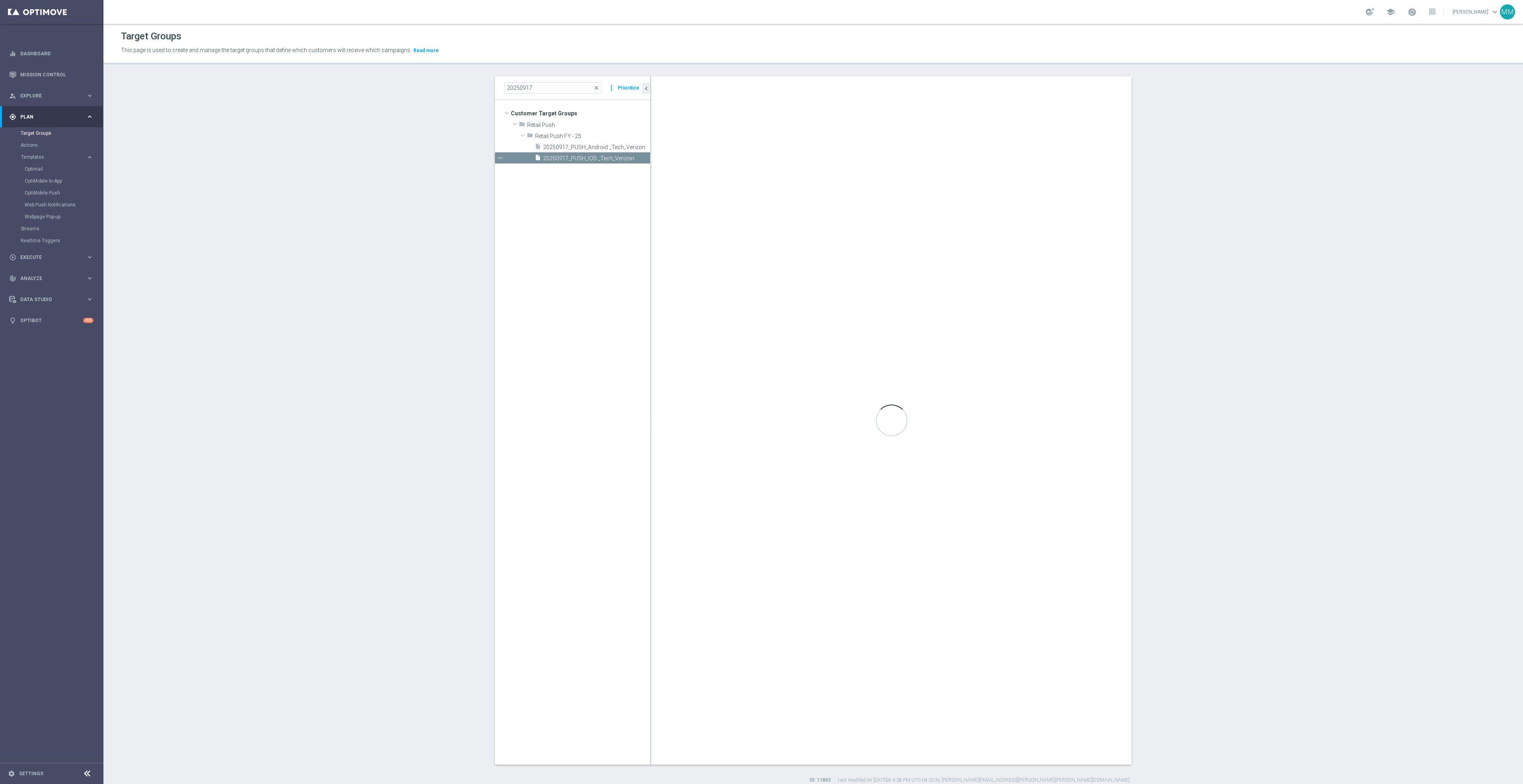
checkbox input "false"
click at [810, 88] on span "Show" at bounding box center [816, 88] width 13 height 5
drag, startPoint x: 578, startPoint y: 144, endPoint x: 566, endPoint y: 146, distance: 12.2
click at [578, 144] on span "20250917_PUSH_Android _Tech_Verizon" at bounding box center [587, 147] width 89 height 7
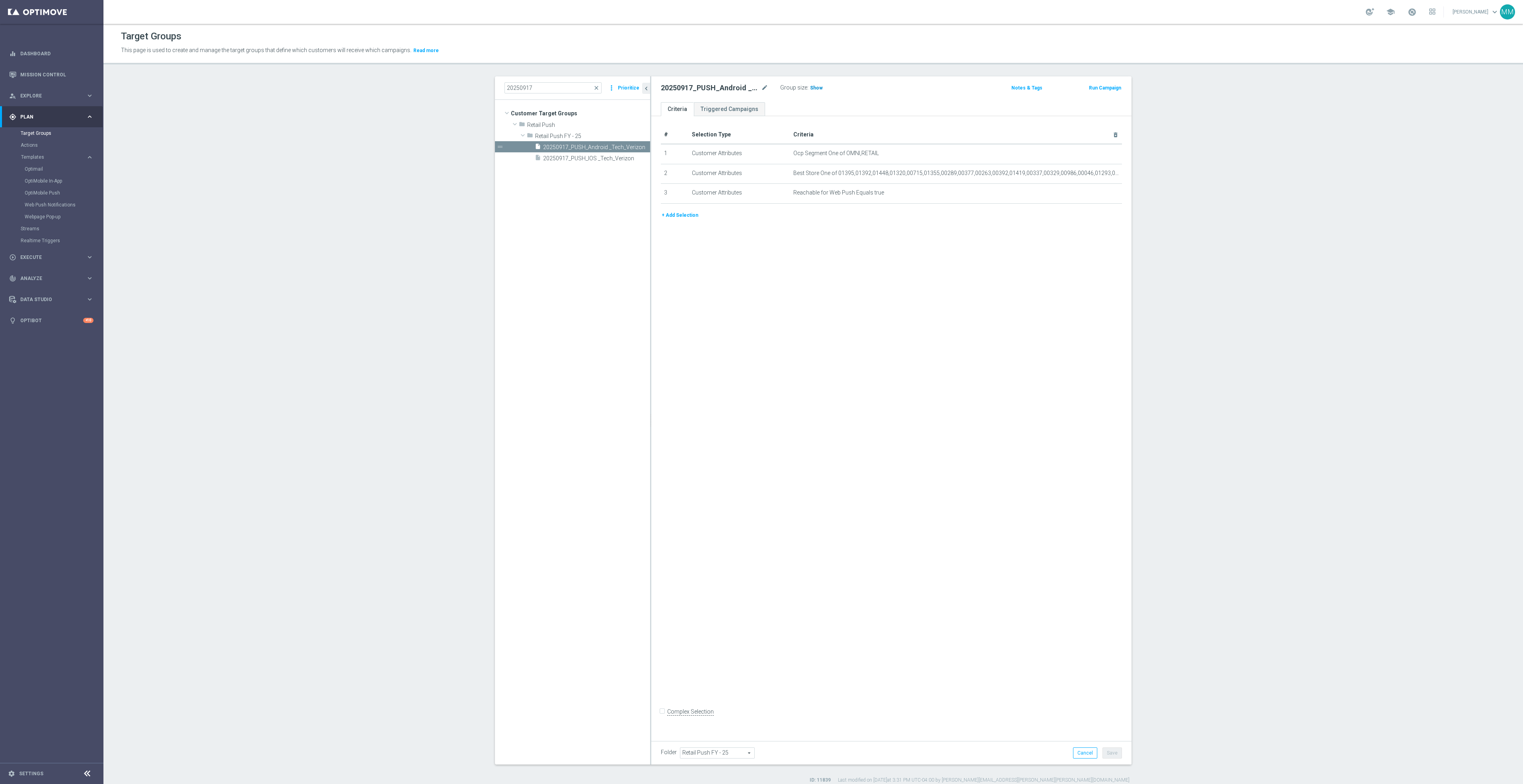
click at [810, 88] on span "Show" at bounding box center [816, 88] width 13 height 5
click at [549, 85] on input "20250917" at bounding box center [552, 88] width 97 height 11
type input "20250918"
click at [583, 176] on div "insert_drive_file 20250918_PUSH_Android_Tech_L2_Printers" at bounding box center [583, 180] width 97 height 11
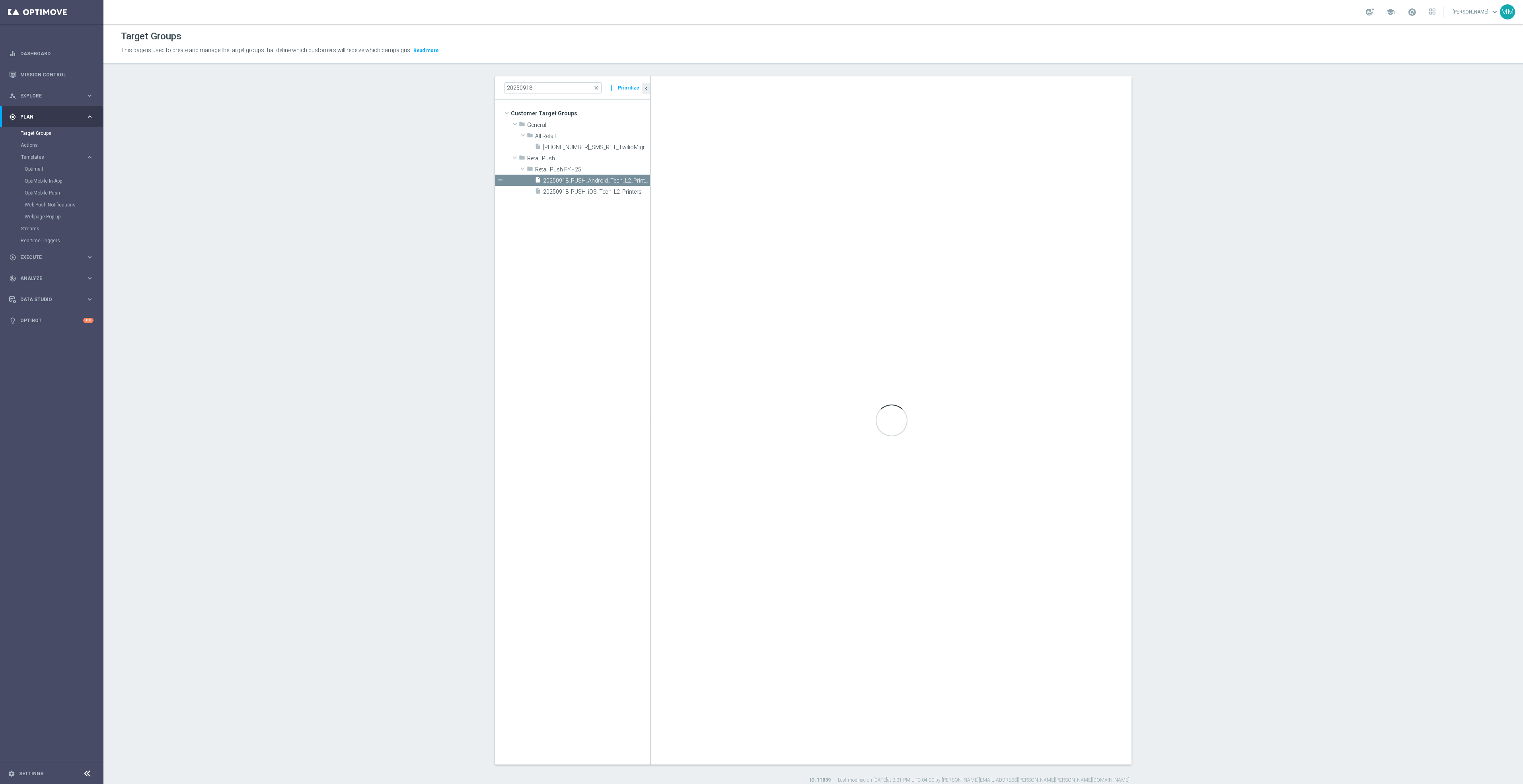
checkbox input "true"
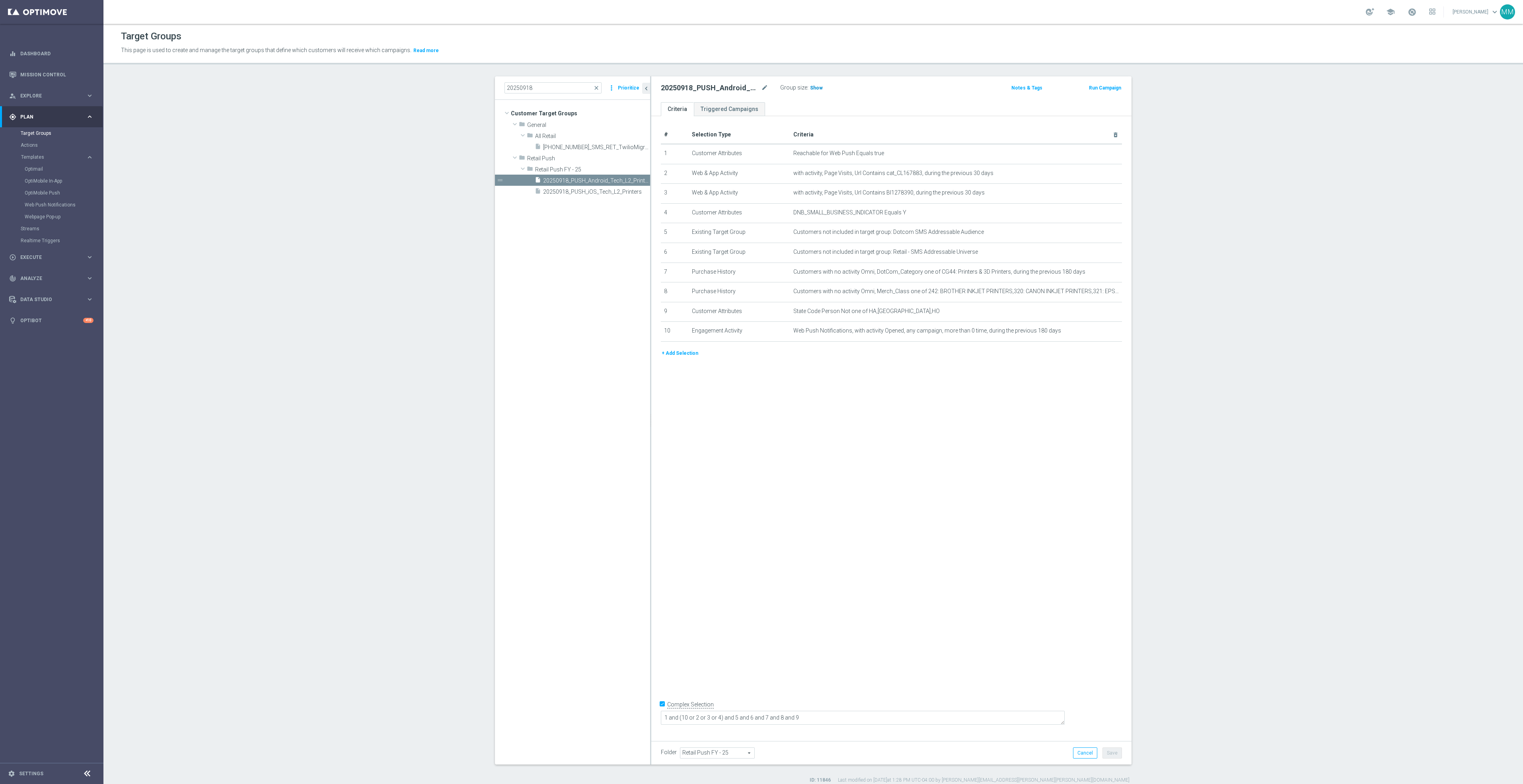
click at [815, 89] on span "Show" at bounding box center [816, 88] width 13 height 5
click at [598, 186] on div "insert_drive_file 20250918_PUSH_iOS_Tech_L2_Printers" at bounding box center [583, 191] width 97 height 11
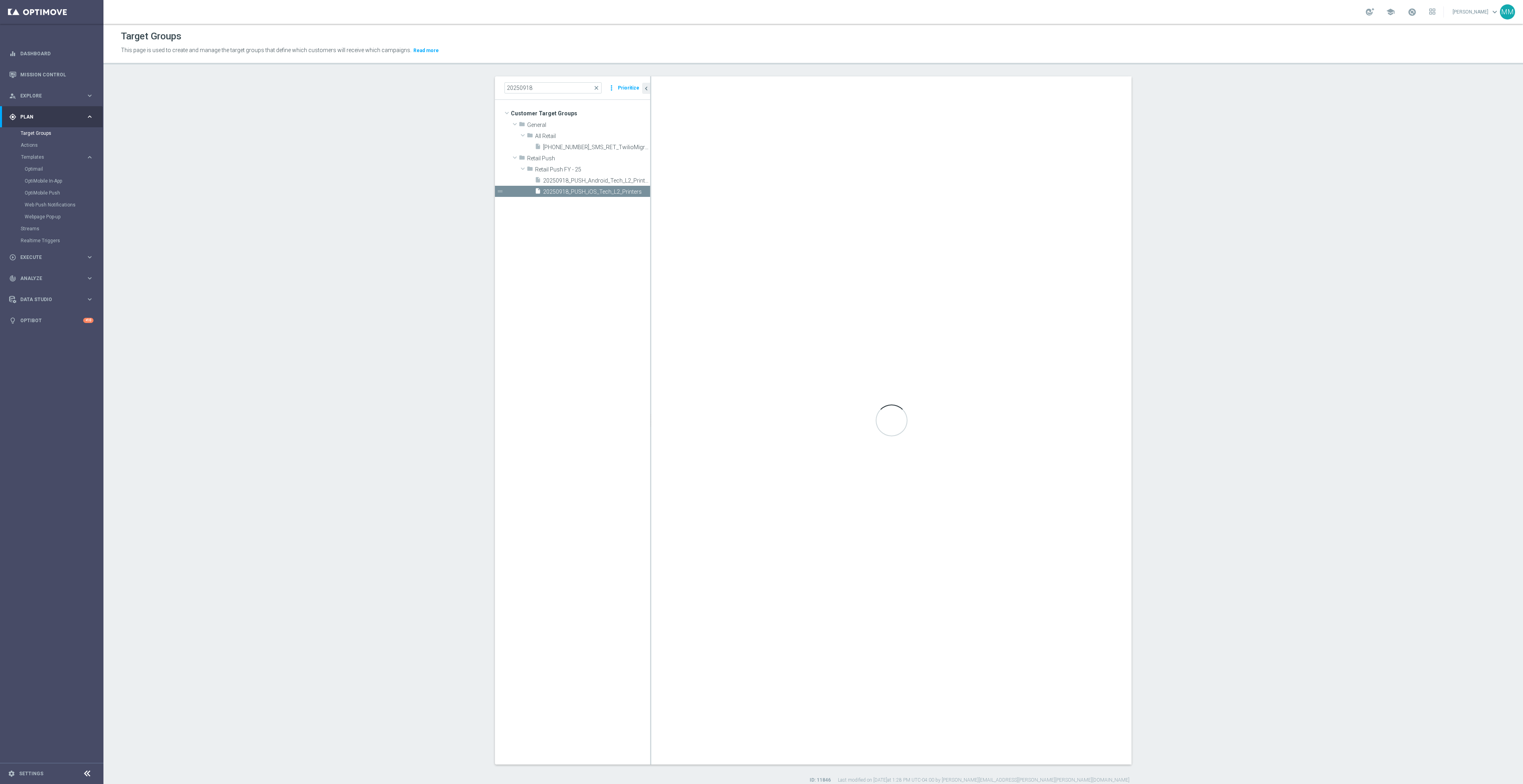
type textarea "1 and (10 or 2 or 3 or 4) and 5 and 6 and 7 and 8 and 9 and 11"
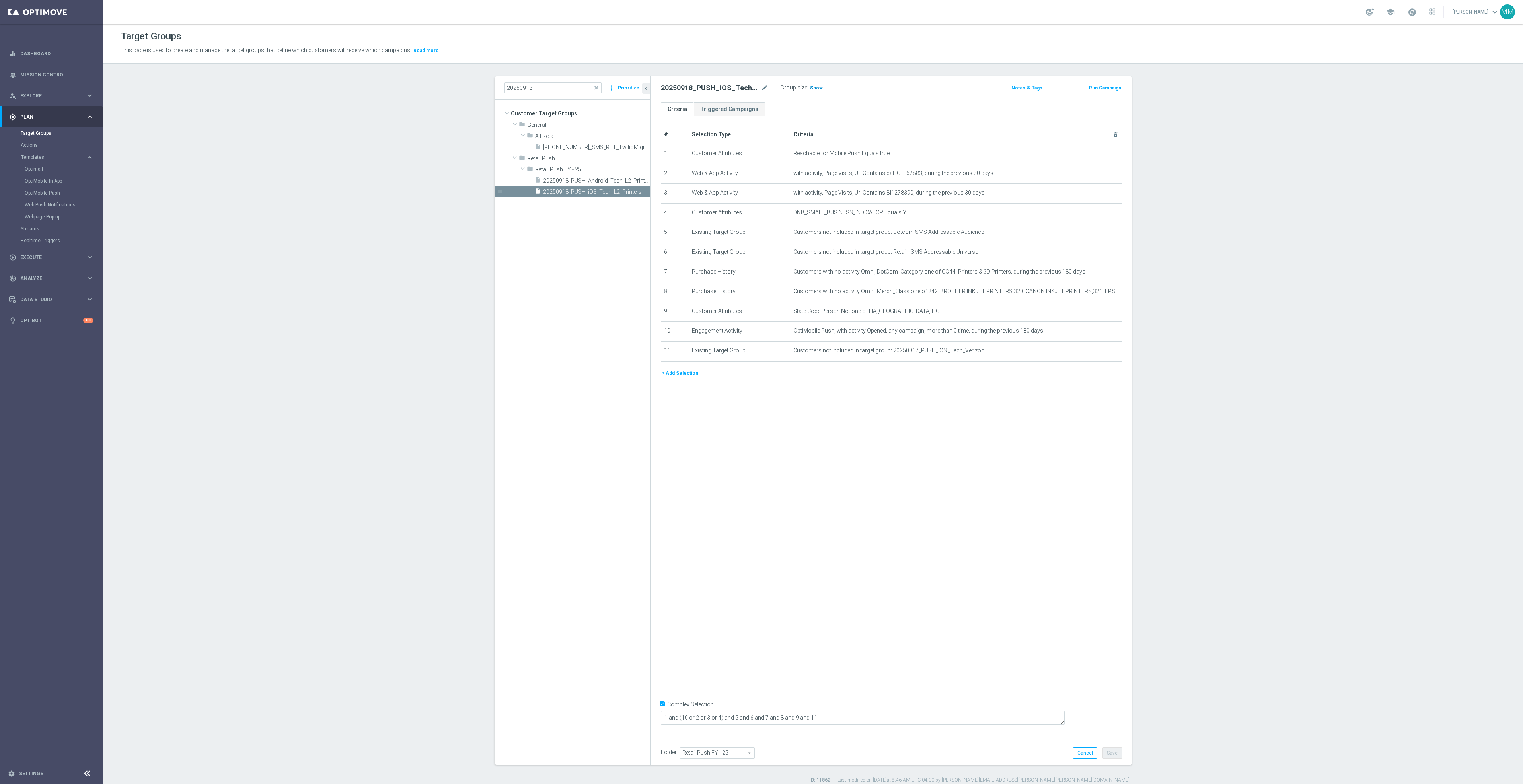
click at [813, 91] on h3 "Show" at bounding box center [816, 88] width 15 height 9
click at [574, 86] on input "20250918" at bounding box center [552, 88] width 97 height 11
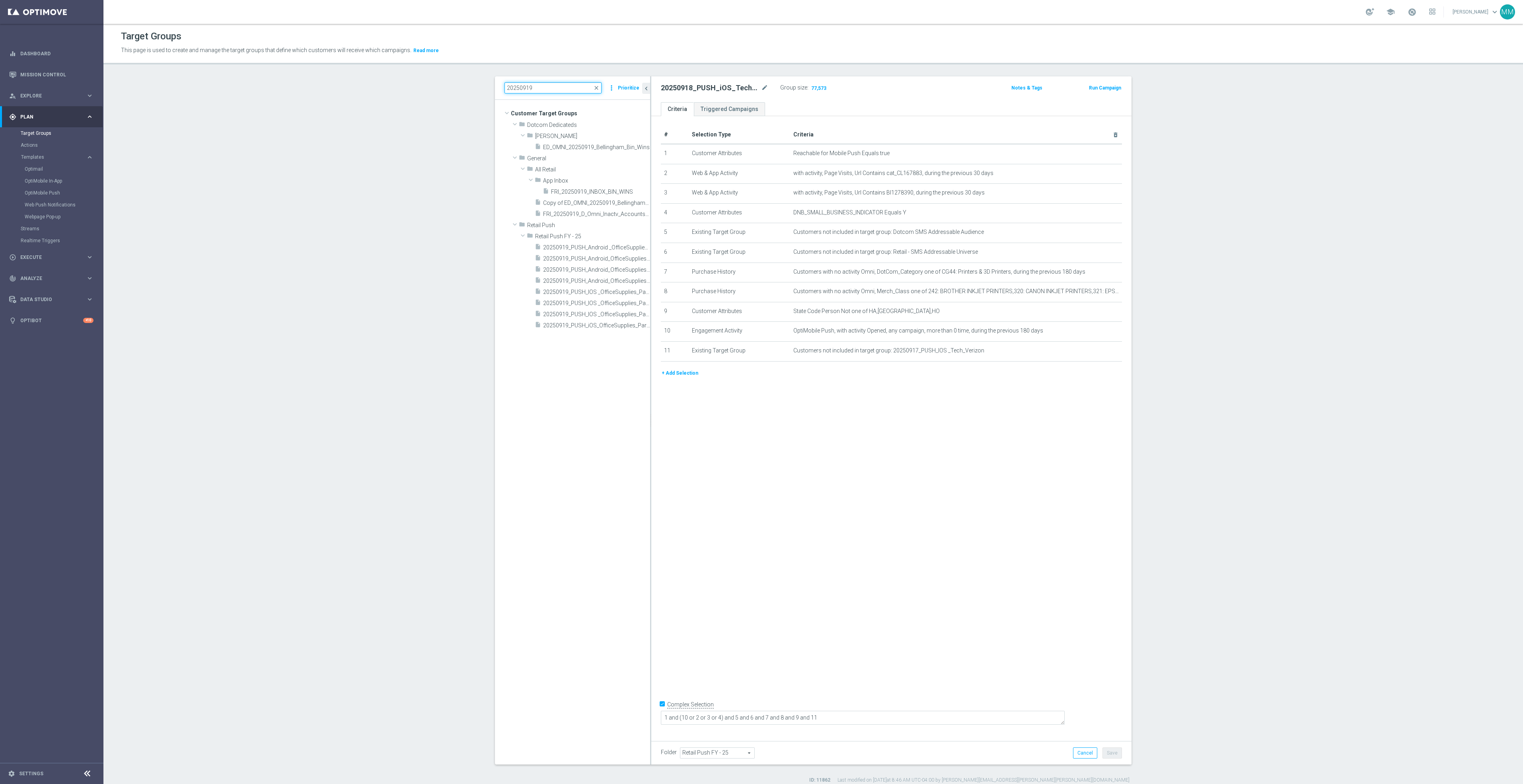
type input "20250919"
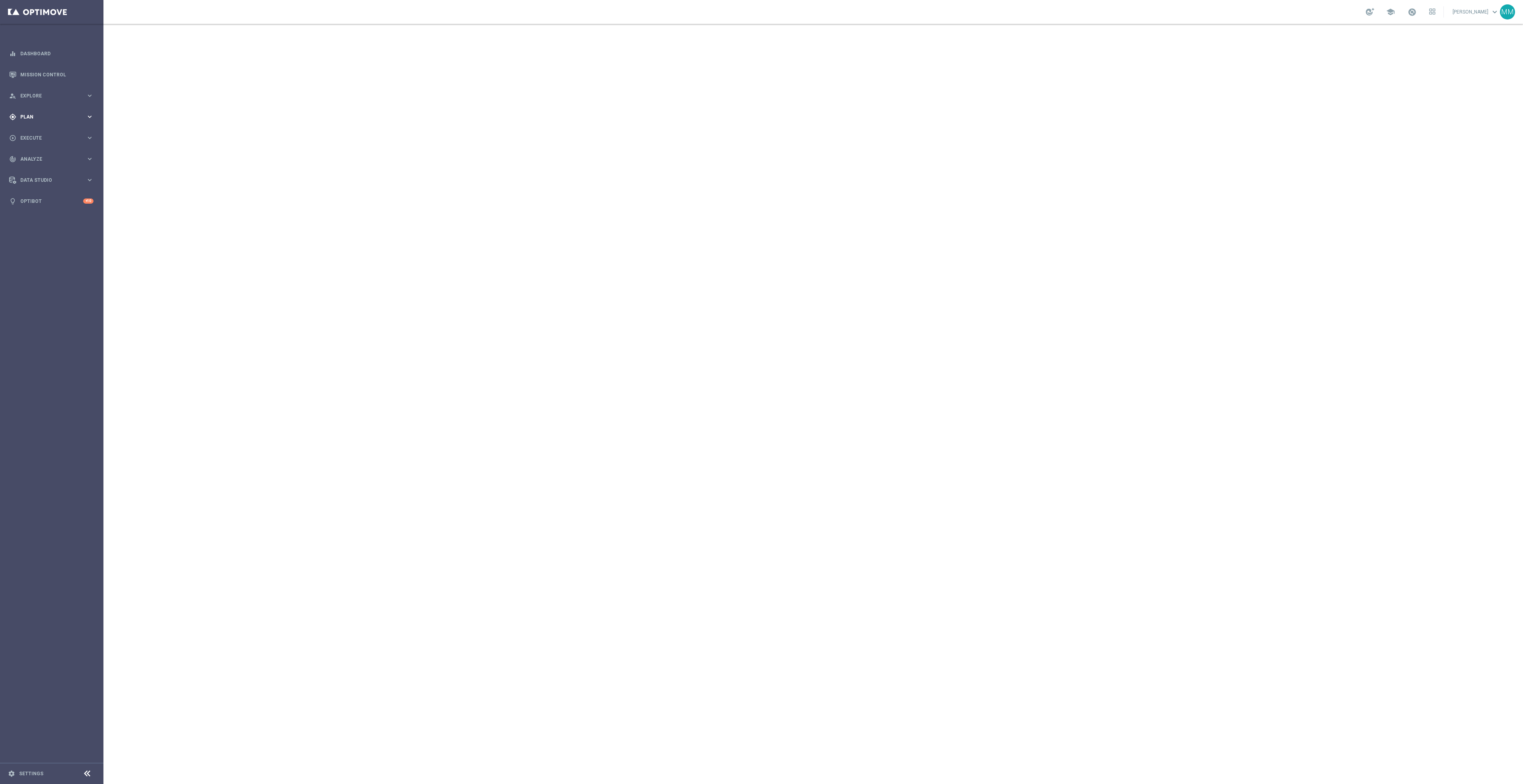
click at [43, 114] on div "gps_fixed Plan" at bounding box center [47, 117] width 77 height 7
